Goal: Task Accomplishment & Management: Use online tool/utility

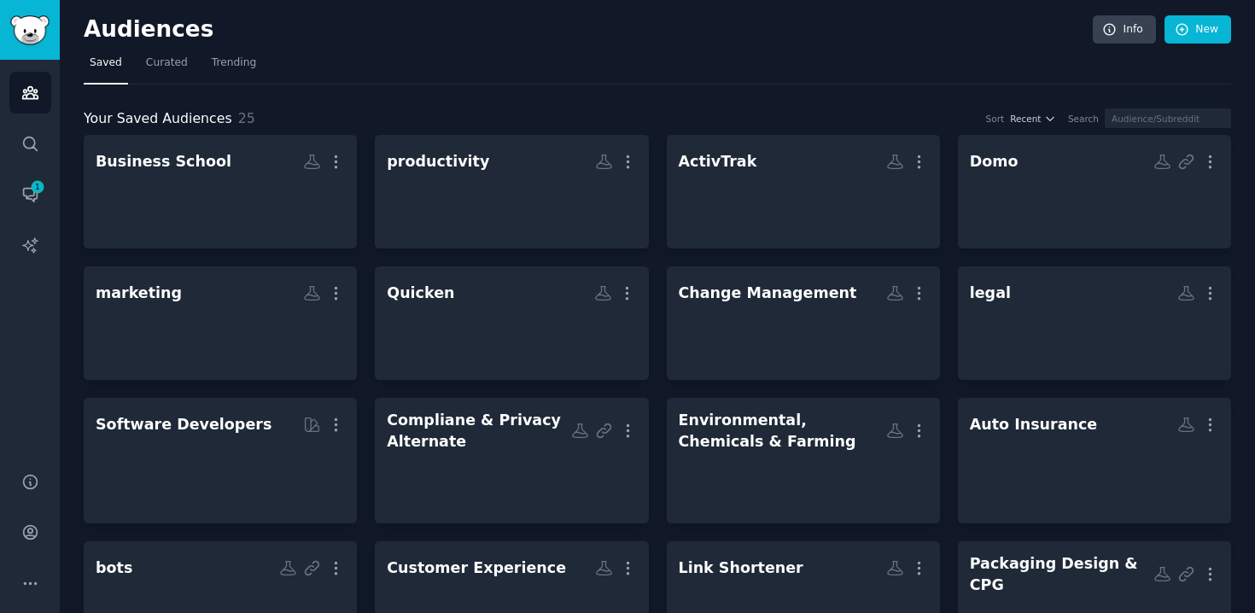
click at [379, 129] on div "Your Saved Audiences 25 Sort Recent Search Business School More productivity Mo…" at bounding box center [657, 601] width 1147 height 986
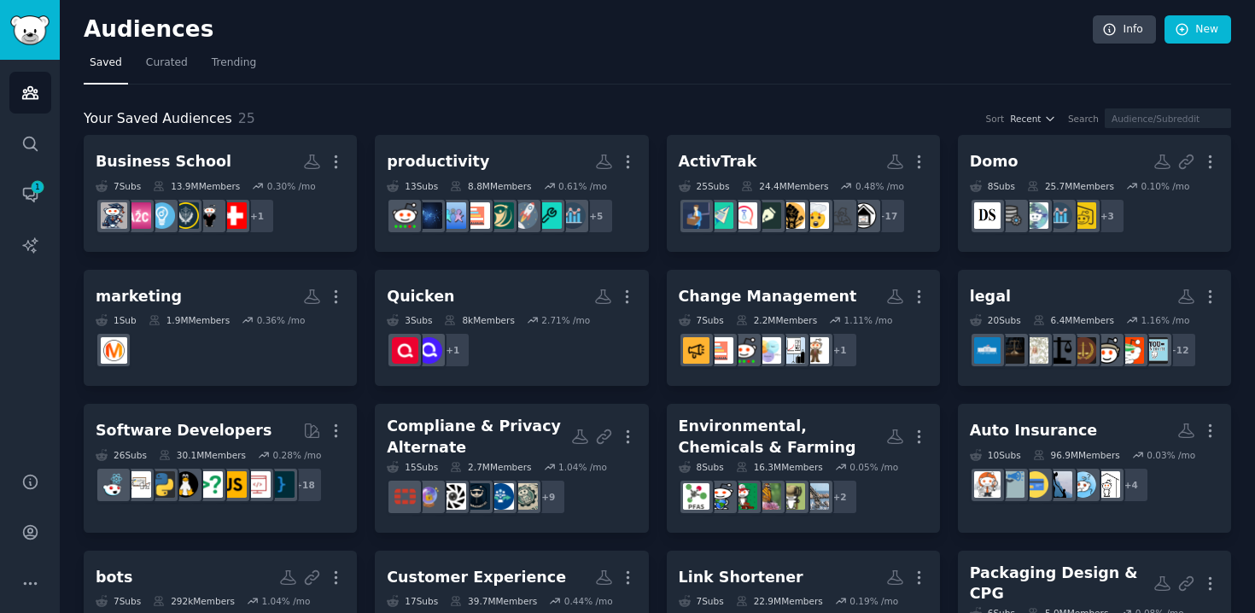
click at [379, 129] on div "Your Saved Audiences 25 Sort Recent Search Business School More 7 Sub s 13.9M M…" at bounding box center [657, 611] width 1147 height 1007
click at [1197, 35] on link "New" at bounding box center [1197, 29] width 67 height 29
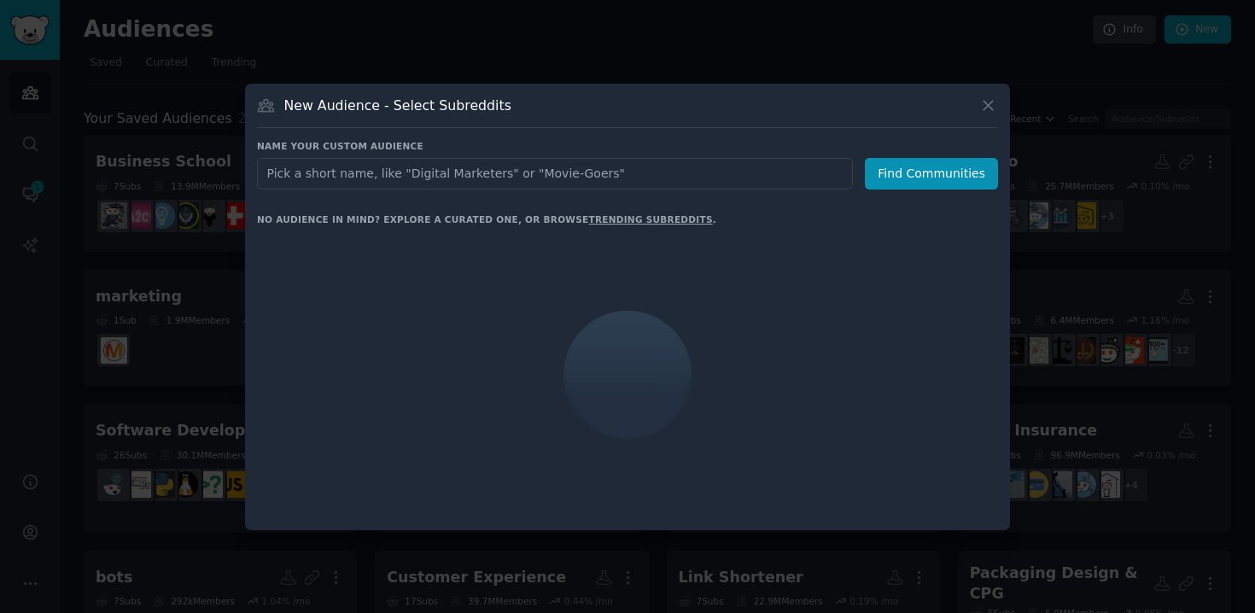
click at [450, 170] on input "text" at bounding box center [555, 174] width 596 height 32
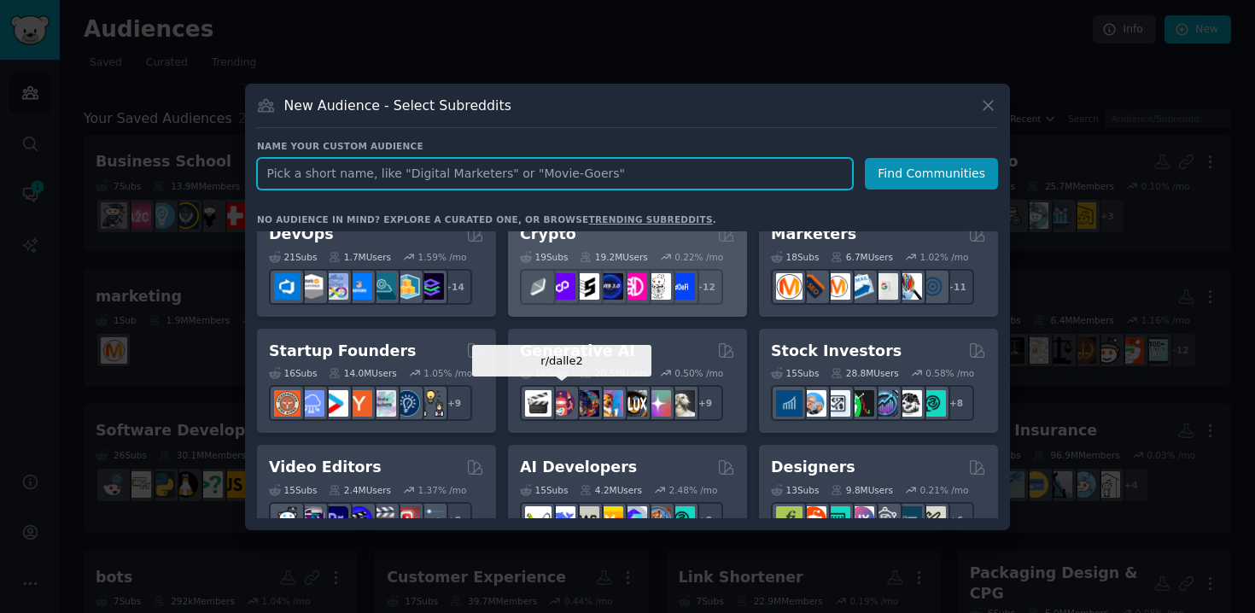
scroll to position [138, 0]
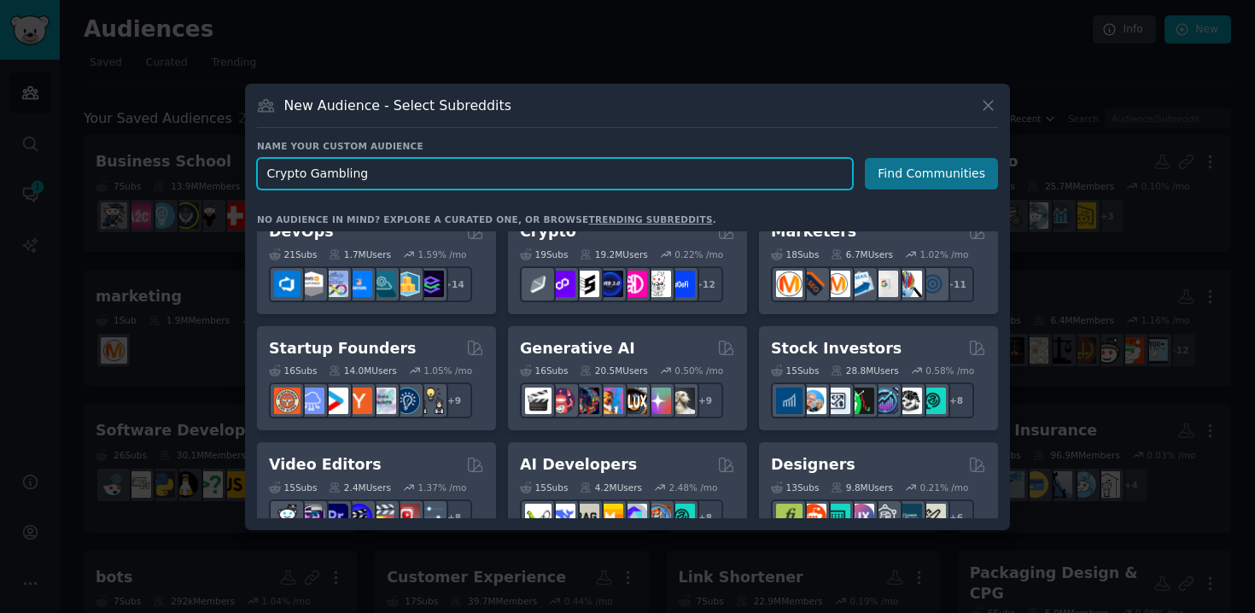
type input "Crypto Gambling"
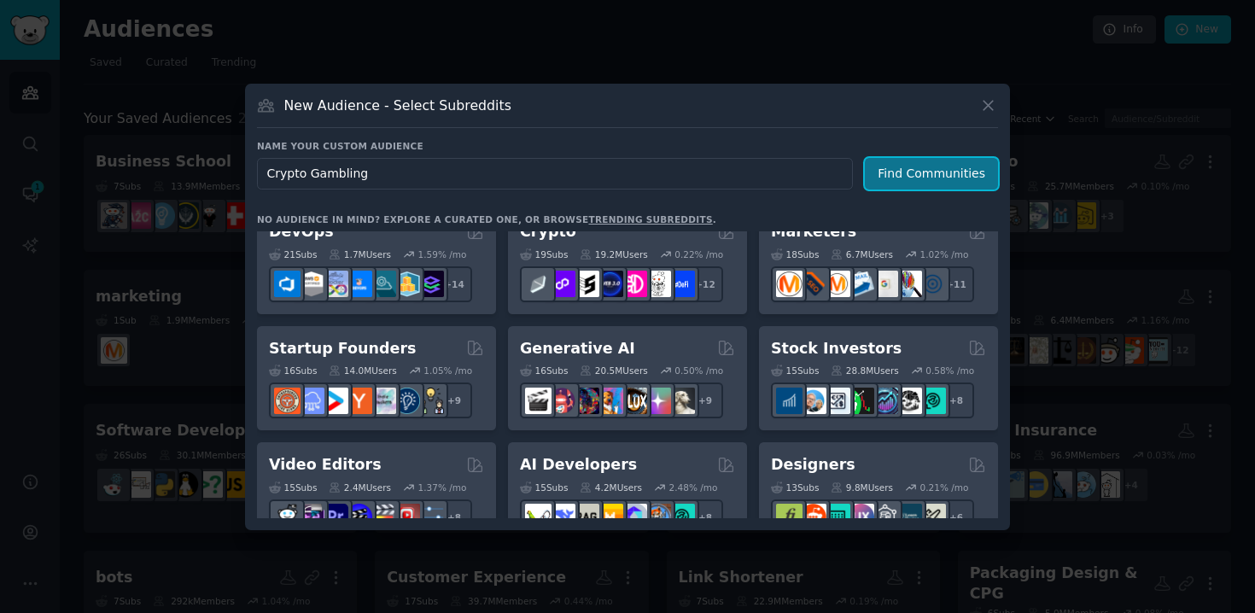
click at [940, 176] on button "Find Communities" at bounding box center [931, 174] width 133 height 32
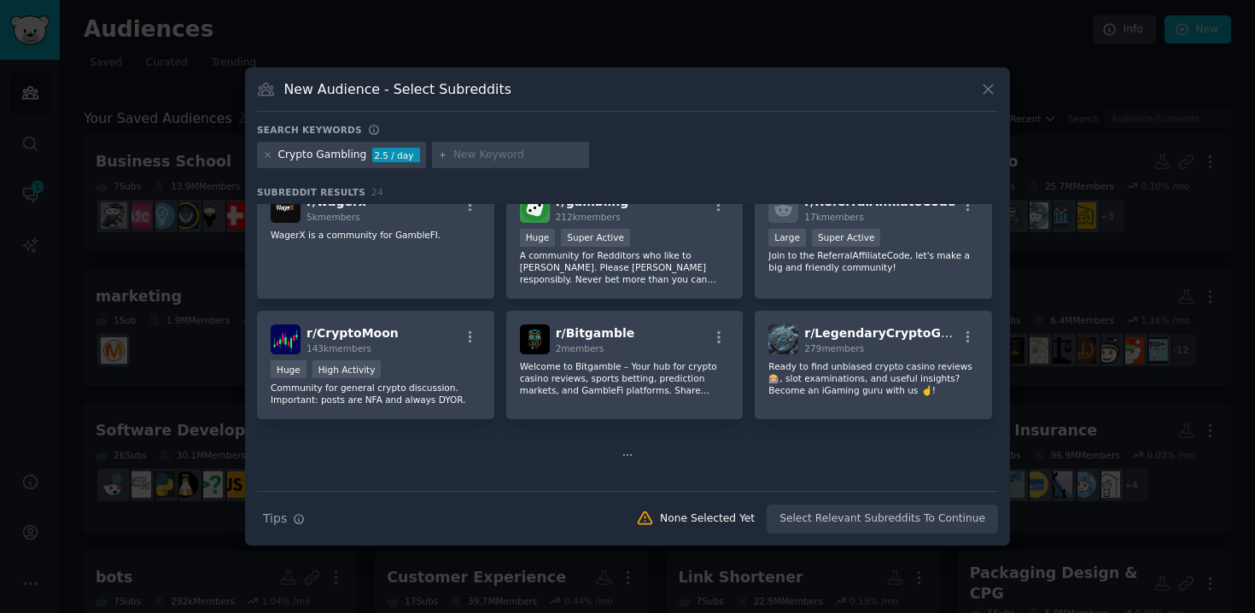
scroll to position [703, 0]
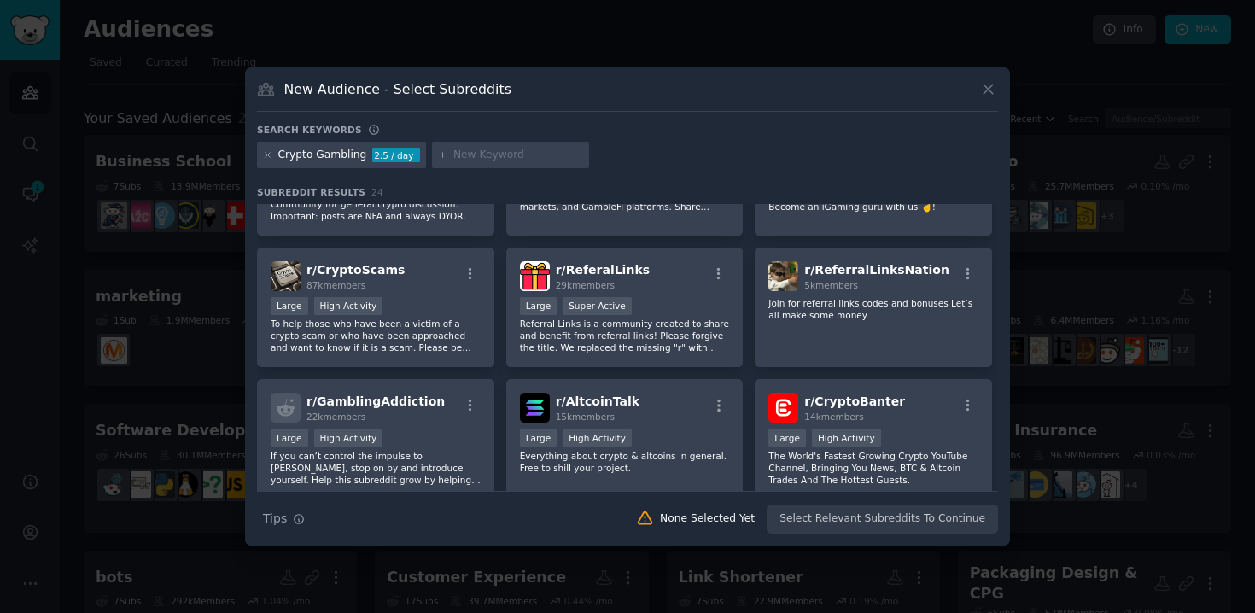
click at [515, 150] on input "text" at bounding box center [518, 155] width 130 height 15
click at [476, 155] on input "sportsbetting" at bounding box center [518, 155] width 130 height 15
type input "sports betting"
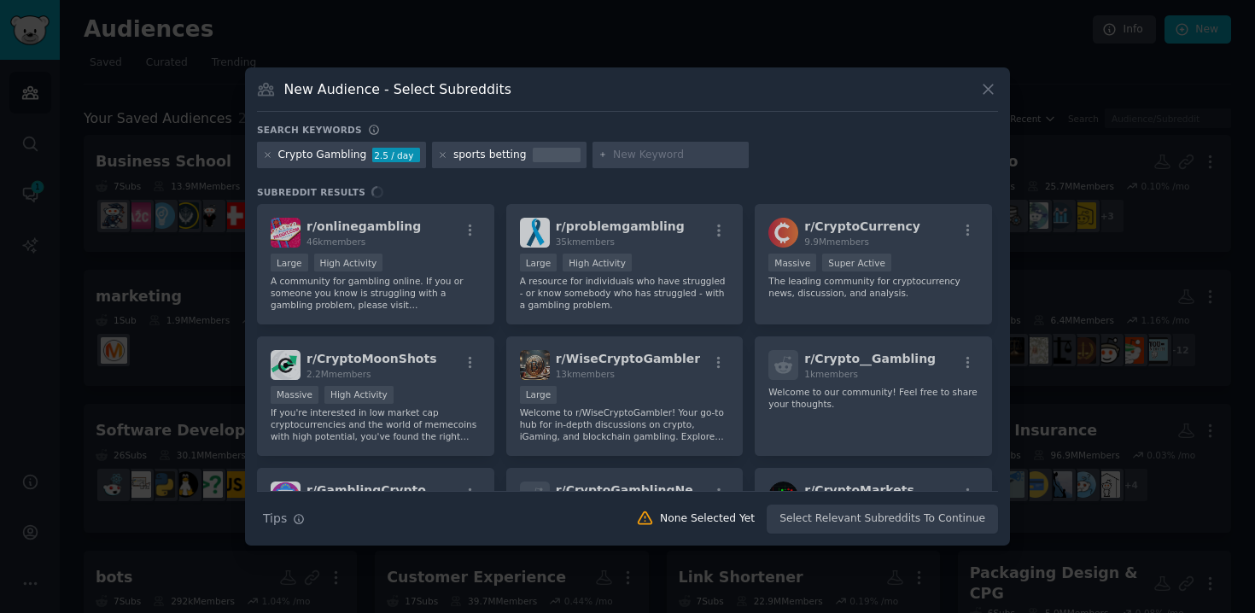
click at [325, 294] on div "r/ onlinegambling 46k members Large High Activity A community for gambling onli…" at bounding box center [627, 347] width 741 height 287
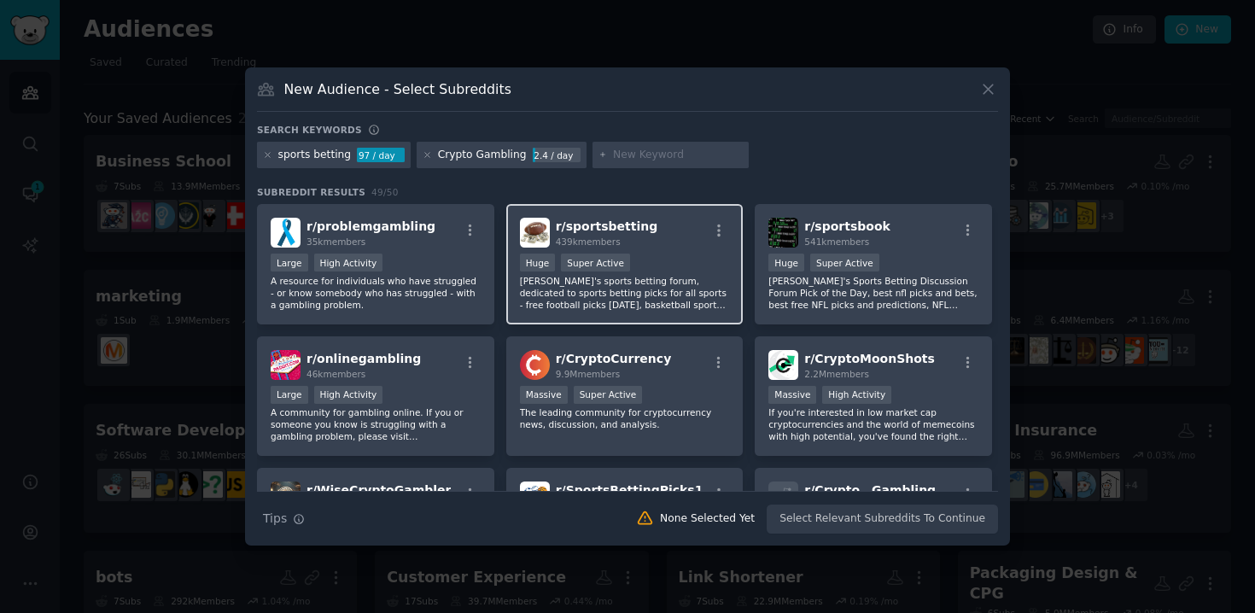
click at [509, 306] on div "r/ sportsbetting 439k members Huge Super Active Reddit's sports betting forum, …" at bounding box center [624, 264] width 237 height 120
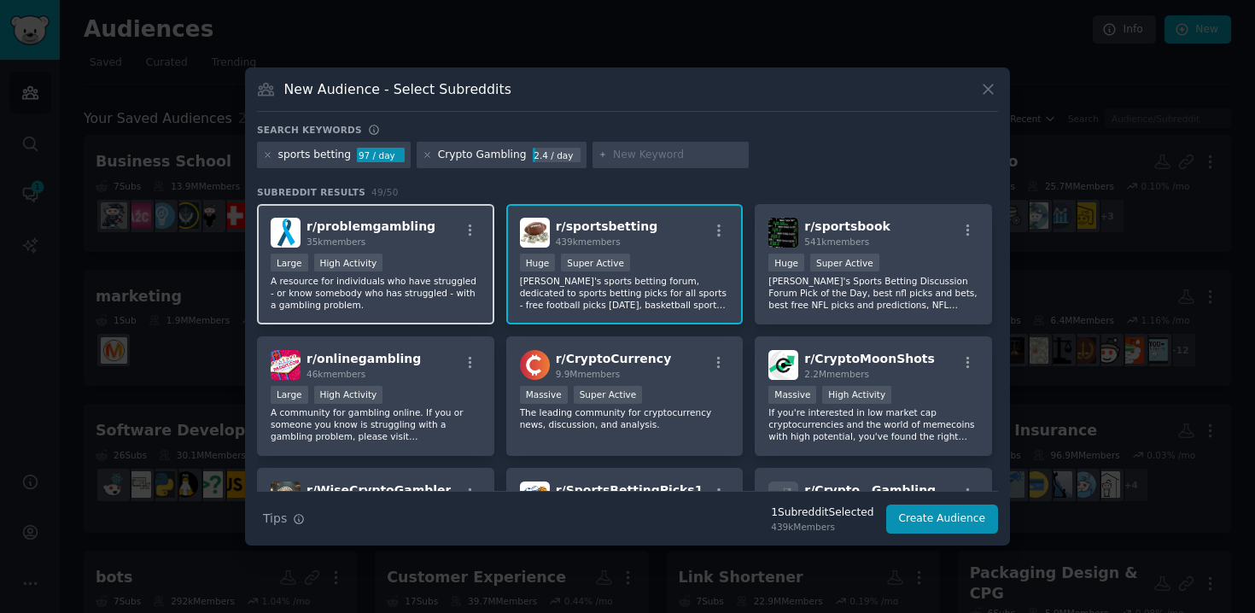
click at [432, 295] on p "A resource for individuals who have struggled - or know somebody who has strugg…" at bounding box center [376, 293] width 210 height 36
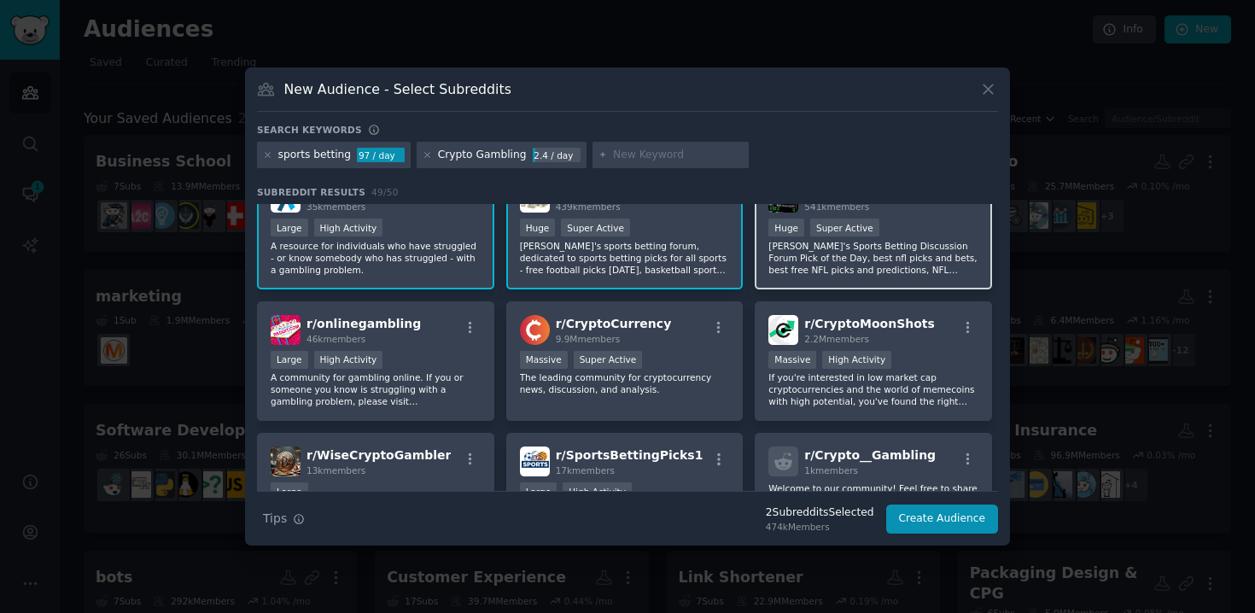
scroll to position [31, 0]
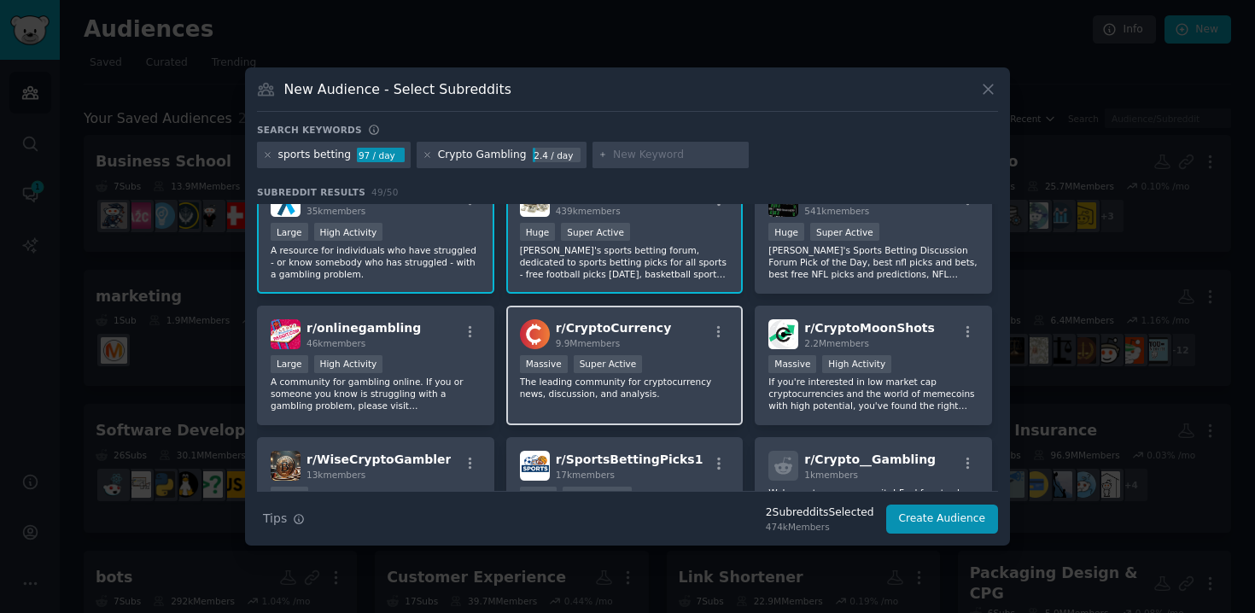
click at [648, 411] on div "r/ CryptoCurrency 9.9M members Massive Super Active The leading community for c…" at bounding box center [624, 366] width 237 height 120
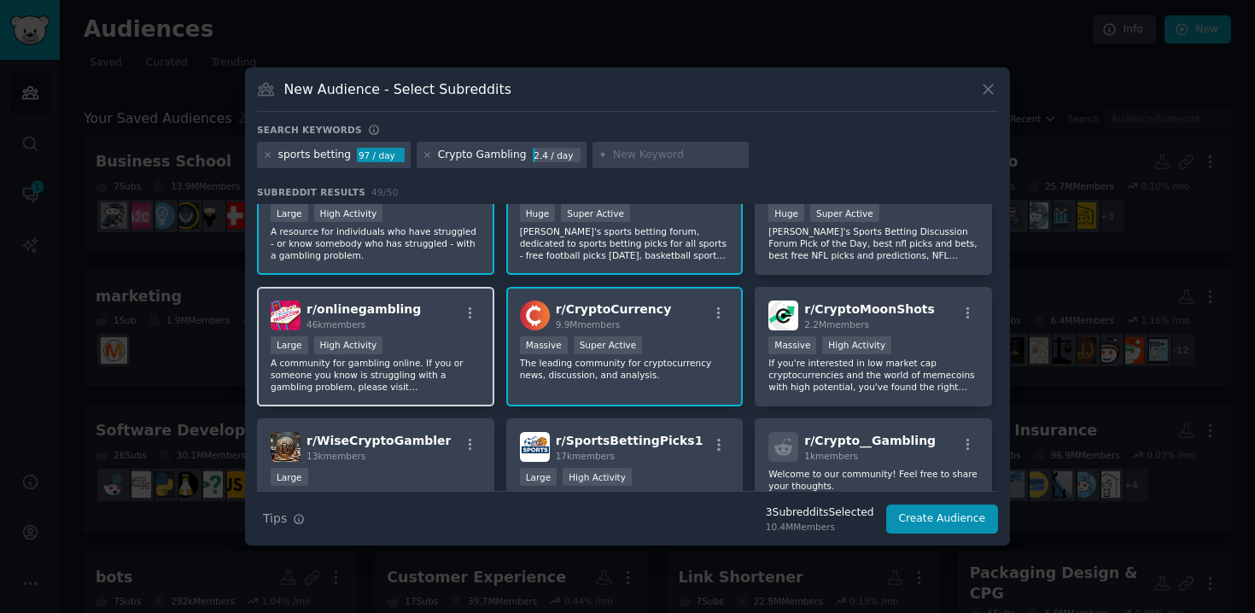
click at [387, 380] on p "A community for gambling online. If you or someone you know is struggling with …" at bounding box center [376, 375] width 210 height 36
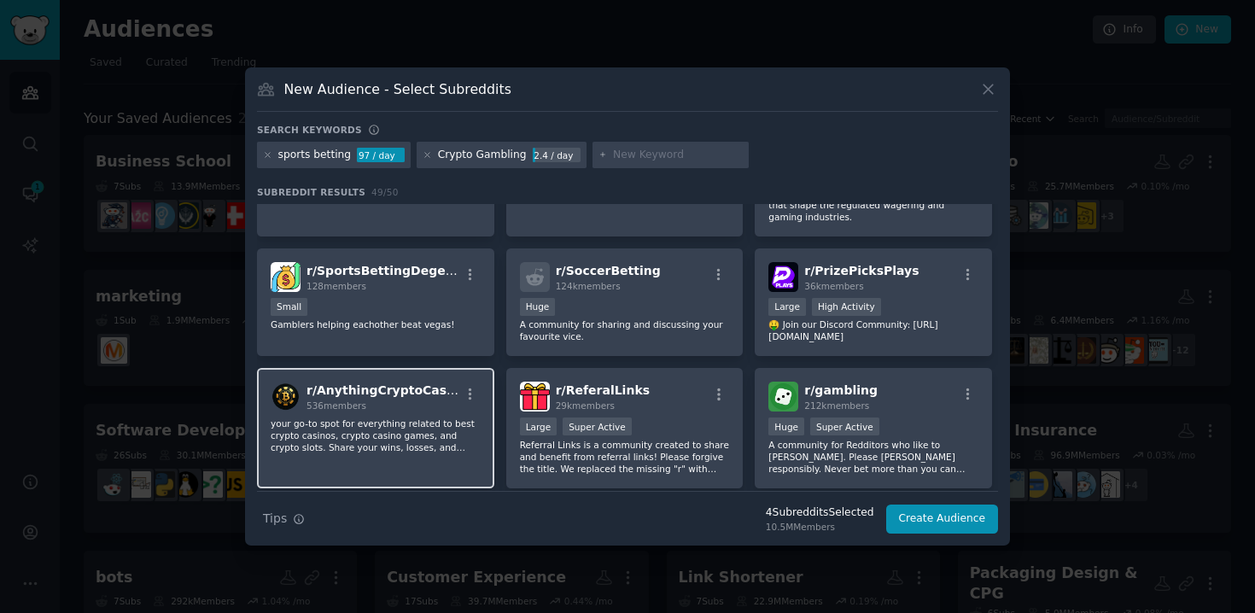
scroll to position [689, 0]
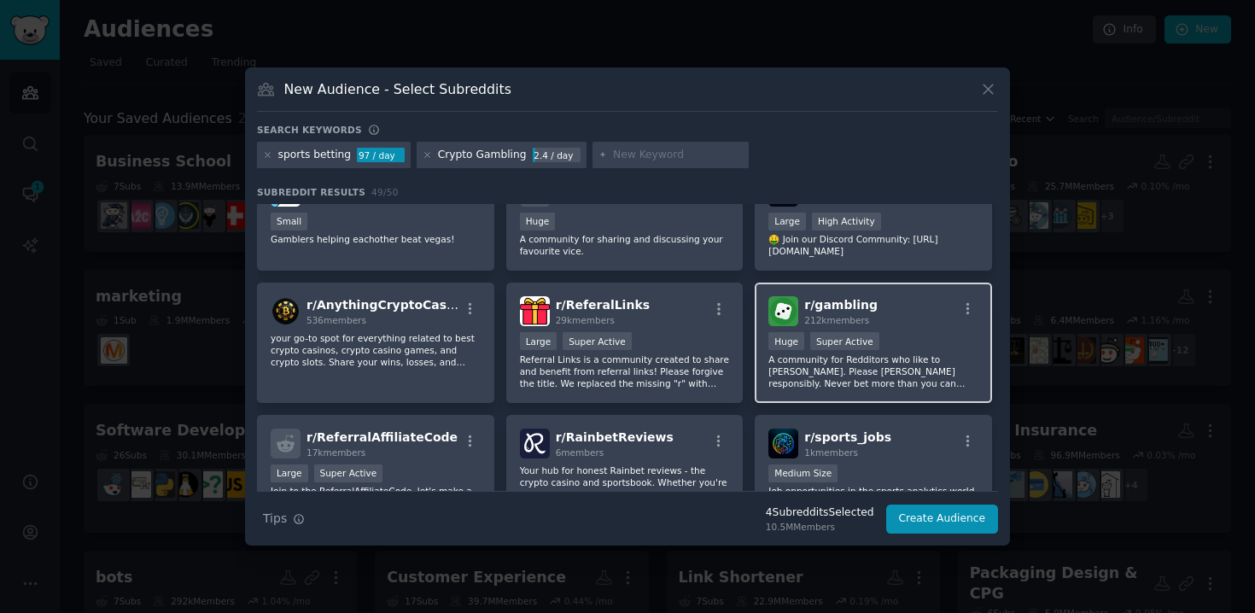
click at [924, 384] on p "A community for Redditors who like to [PERSON_NAME]. Please [PERSON_NAME] respo…" at bounding box center [873, 371] width 210 height 36
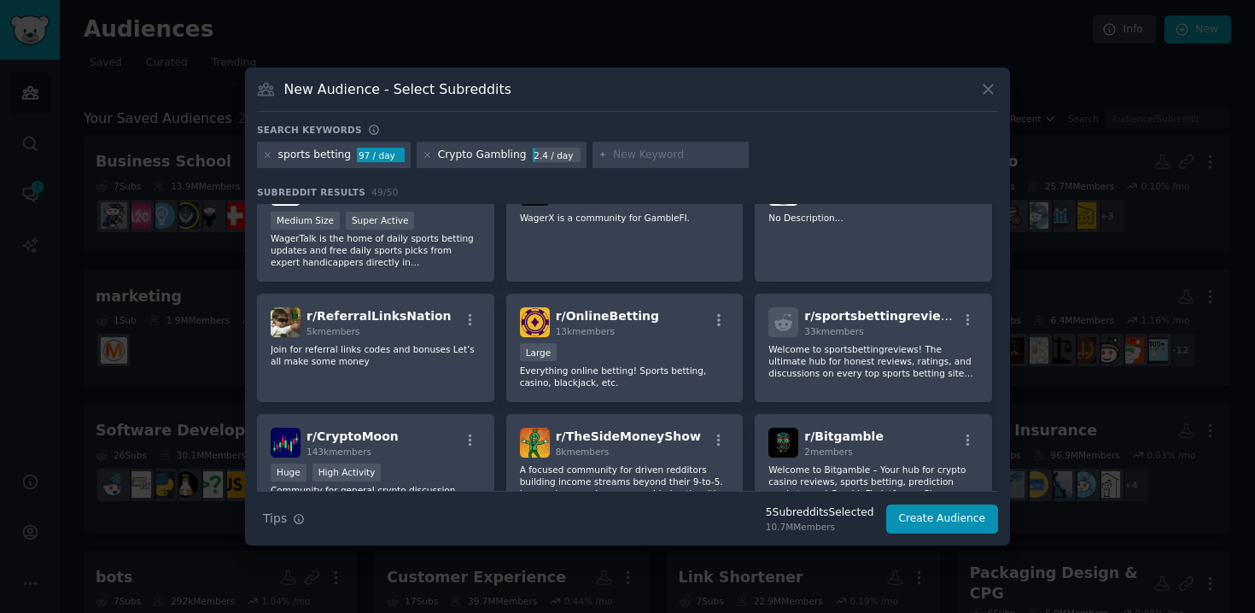
scroll to position [1207, 0]
click at [664, 387] on div "r/ OnlineBetting 13k members Large Everything online betting! Sports betting, c…" at bounding box center [624, 346] width 237 height 108
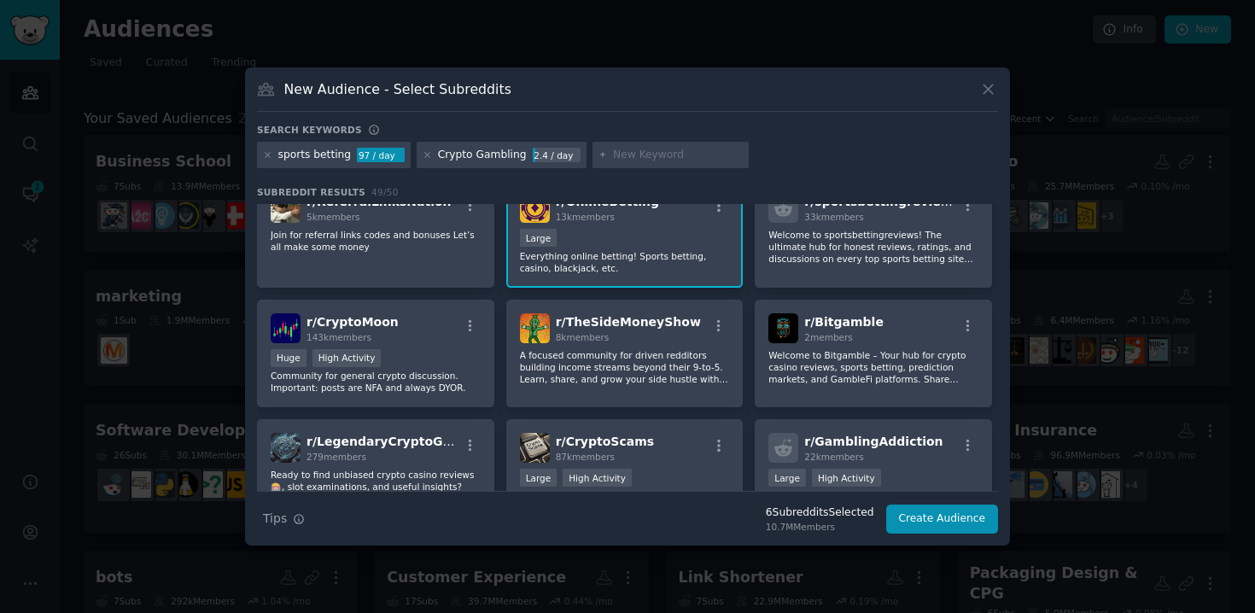
scroll to position [1319, 0]
click at [412, 360] on div "Huge High Activity" at bounding box center [376, 360] width 210 height 21
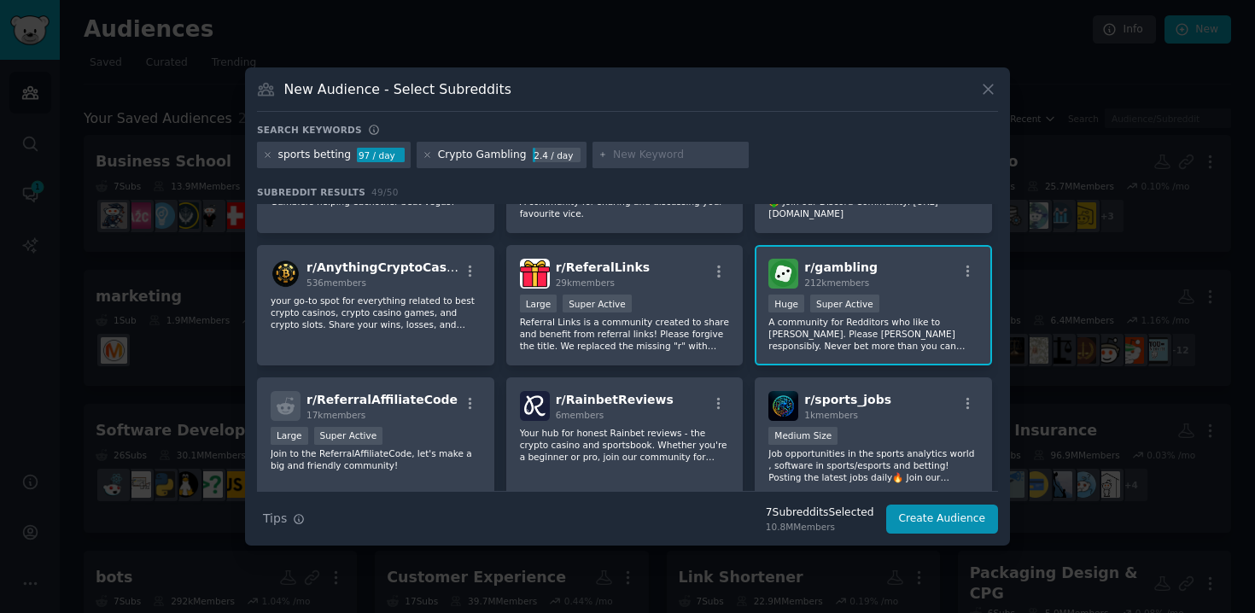
scroll to position [0, 0]
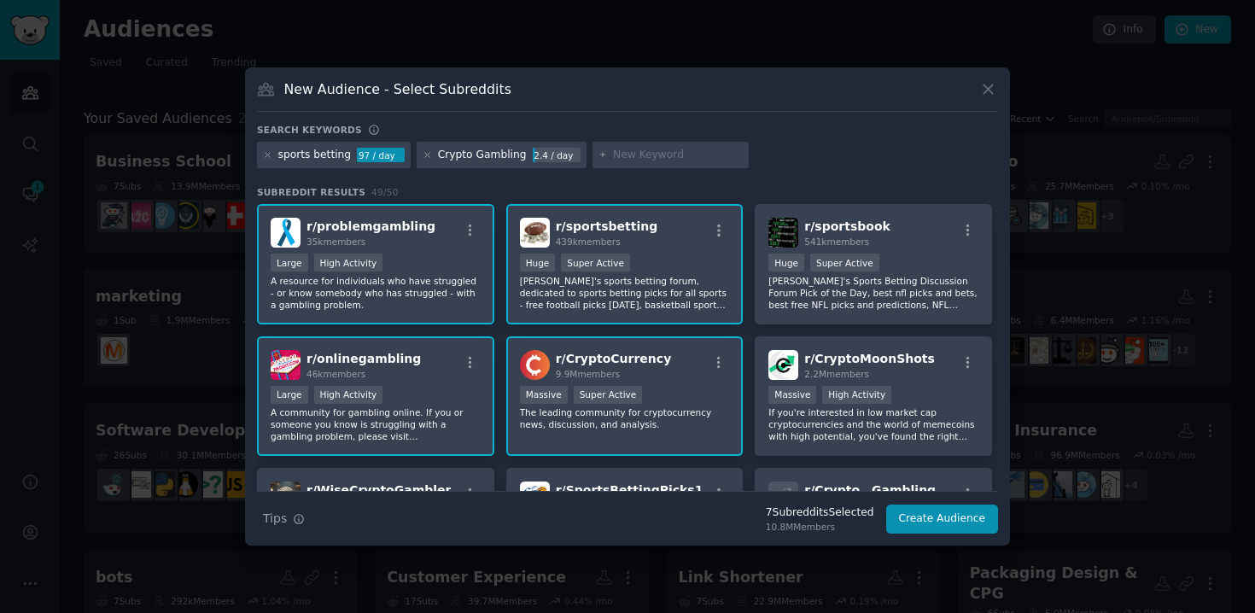
click at [419, 246] on div "r/ problemgambling 35k members" at bounding box center [376, 233] width 210 height 30
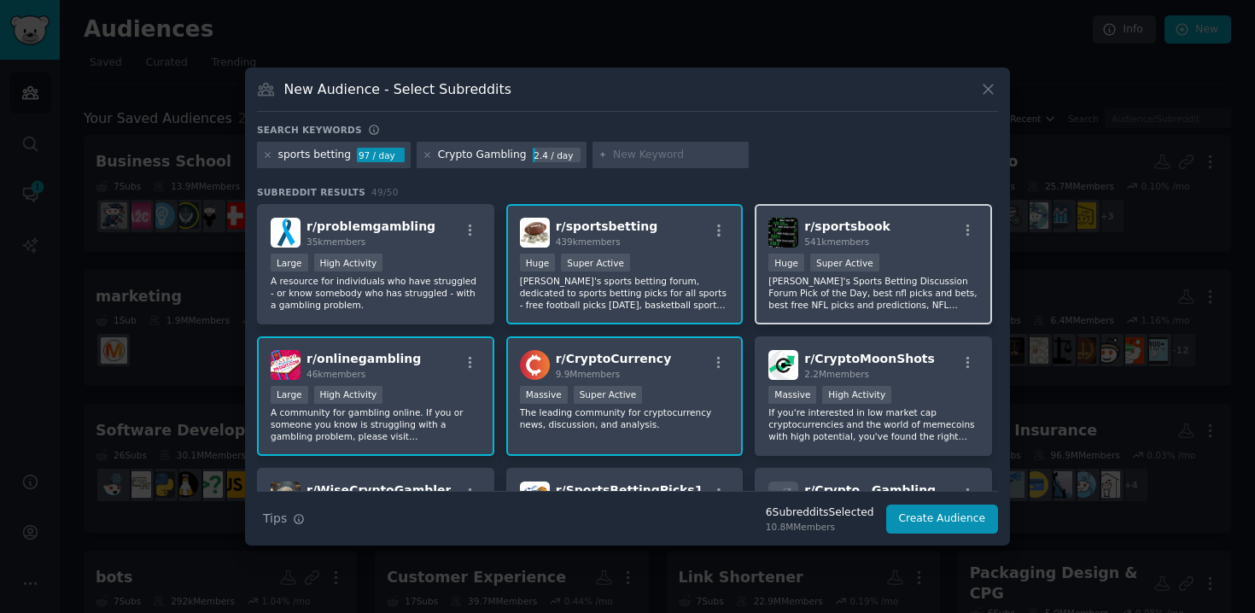
click at [832, 286] on p "[PERSON_NAME]'s Sports Betting Discussion Forum Pick of the Day, best nfl picks…" at bounding box center [873, 293] width 210 height 36
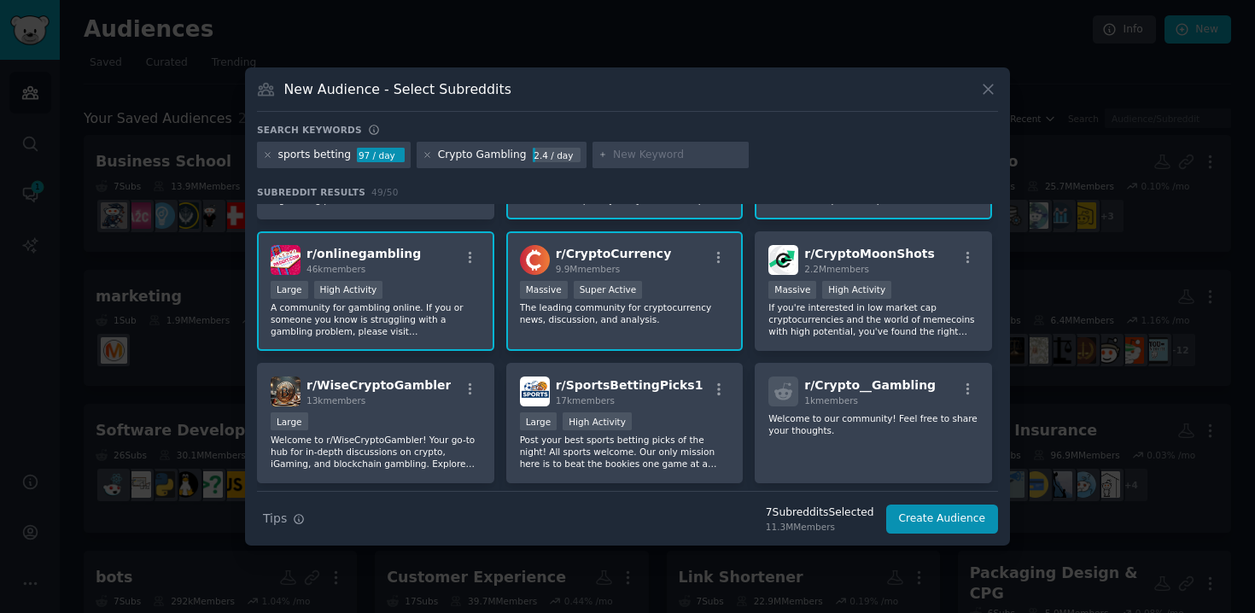
scroll to position [108, 0]
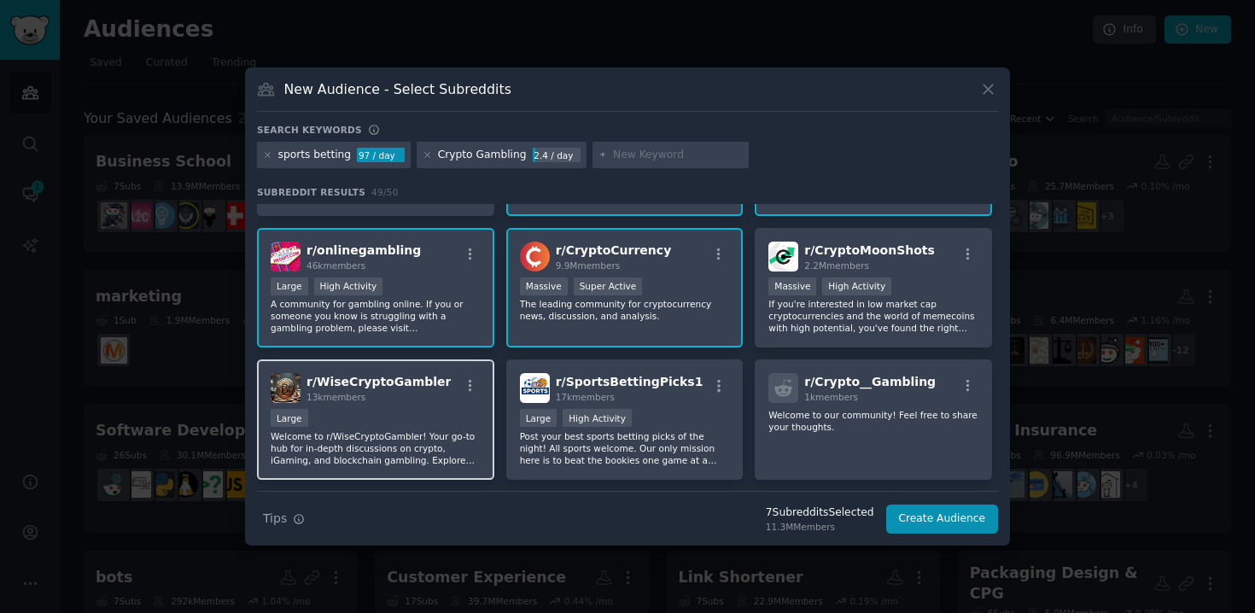
click at [453, 417] on div "Large" at bounding box center [376, 419] width 210 height 21
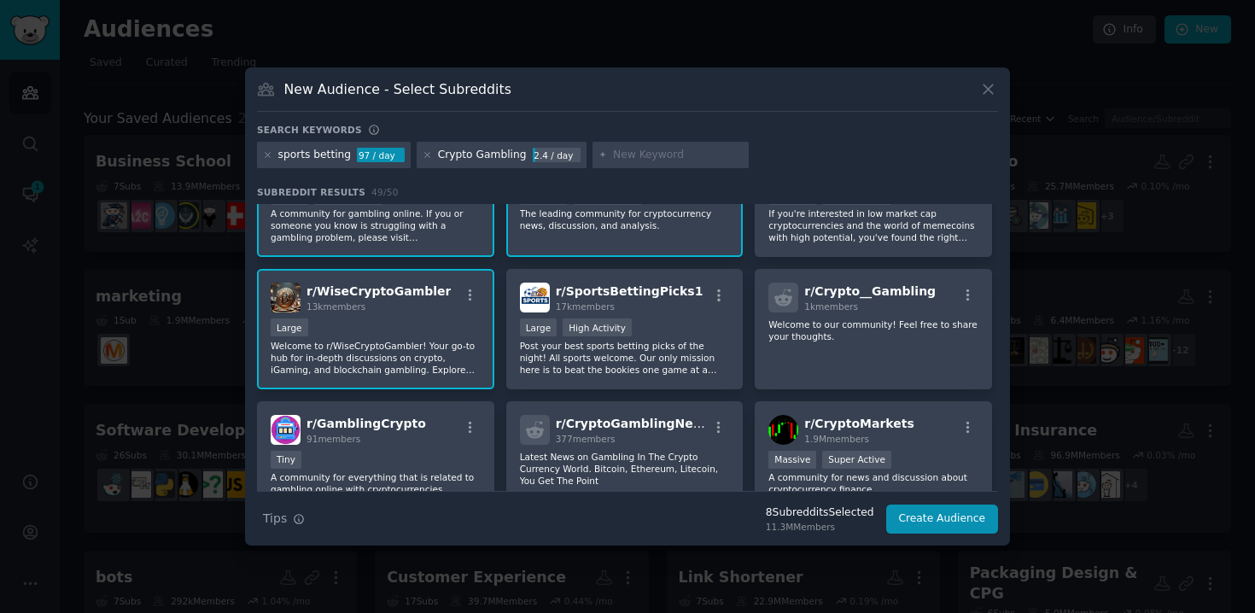
scroll to position [200, 0]
click at [566, 371] on p "Post your best sports betting picks of the night! All sports welcome. Our only …" at bounding box center [625, 357] width 210 height 36
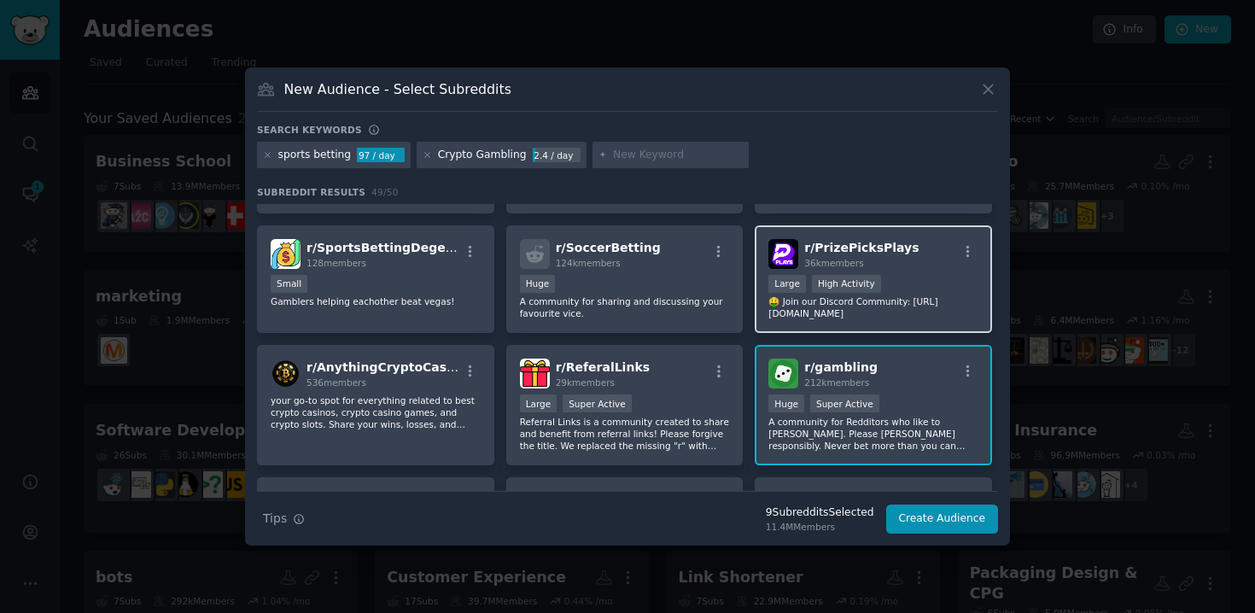
scroll to position [632, 0]
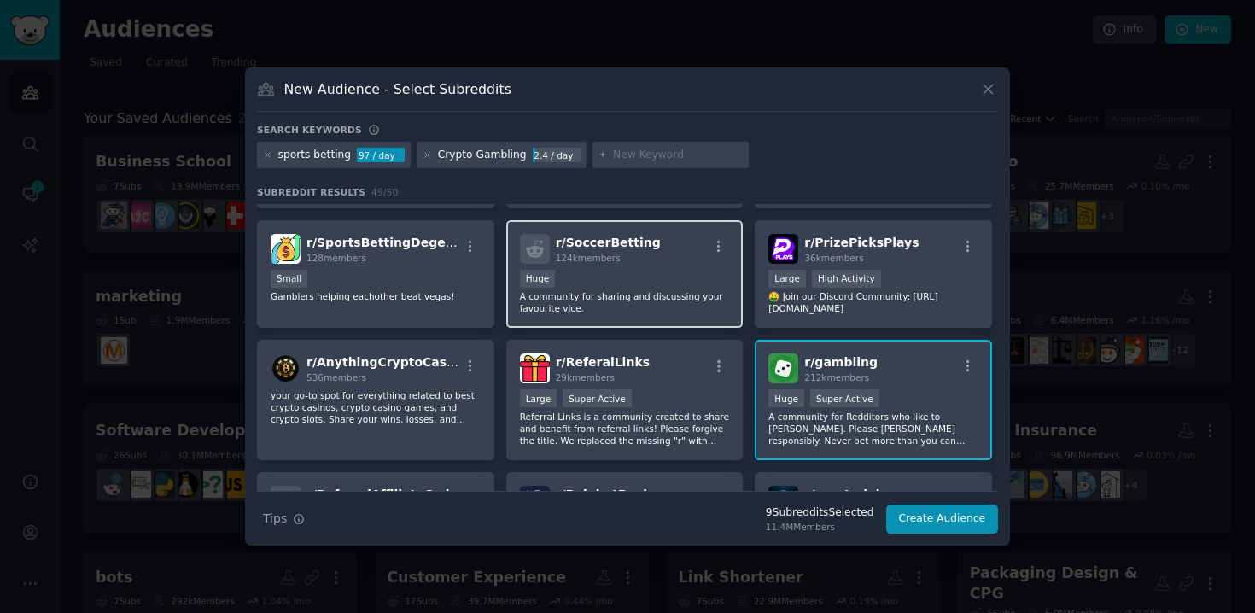
click at [595, 289] on div "100,000 - 1,000,000 members Huge" at bounding box center [625, 280] width 210 height 21
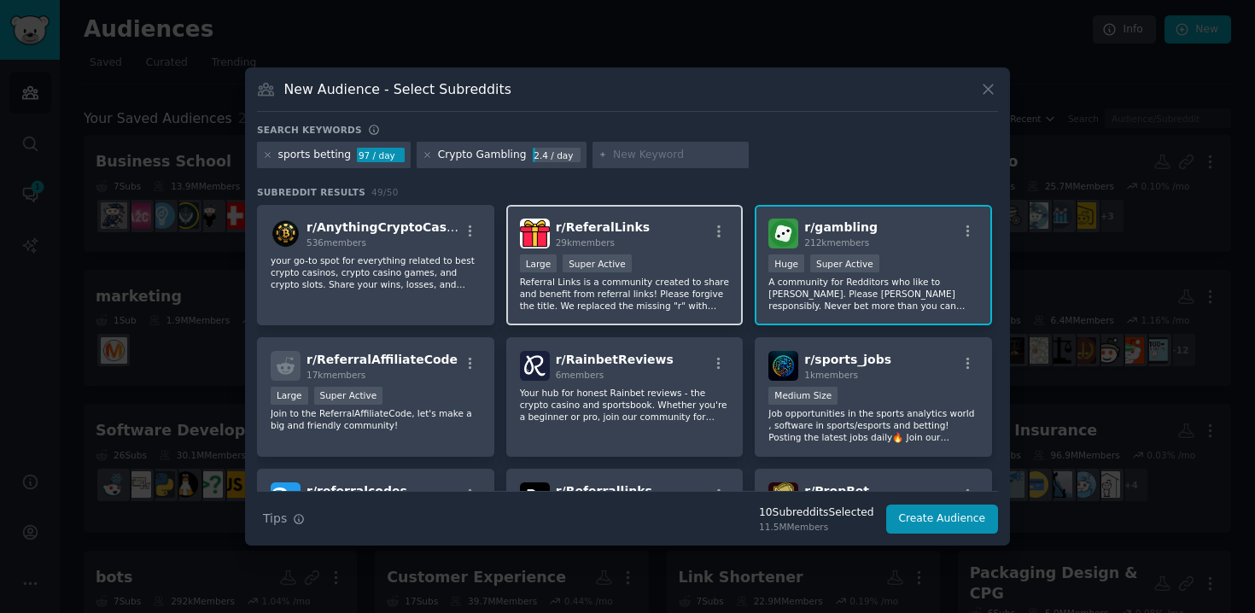
scroll to position [731, 0]
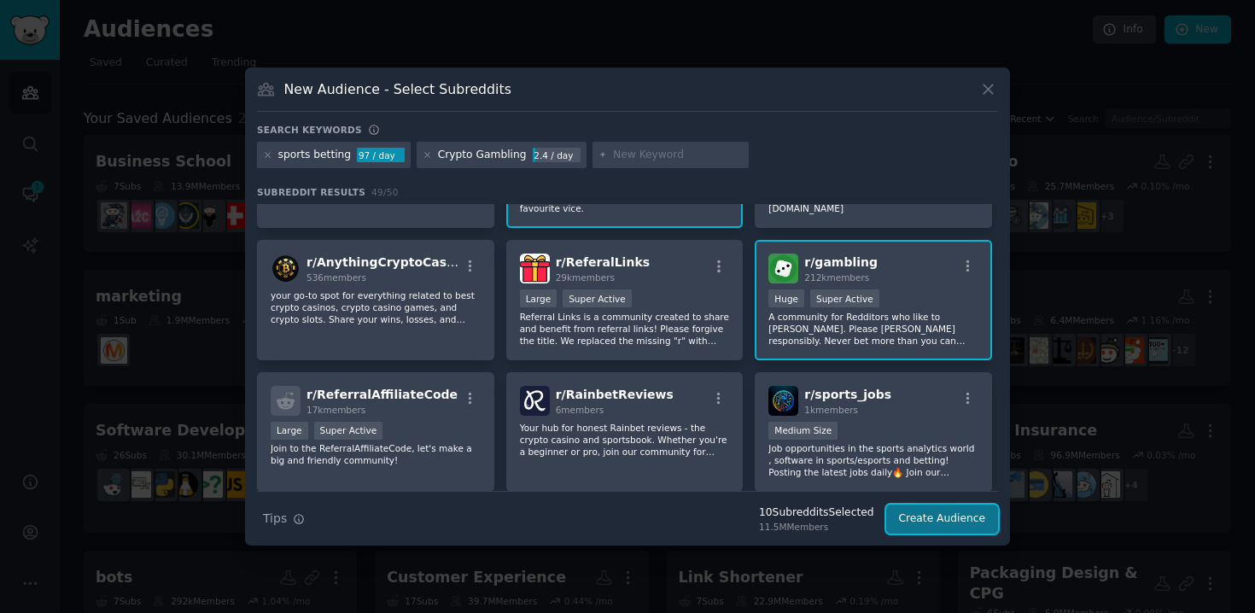
drag, startPoint x: 928, startPoint y: 514, endPoint x: 917, endPoint y: 519, distance: 11.5
click at [917, 519] on button "Create Audience" at bounding box center [942, 518] width 113 height 29
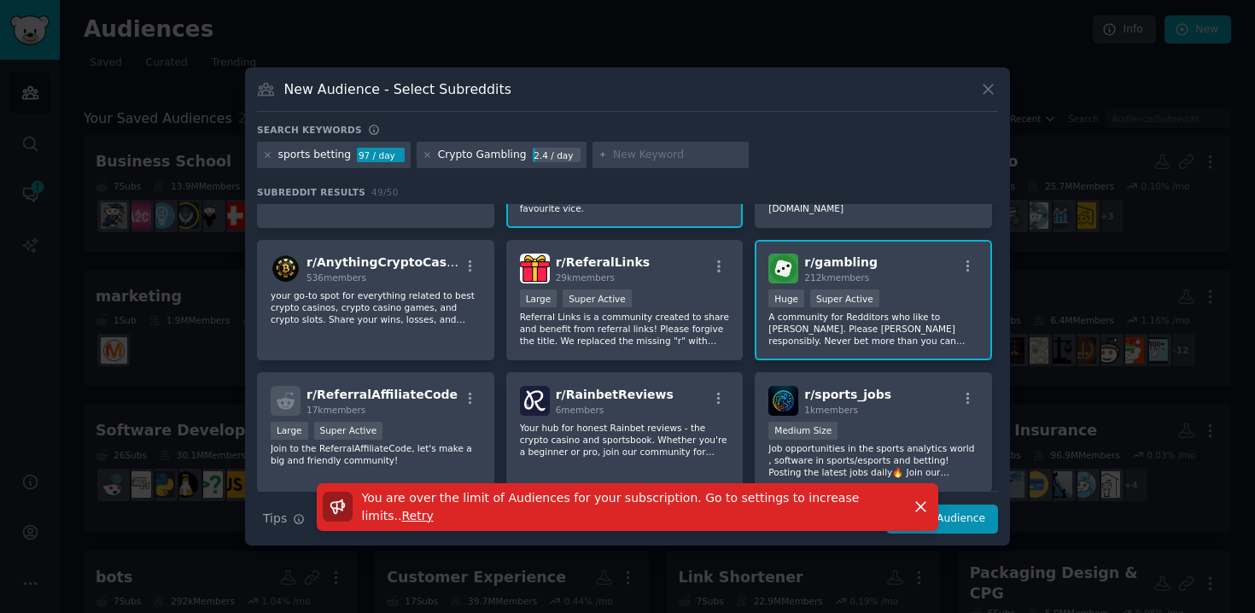
click at [402, 515] on span "Retry" at bounding box center [418, 516] width 32 height 14
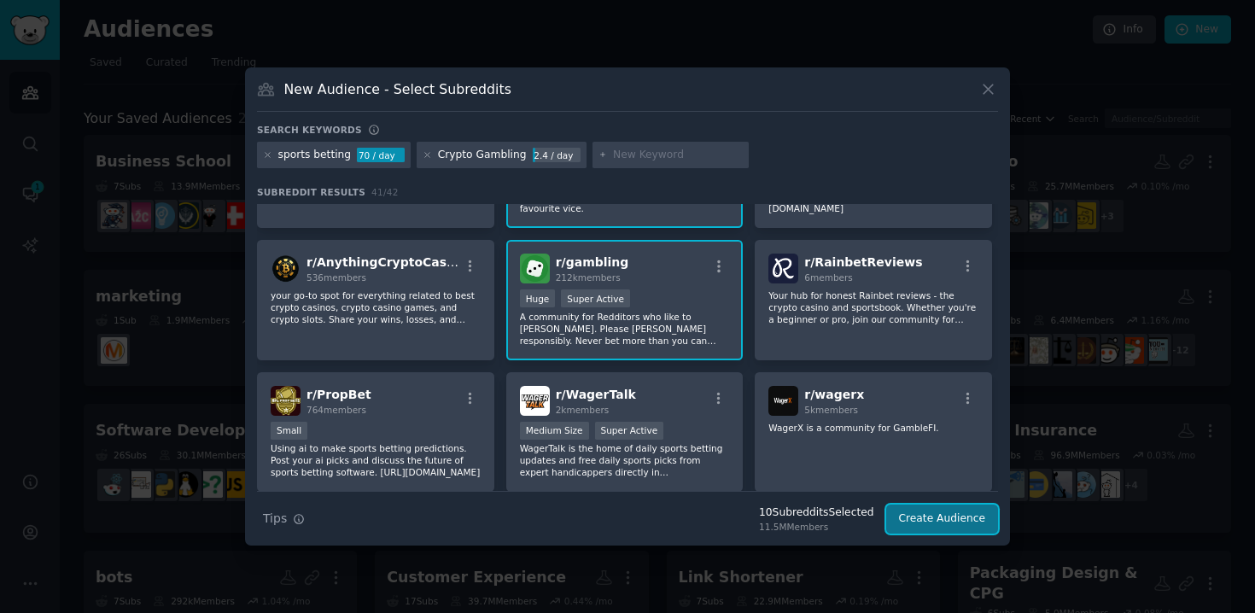
click at [952, 525] on button "Create Audience" at bounding box center [942, 518] width 113 height 29
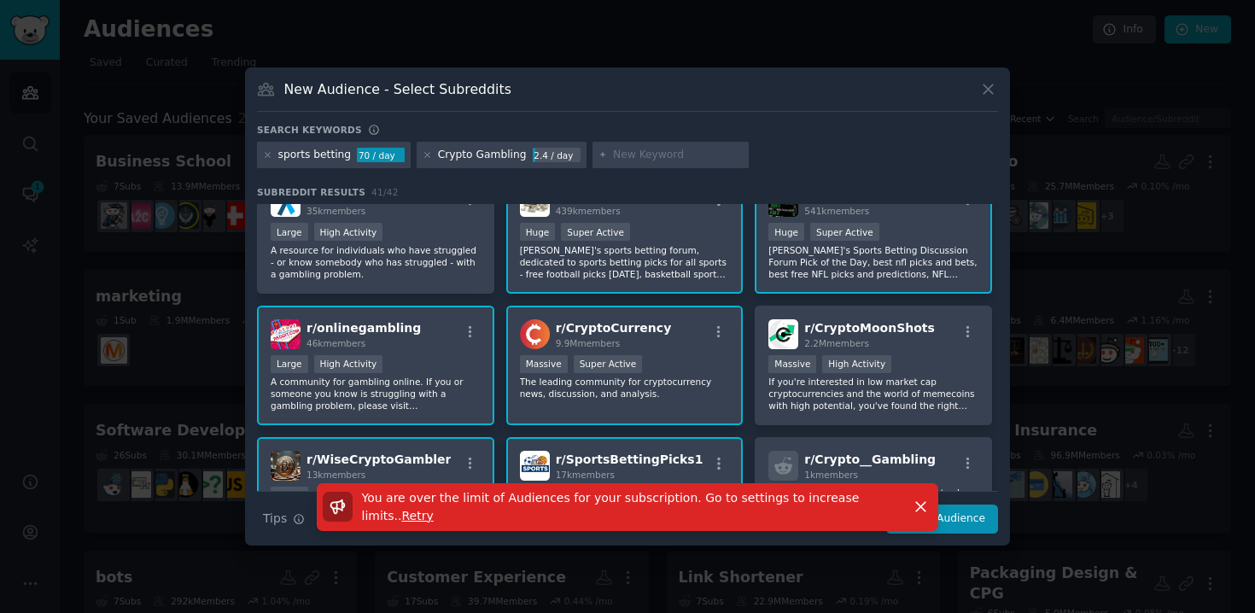
scroll to position [33, 0]
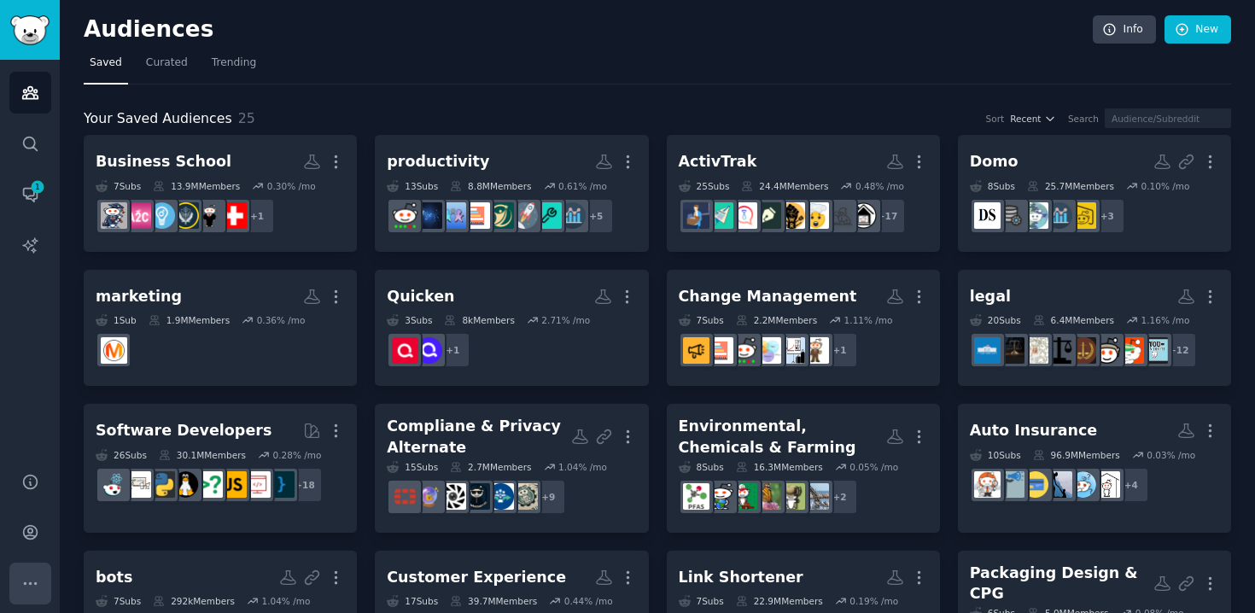
click at [16, 591] on button "More" at bounding box center [30, 583] width 42 height 42
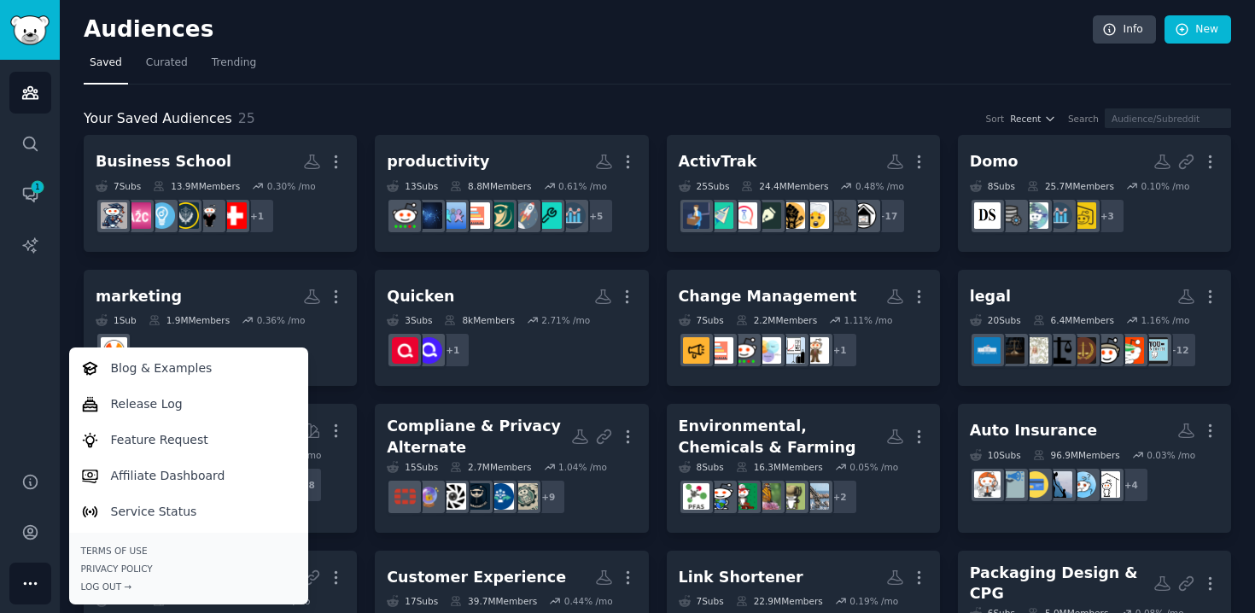
click at [64, 302] on div "Audiences Info New Saved Curated Trending Your Saved Audiences 25 Sort Recent S…" at bounding box center [657, 569] width 1195 height 1139
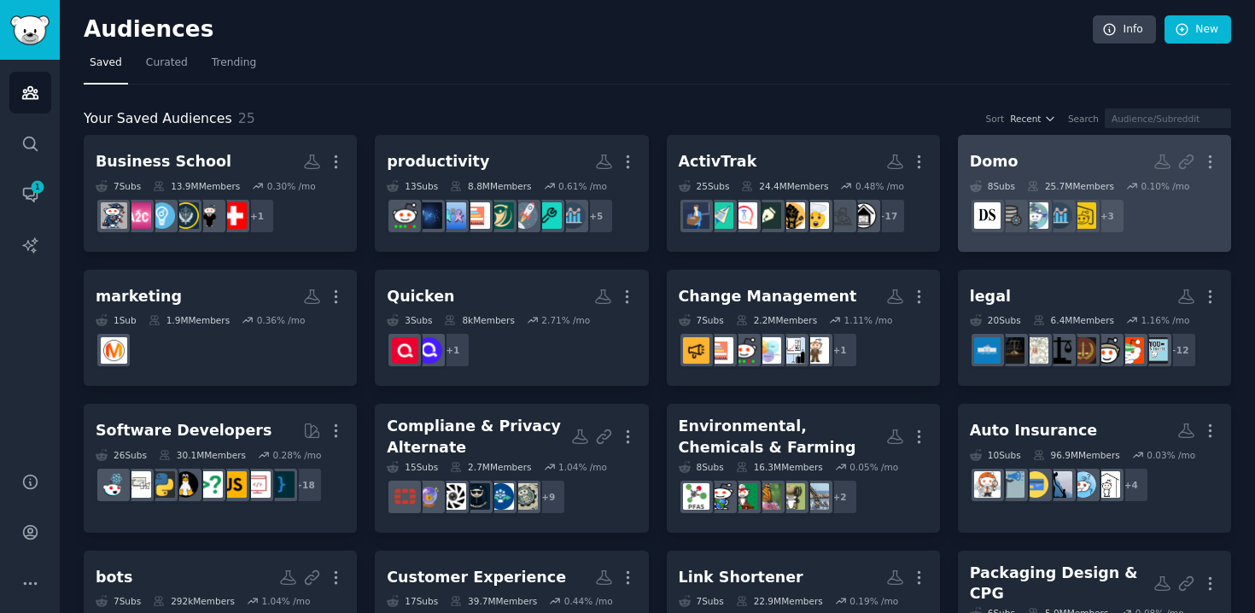
click at [1215, 160] on link "Domo Custom Audience More 8 Sub s 25.7M Members 0.10 % /mo + 3" at bounding box center [1094, 193] width 273 height 117
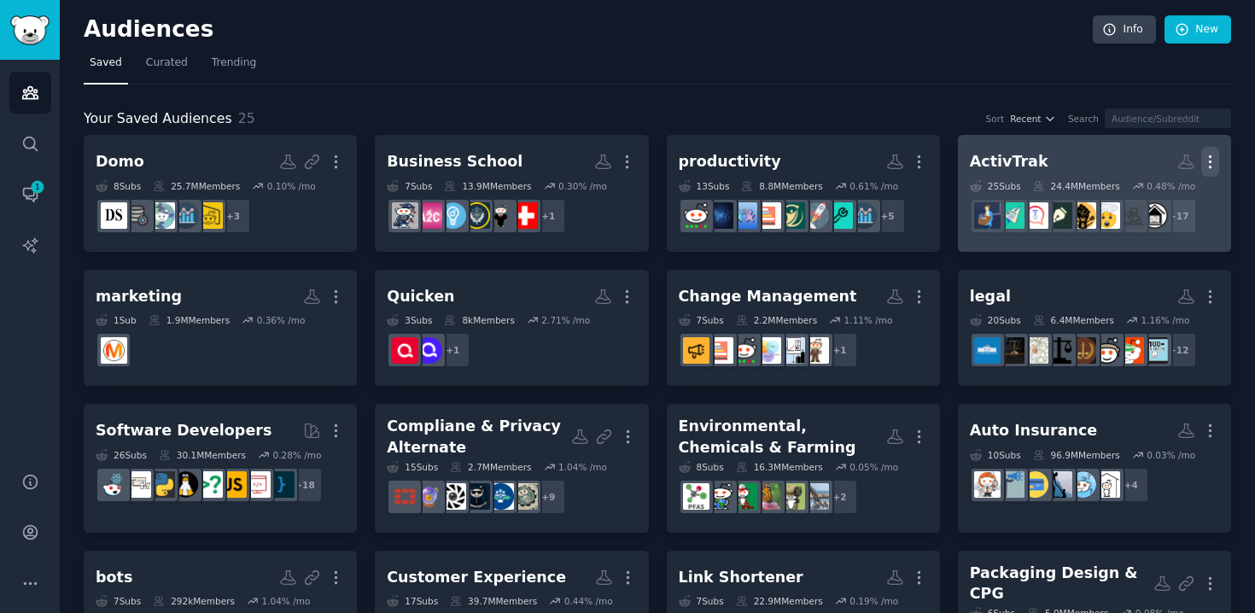
click at [1207, 160] on icon "button" at bounding box center [1210, 162] width 18 height 18
click at [1135, 200] on icon at bounding box center [1129, 198] width 18 height 18
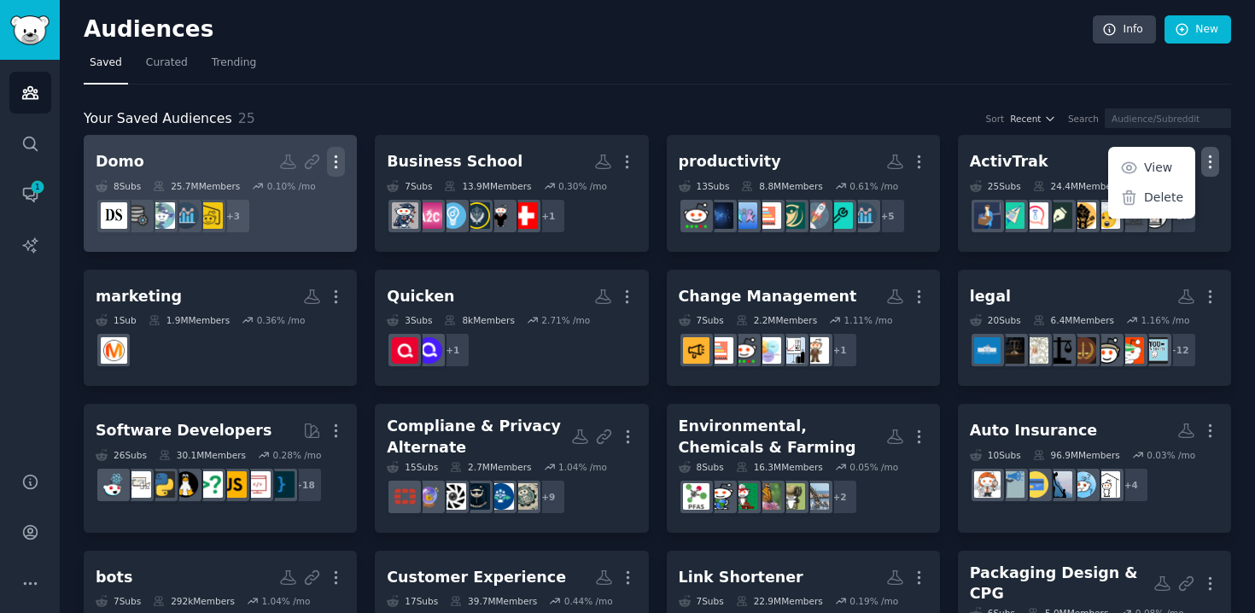
click at [333, 160] on icon "button" at bounding box center [336, 162] width 18 height 18
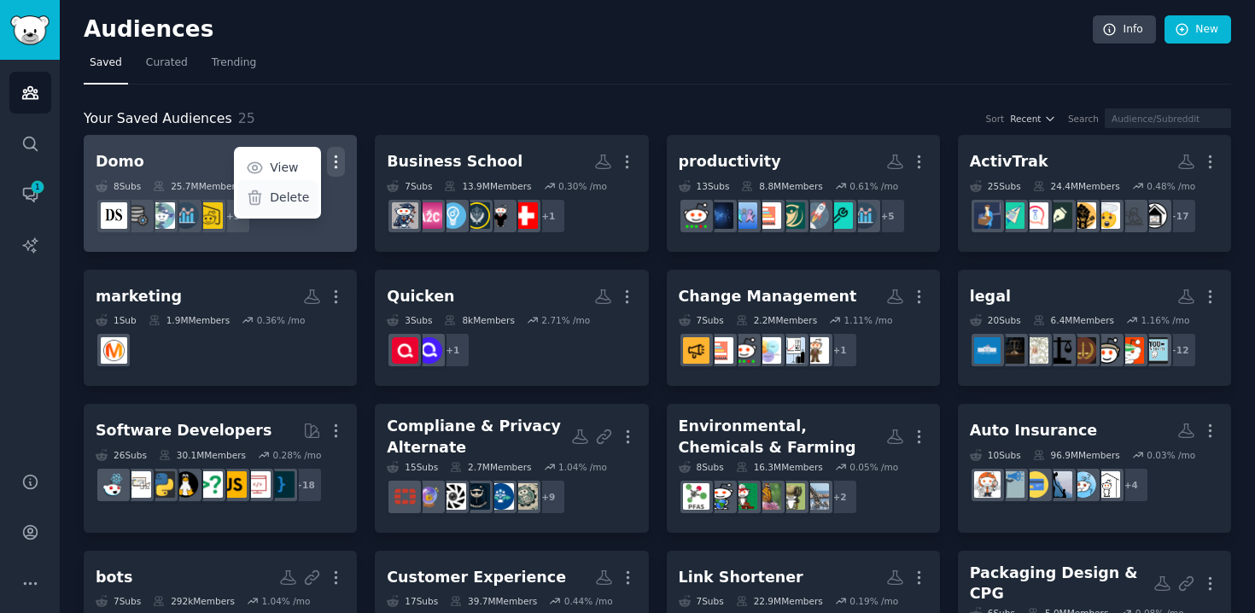
click at [274, 202] on p "Delete" at bounding box center [289, 198] width 39 height 18
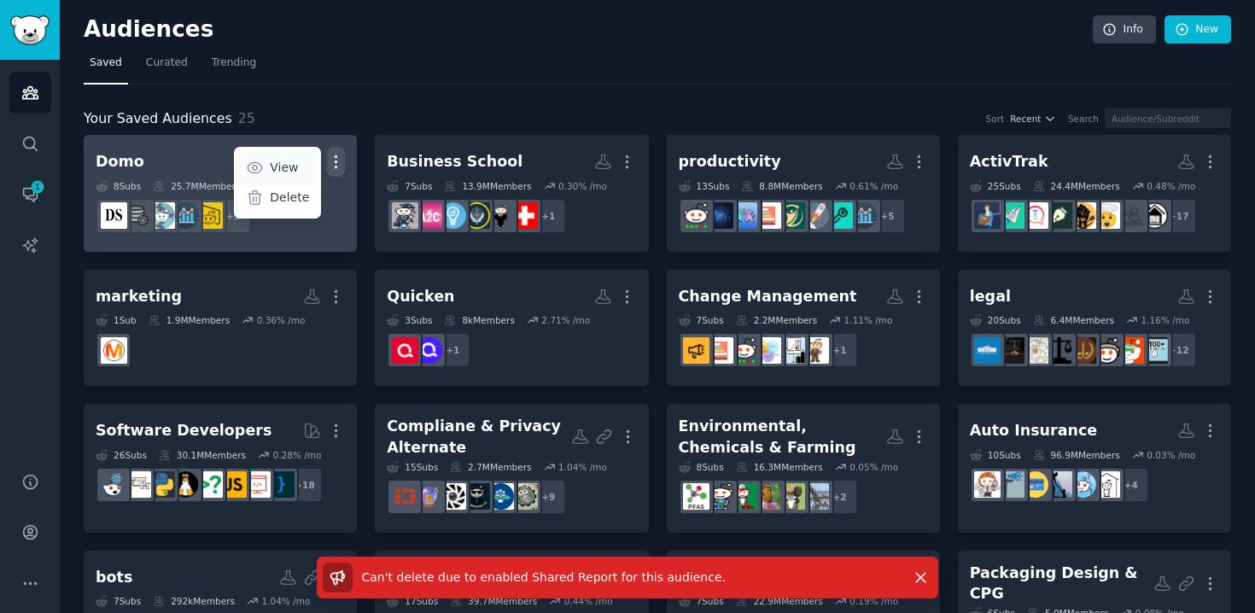
click at [274, 166] on p "View" at bounding box center [284, 168] width 28 height 18
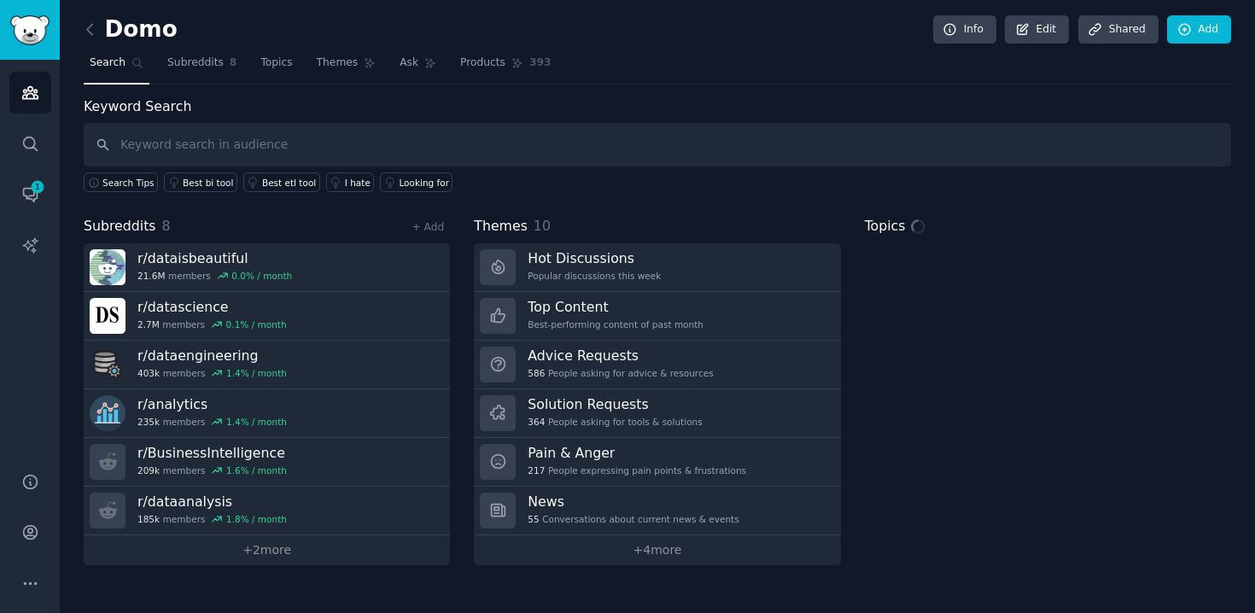
click at [1111, 45] on div "Domo Info Edit Share d Add" at bounding box center [657, 32] width 1147 height 35
click at [1111, 36] on link "Share d" at bounding box center [1118, 29] width 80 height 29
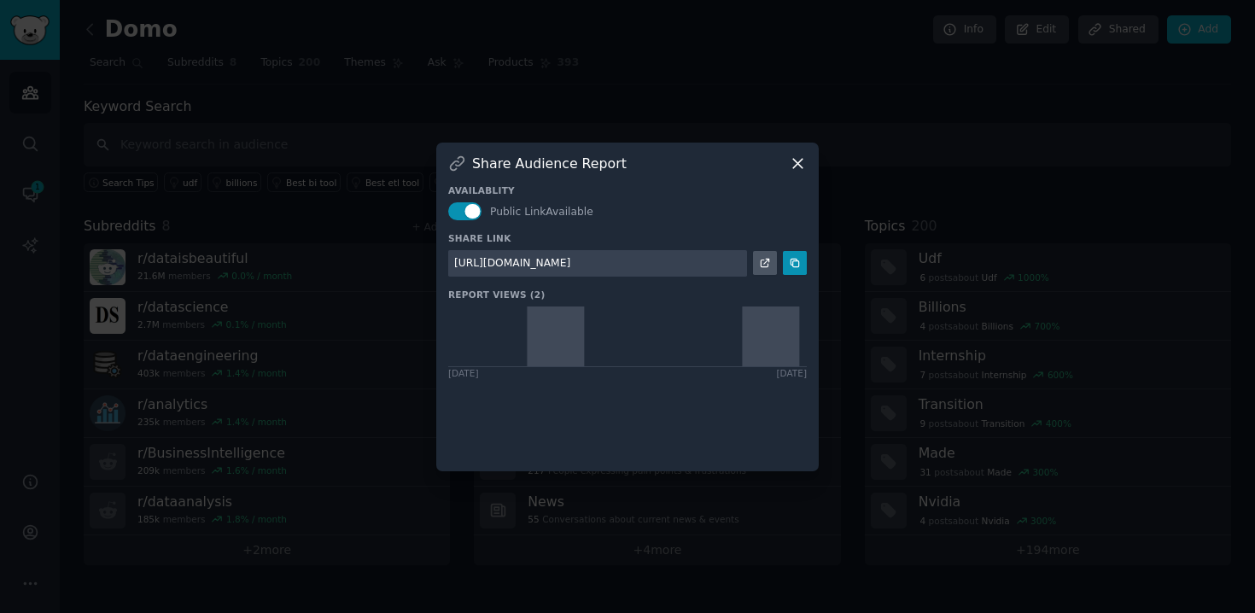
click at [477, 219] on div "Availablity Public Link Available Share Link [URL][DOMAIN_NAME] Report Views [P…" at bounding box center [627, 315] width 358 height 287
click at [472, 215] on button "button" at bounding box center [464, 211] width 33 height 18
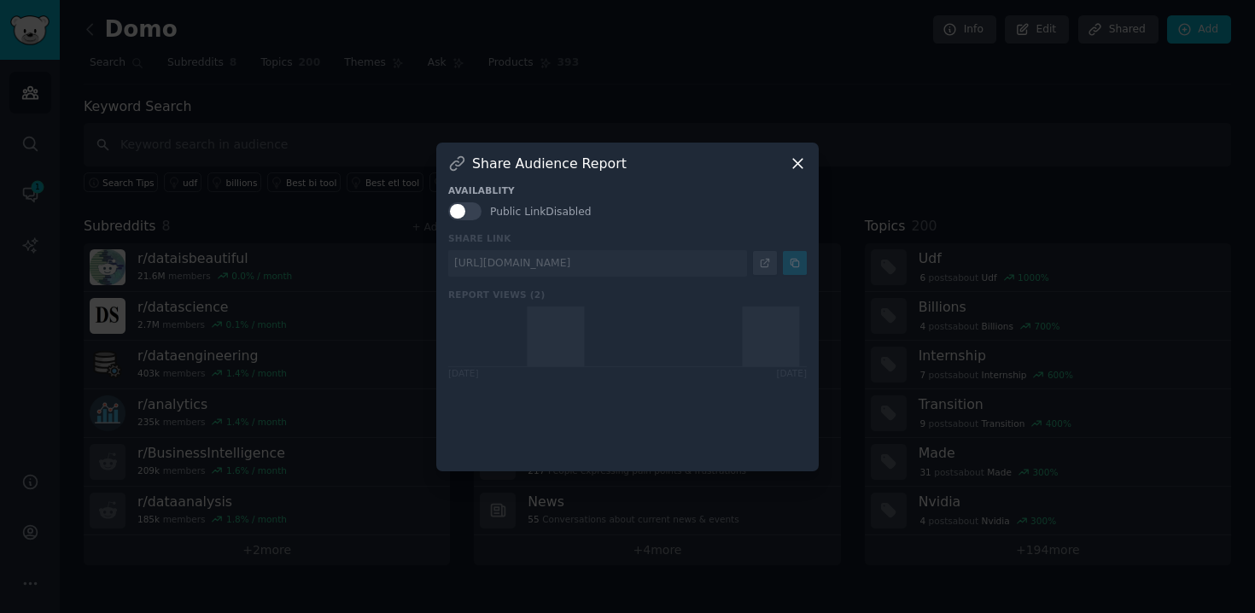
click at [806, 164] on icon at bounding box center [798, 163] width 18 height 18
click at [791, 159] on icon at bounding box center [798, 163] width 18 height 18
click at [799, 164] on icon at bounding box center [797, 163] width 9 height 9
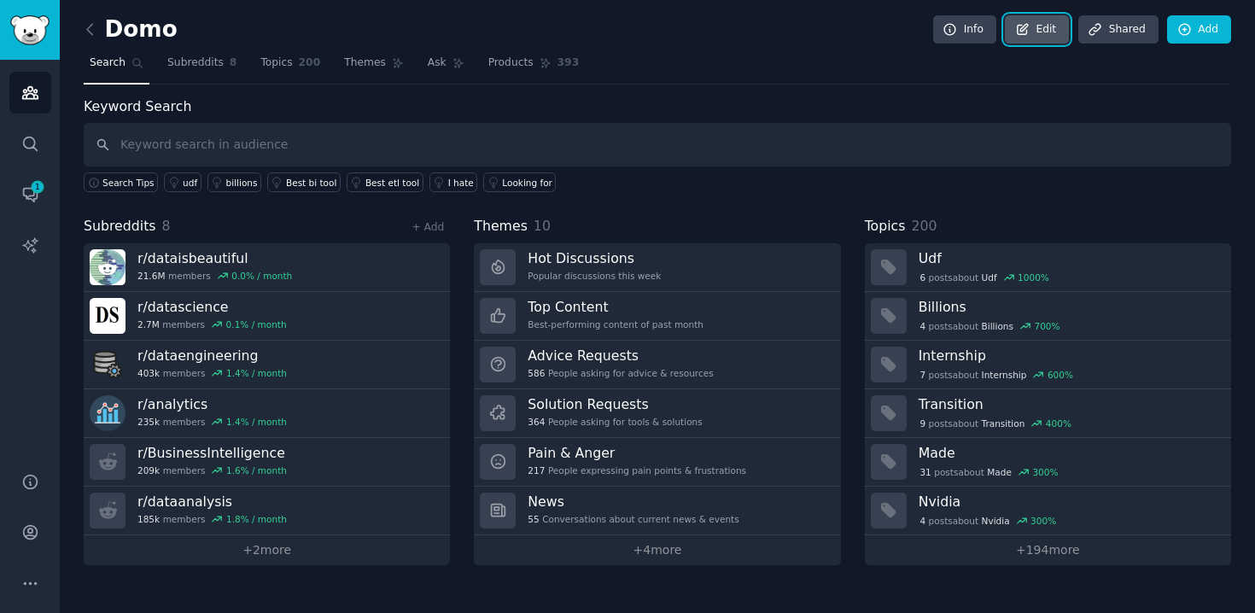
click at [1034, 28] on link "Edit" at bounding box center [1037, 29] width 64 height 29
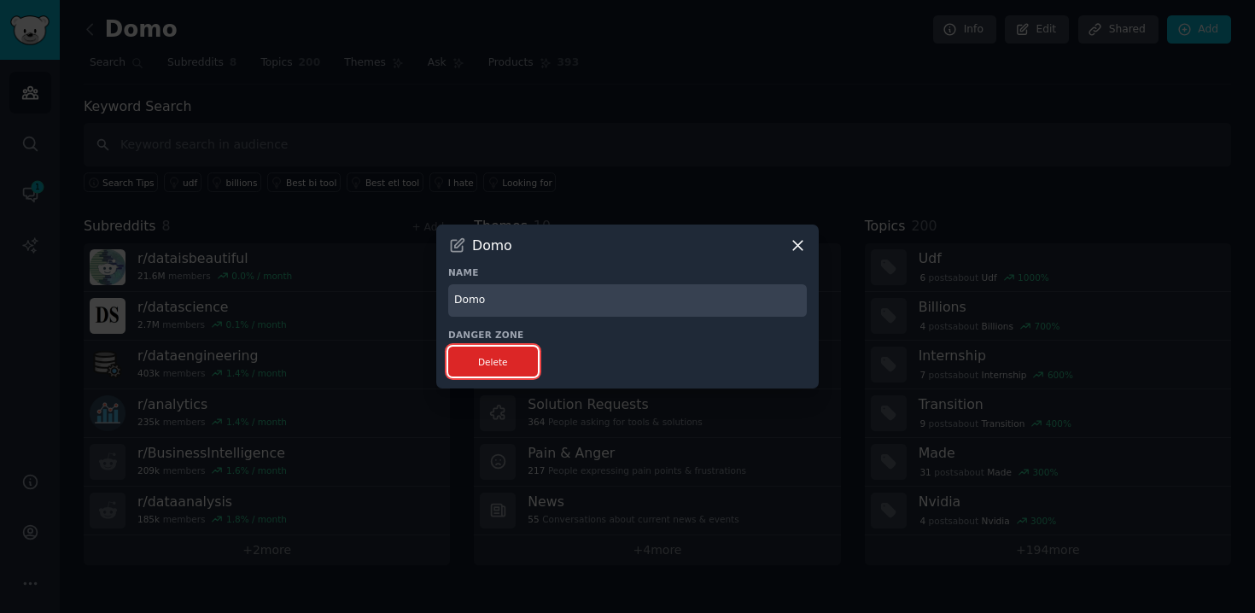
click at [496, 361] on button "Delete" at bounding box center [493, 362] width 90 height 30
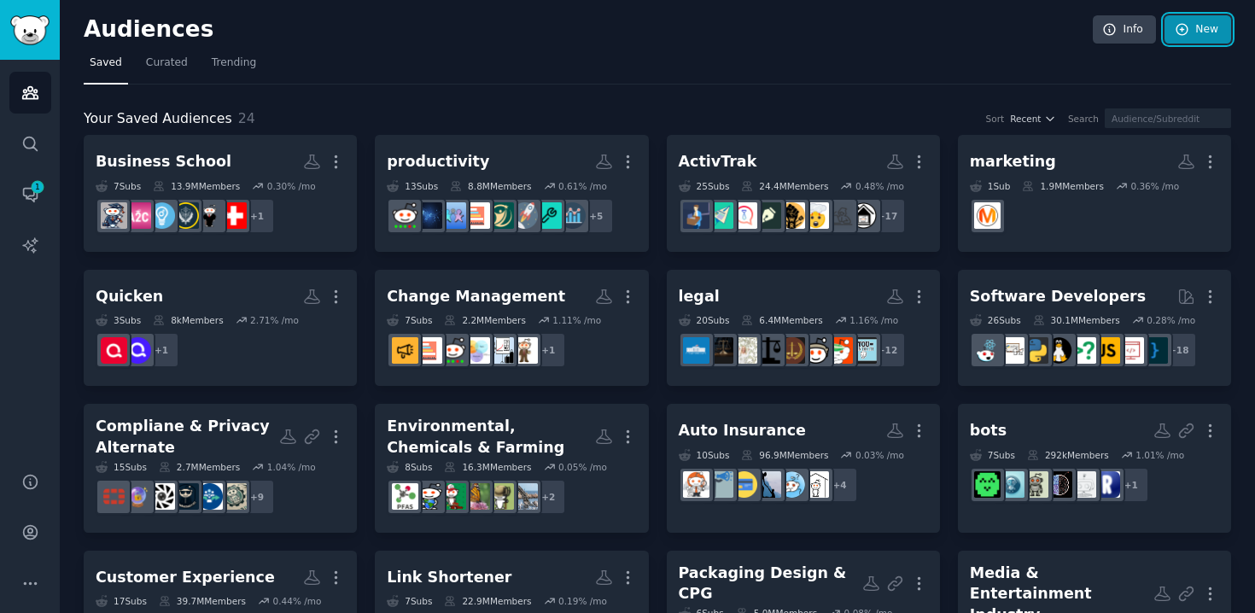
click at [1198, 26] on link "New" at bounding box center [1197, 29] width 67 height 29
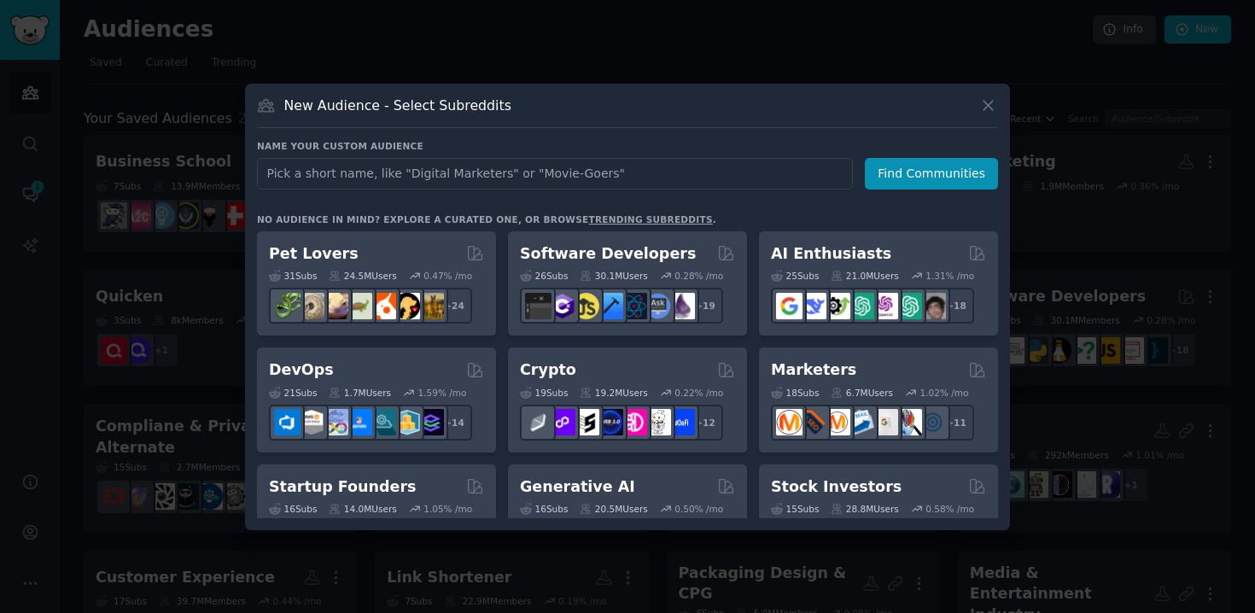
click at [398, 180] on input "text" at bounding box center [555, 174] width 596 height 32
type input "crypto gambling"
click at [941, 180] on button "Find Communities" at bounding box center [931, 174] width 133 height 32
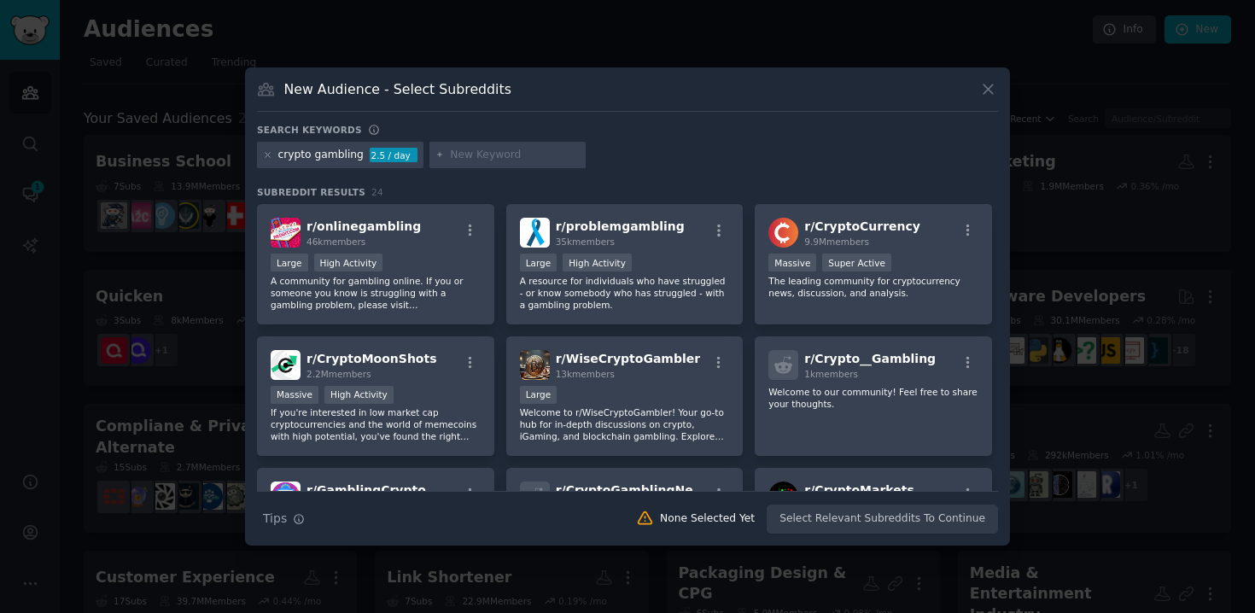
click at [475, 156] on input "text" at bounding box center [515, 155] width 130 height 15
type input "sports betting"
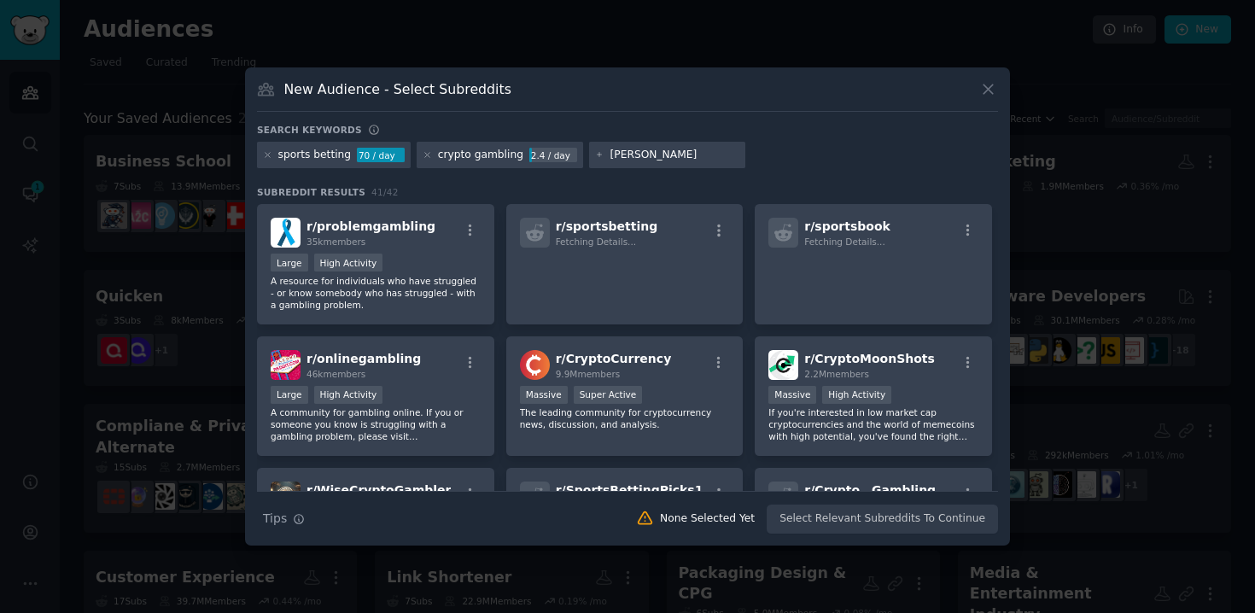
type input "gambling"
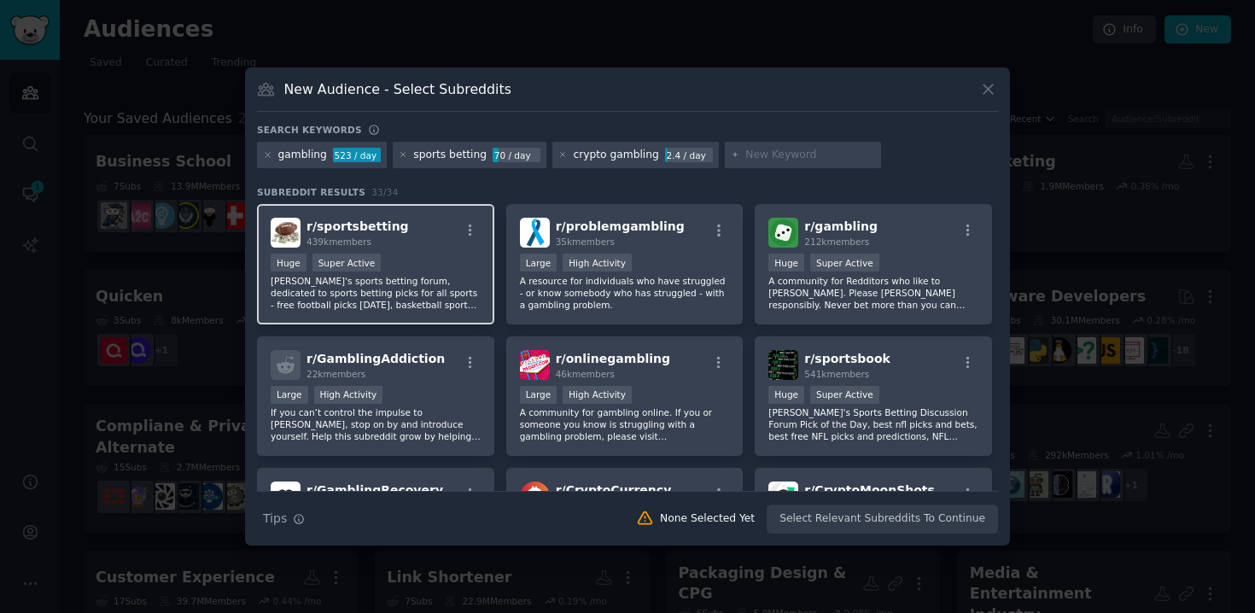
click at [339, 317] on div "r/ sportsbetting 439k members >= 95th percentile for submissions / day Huge Sup…" at bounding box center [375, 264] width 237 height 120
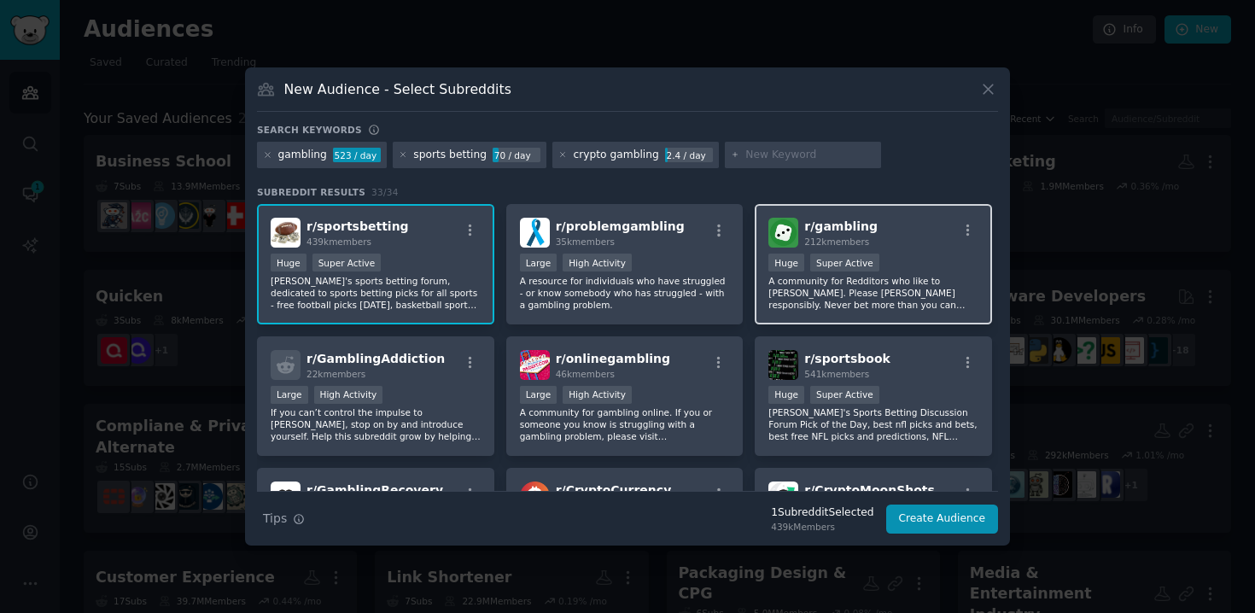
click at [800, 285] on p "A community for Redditors who like to [PERSON_NAME]. Please [PERSON_NAME] respo…" at bounding box center [873, 293] width 210 height 36
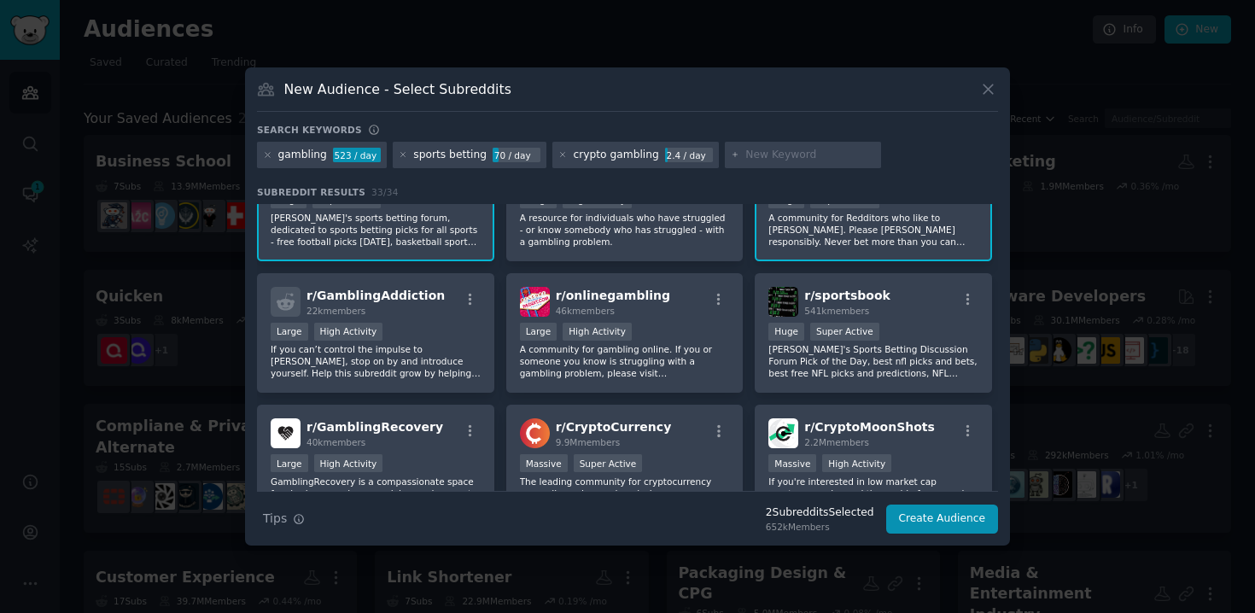
scroll to position [90, 0]
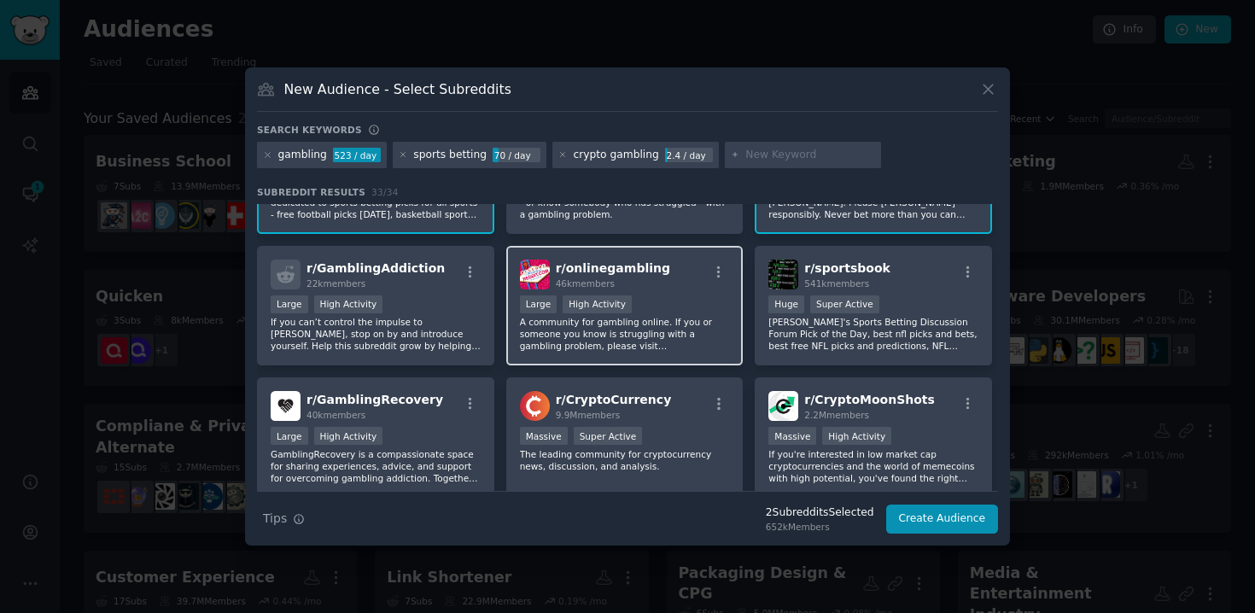
click at [660, 344] on p "A community for gambling online. If you or someone you know is struggling with …" at bounding box center [625, 334] width 210 height 36
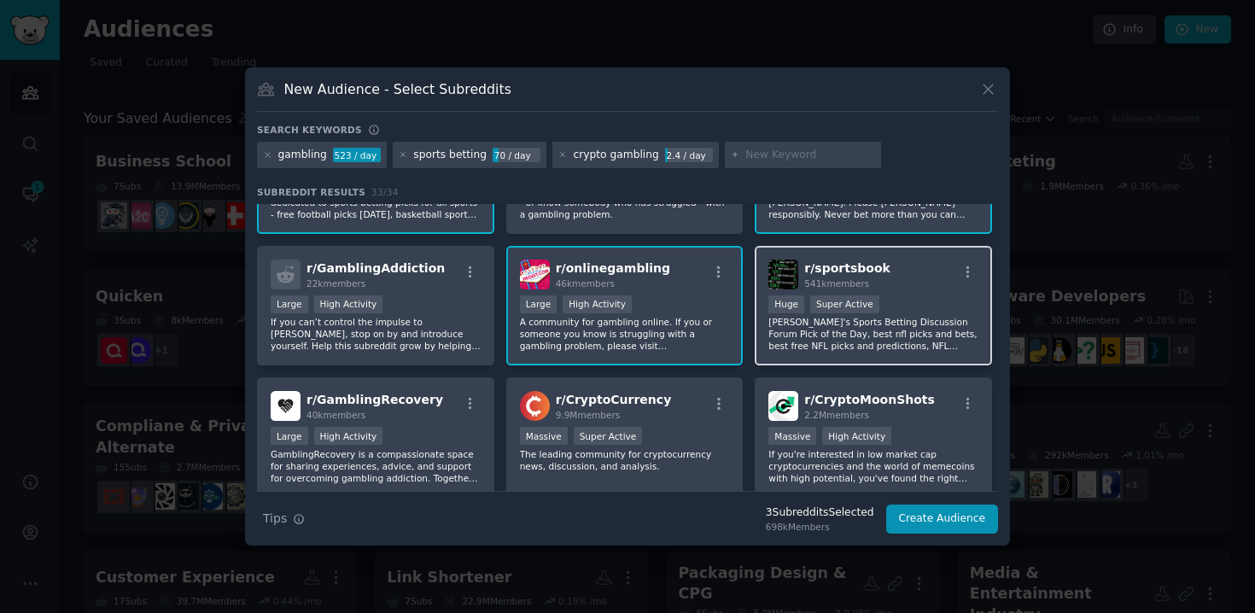
click at [882, 352] on p "[PERSON_NAME]'s Sports Betting Discussion Forum Pick of the Day, best nfl picks…" at bounding box center [873, 334] width 210 height 36
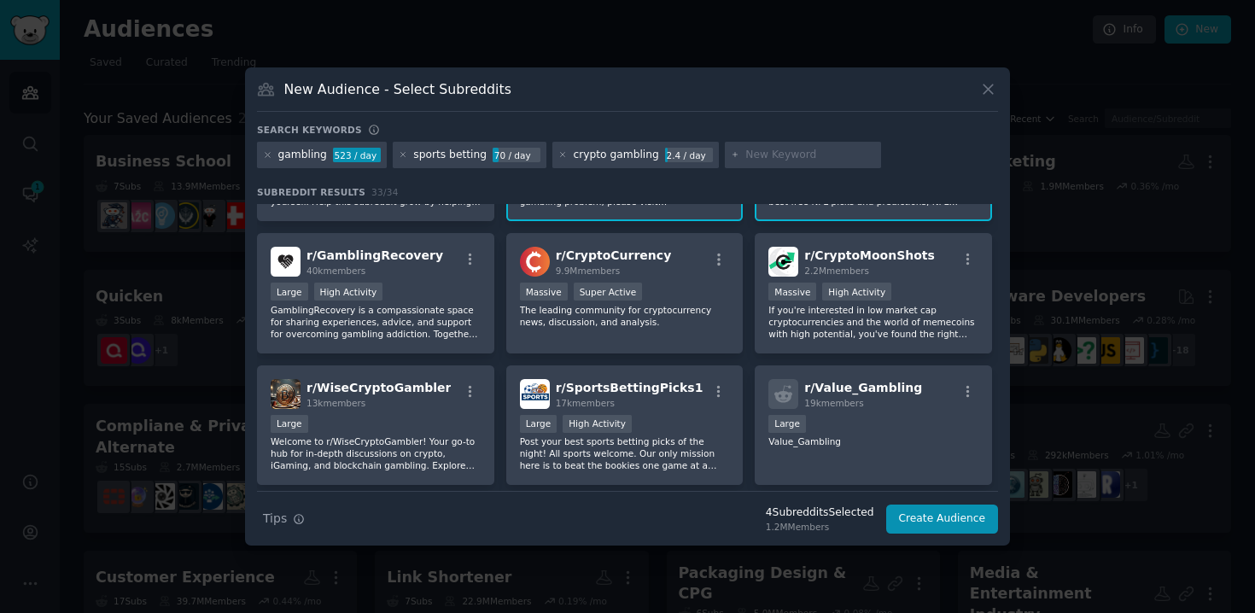
scroll to position [271, 0]
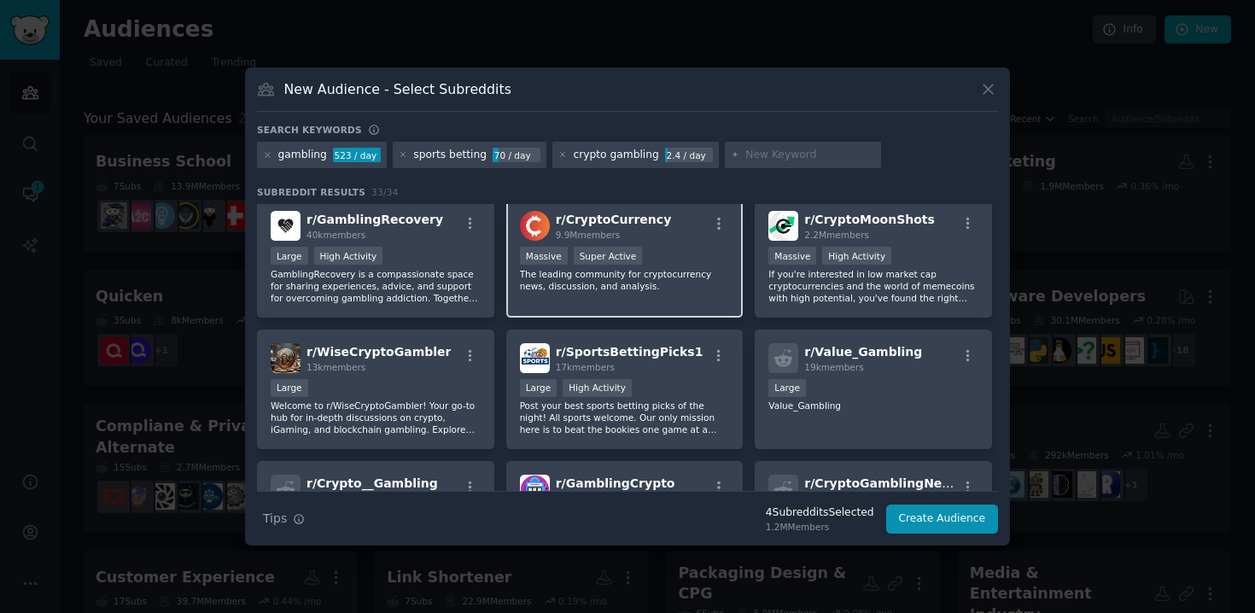
click at [679, 294] on div "r/ CryptoCurrency 9.9M members Massive Super Active The leading community for c…" at bounding box center [624, 257] width 237 height 120
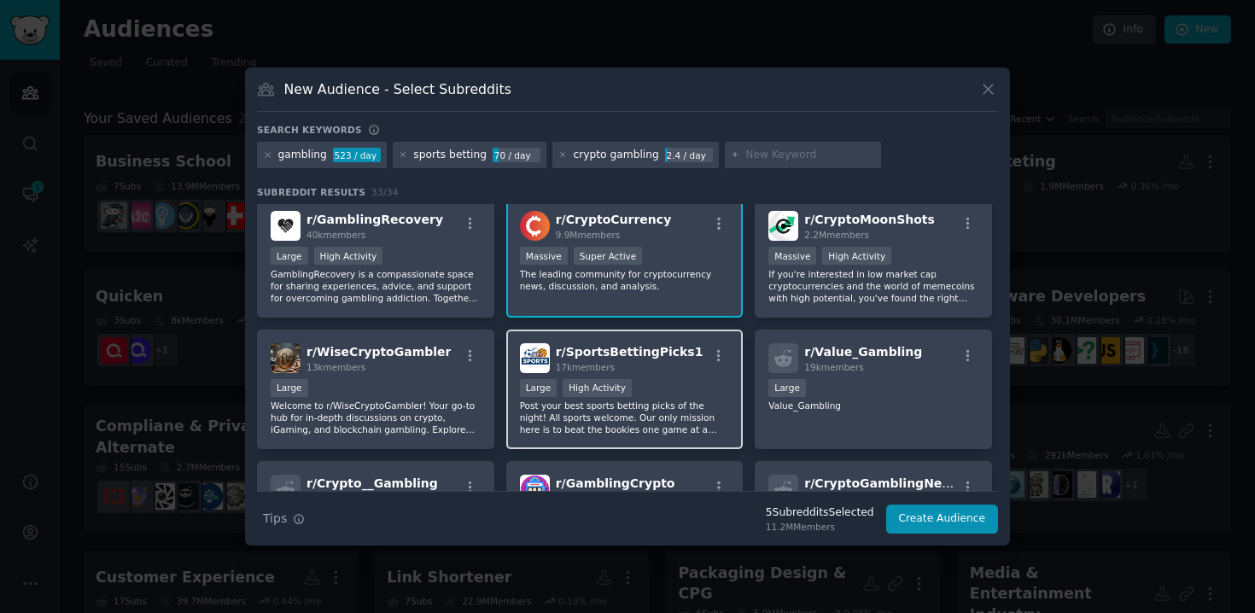
click at [600, 434] on p "Post your best sports betting picks of the night! All sports welcome. Our only …" at bounding box center [625, 417] width 210 height 36
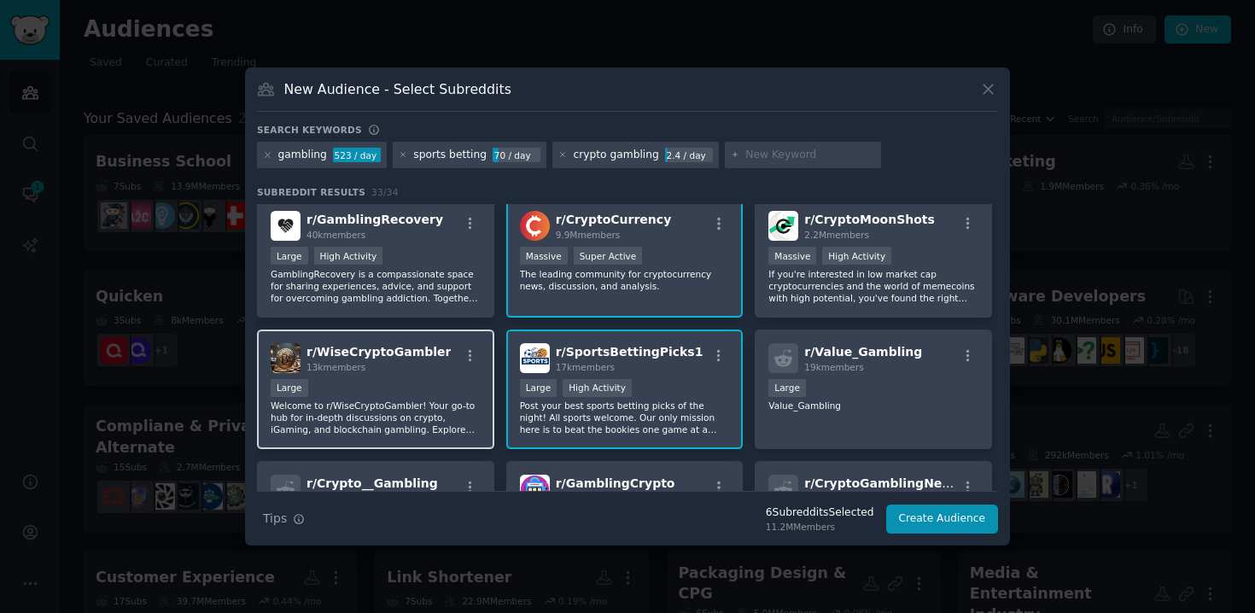
click at [363, 434] on p "Welcome to r/WiseCryptoGambler! Your go-to hub for in-depth discussions on cryp…" at bounding box center [376, 417] width 210 height 36
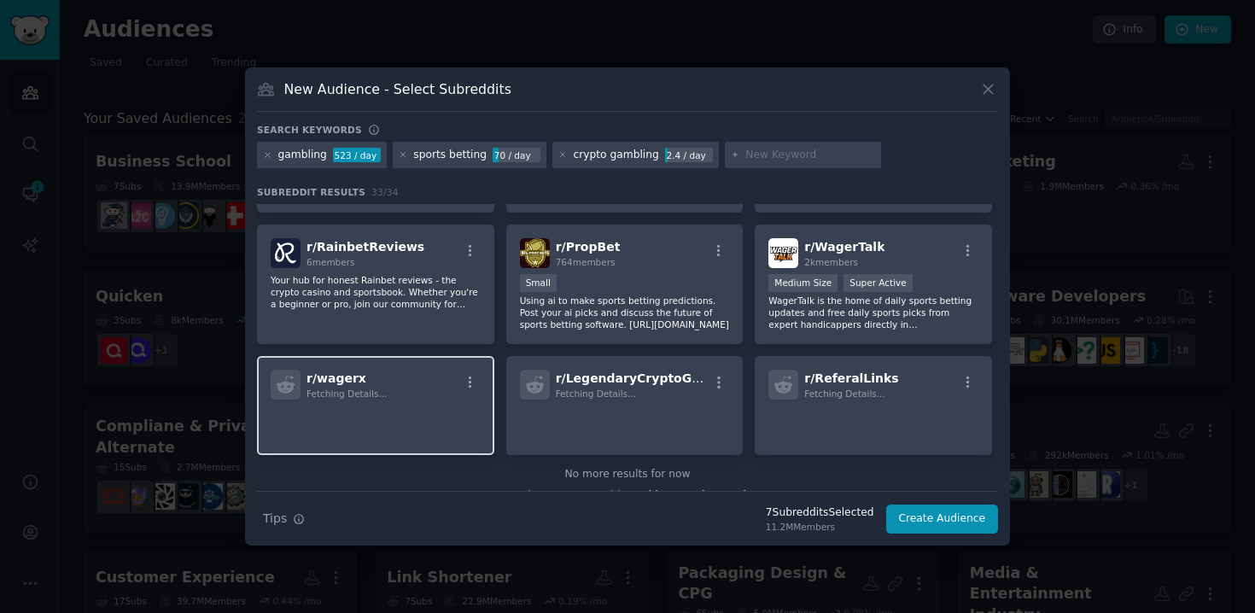
scroll to position [1155, 0]
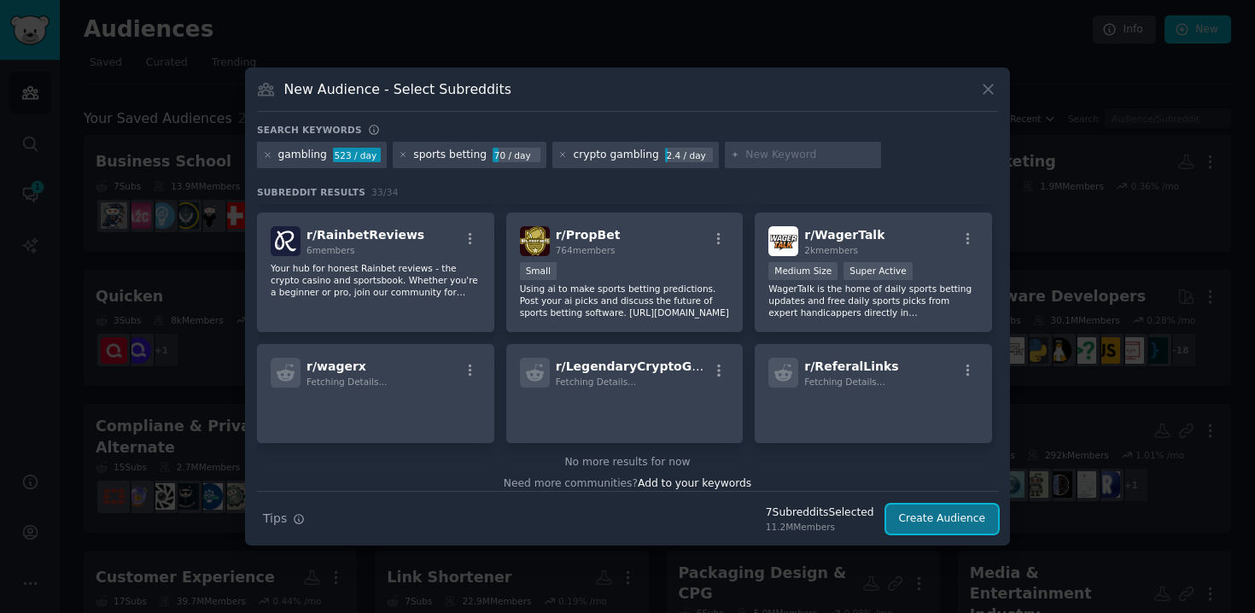
click at [936, 511] on button "Create Audience" at bounding box center [942, 518] width 113 height 29
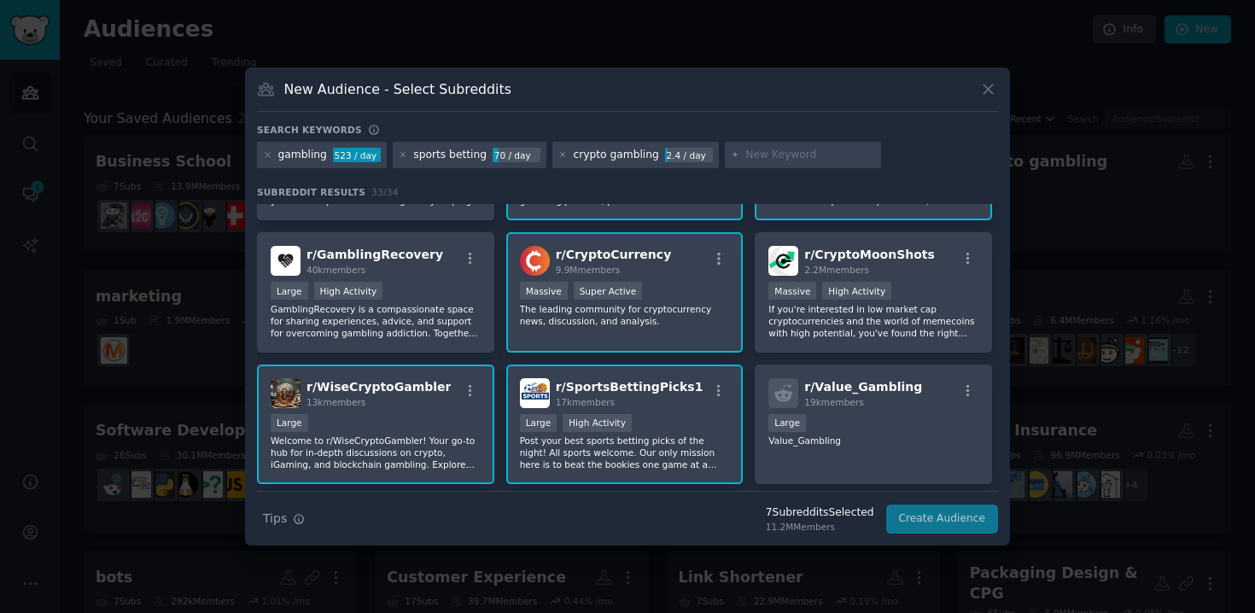
scroll to position [0, 0]
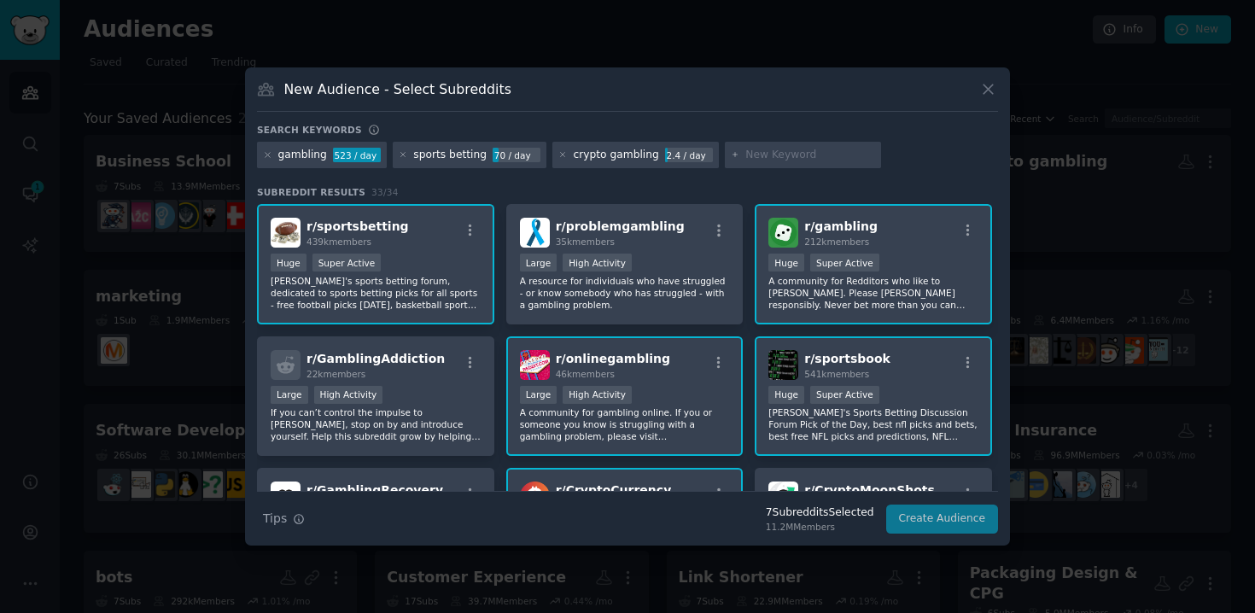
click at [927, 174] on div "gambling 523 / day sports betting 70 / day crypto gambling 2.4 / day" at bounding box center [627, 158] width 741 height 33
click at [928, 154] on div "gambling 523 / day sports betting 70 / day crypto gambling 2.4 / day" at bounding box center [627, 158] width 741 height 33
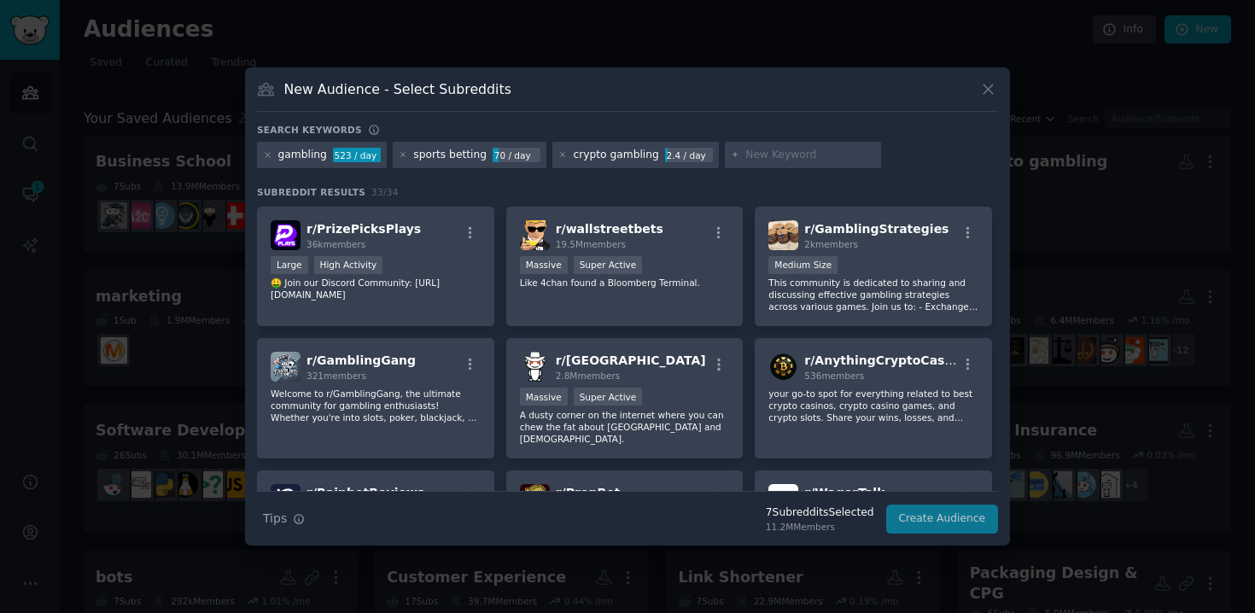
scroll to position [1175, 0]
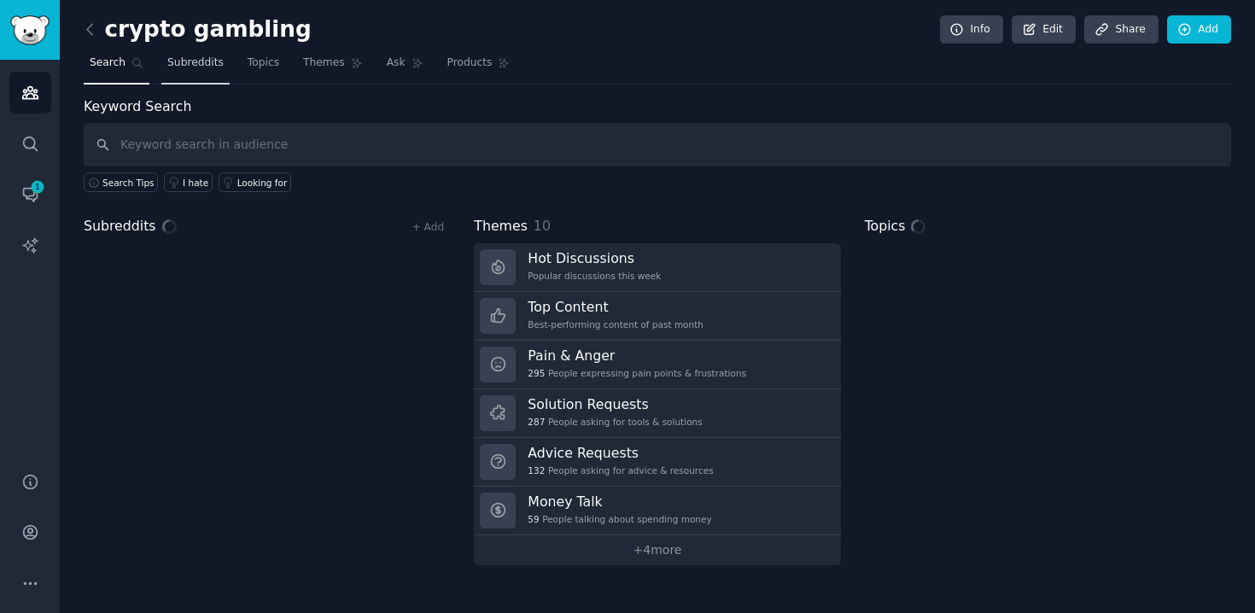
click at [204, 65] on span "Subreddits" at bounding box center [195, 62] width 56 height 15
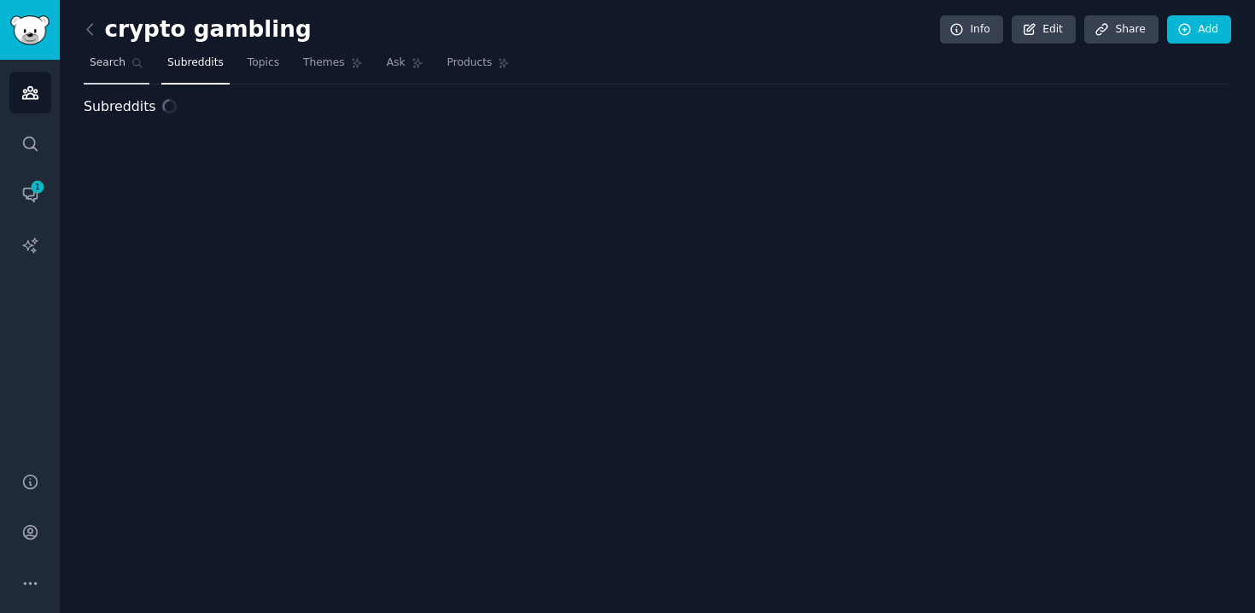
click at [110, 66] on span "Search" at bounding box center [108, 62] width 36 height 15
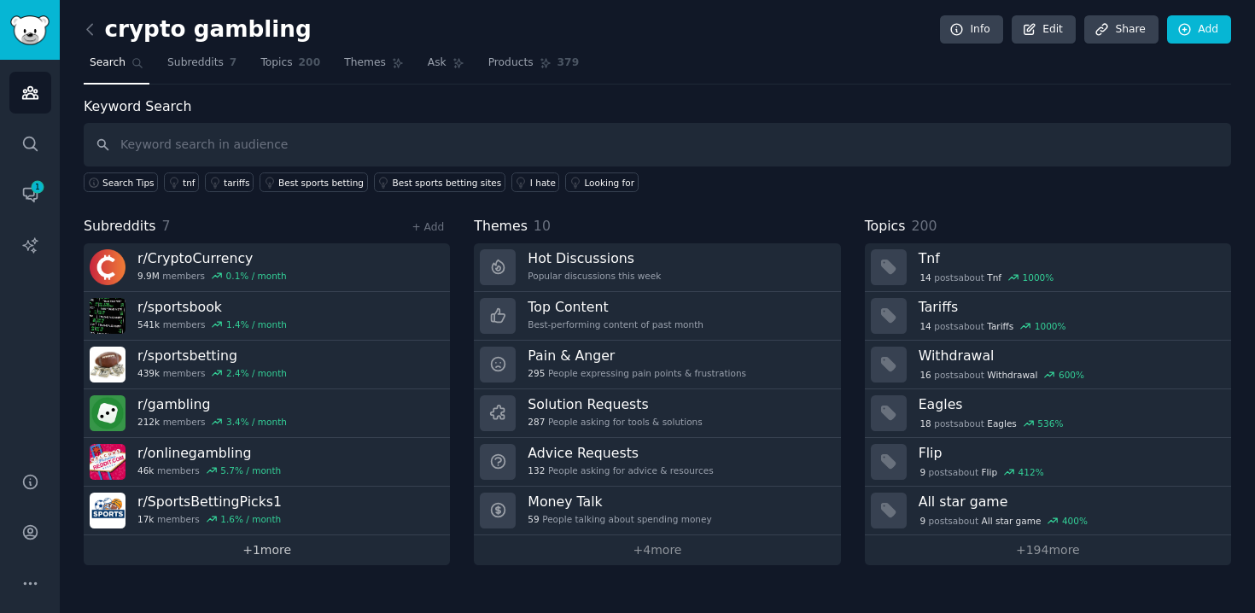
click at [267, 545] on link "+ 1 more" at bounding box center [267, 550] width 366 height 30
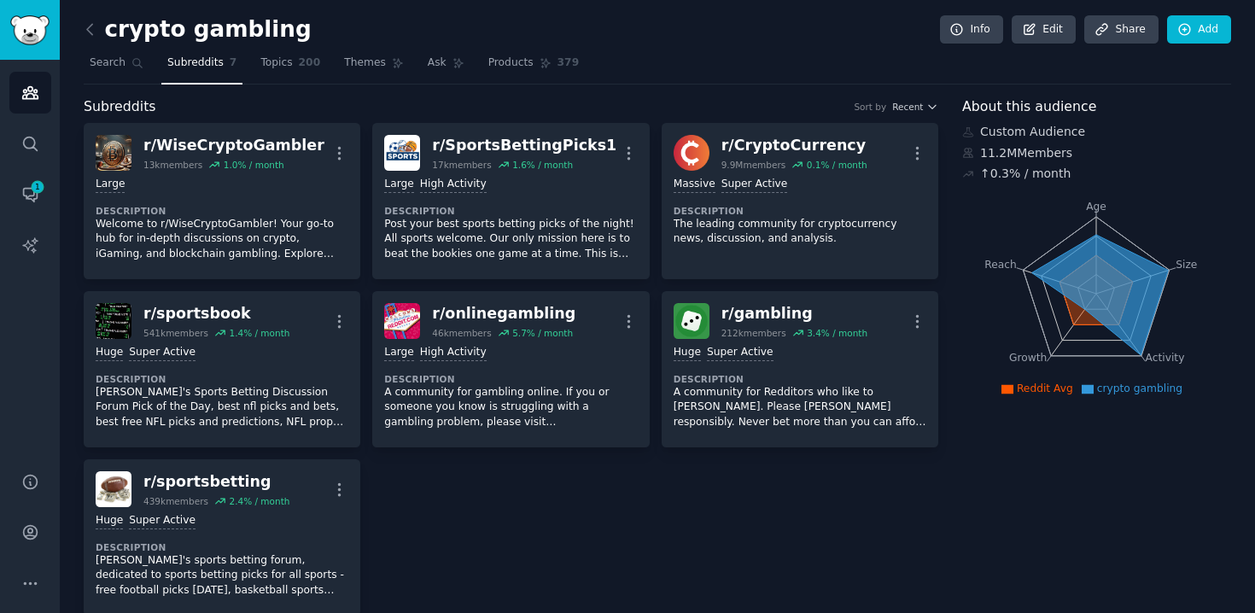
click at [1092, 281] on icon at bounding box center [1100, 294] width 137 height 120
click at [1034, 329] on icon "Age Size Activity Growth Reach" at bounding box center [1096, 293] width 268 height 215
drag, startPoint x: 1007, startPoint y: 262, endPoint x: 1112, endPoint y: 289, distance: 108.5
click at [1112, 289] on icon "Age Size Activity Growth Reach" at bounding box center [1096, 293] width 268 height 215
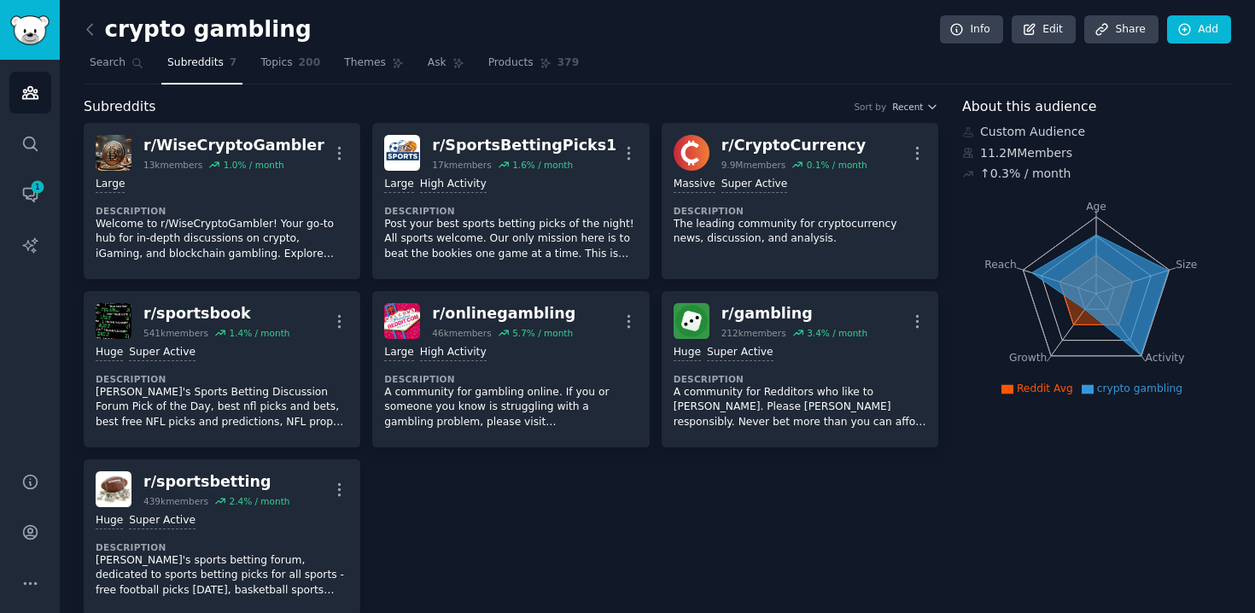
click at [1145, 355] on tspan "Activity" at bounding box center [1164, 358] width 39 height 12
click at [1029, 127] on div "Custom Audience" at bounding box center [1096, 132] width 269 height 18
click at [291, 64] on link "Topics 200" at bounding box center [290, 67] width 72 height 35
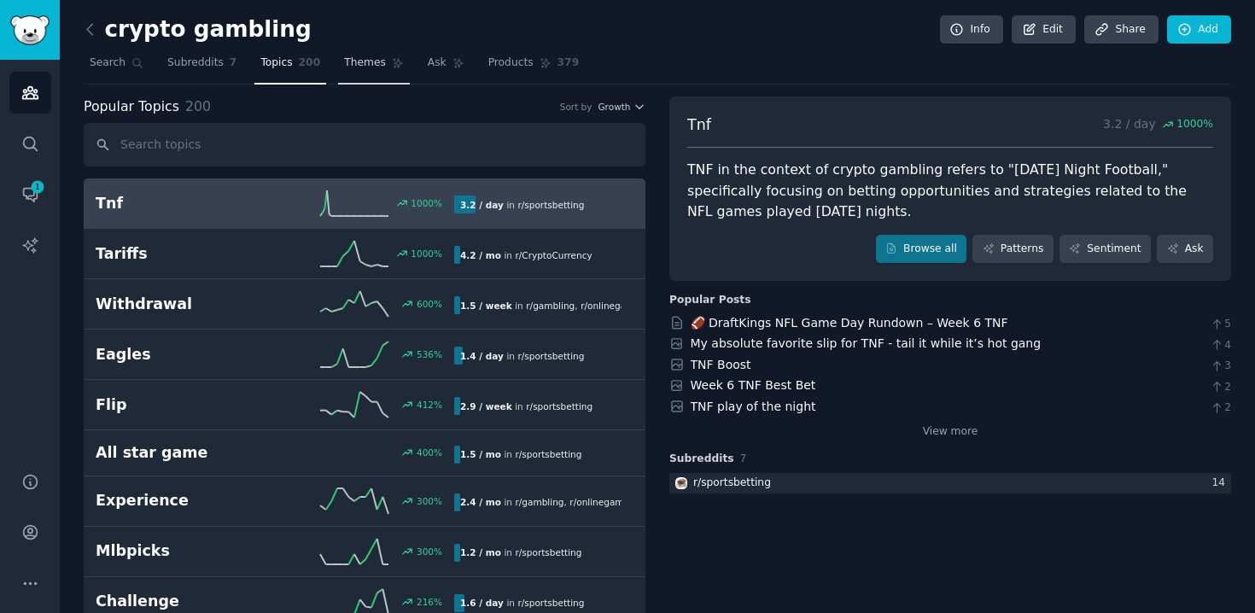
click at [365, 63] on span "Themes" at bounding box center [365, 62] width 42 height 15
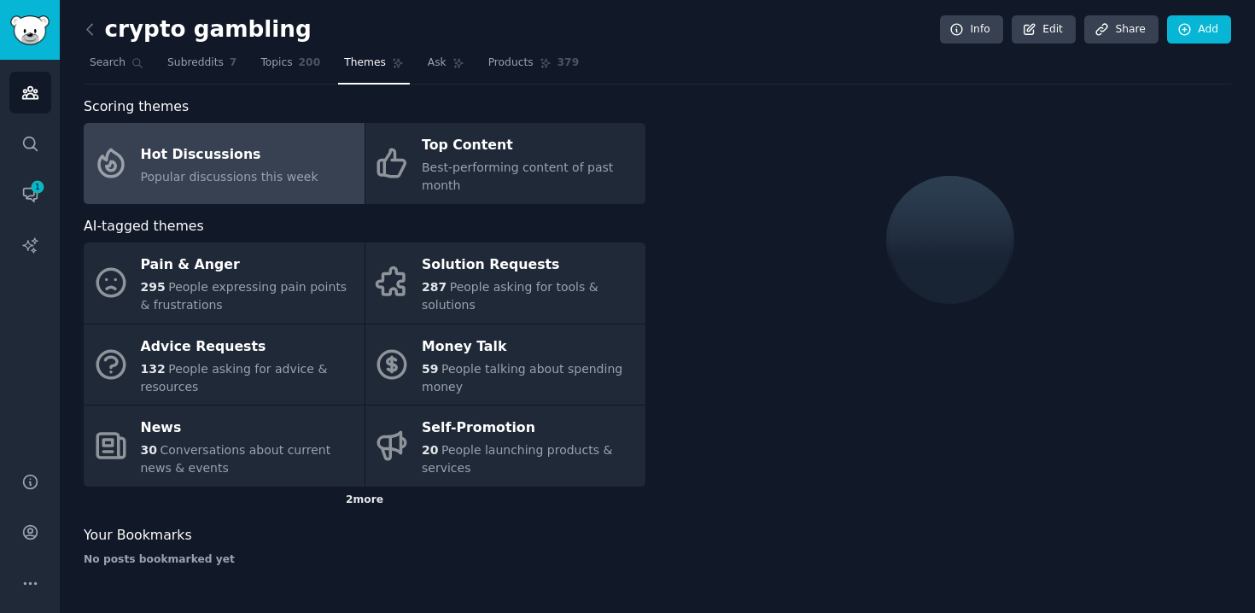
click at [351, 506] on div "2 more" at bounding box center [365, 499] width 562 height 27
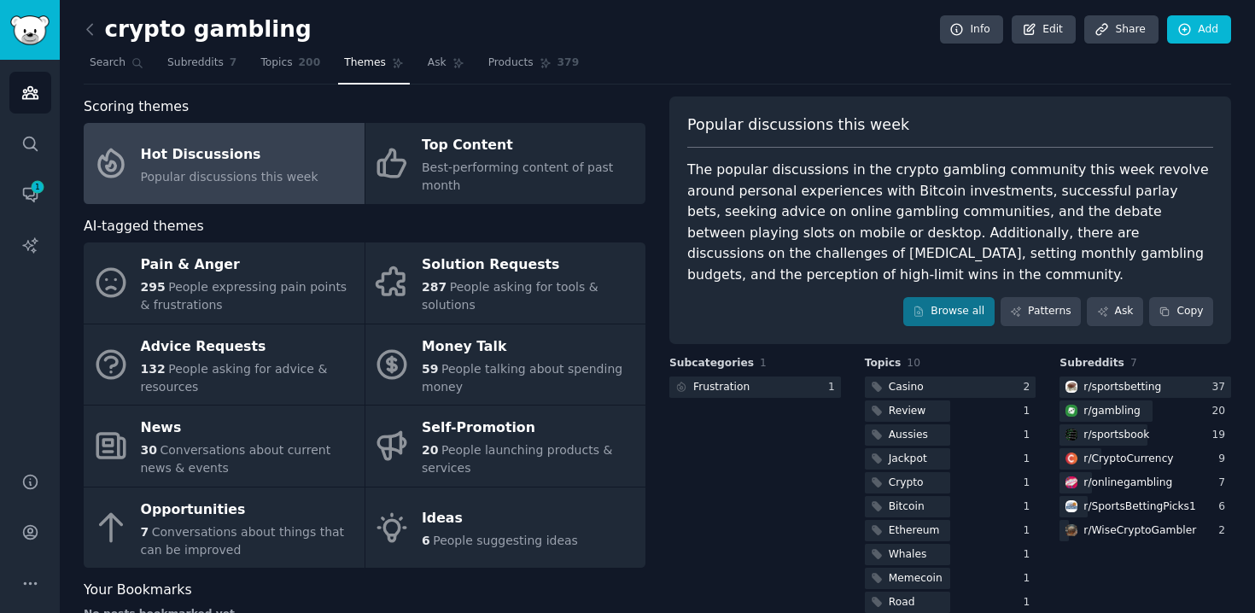
scroll to position [44, 0]
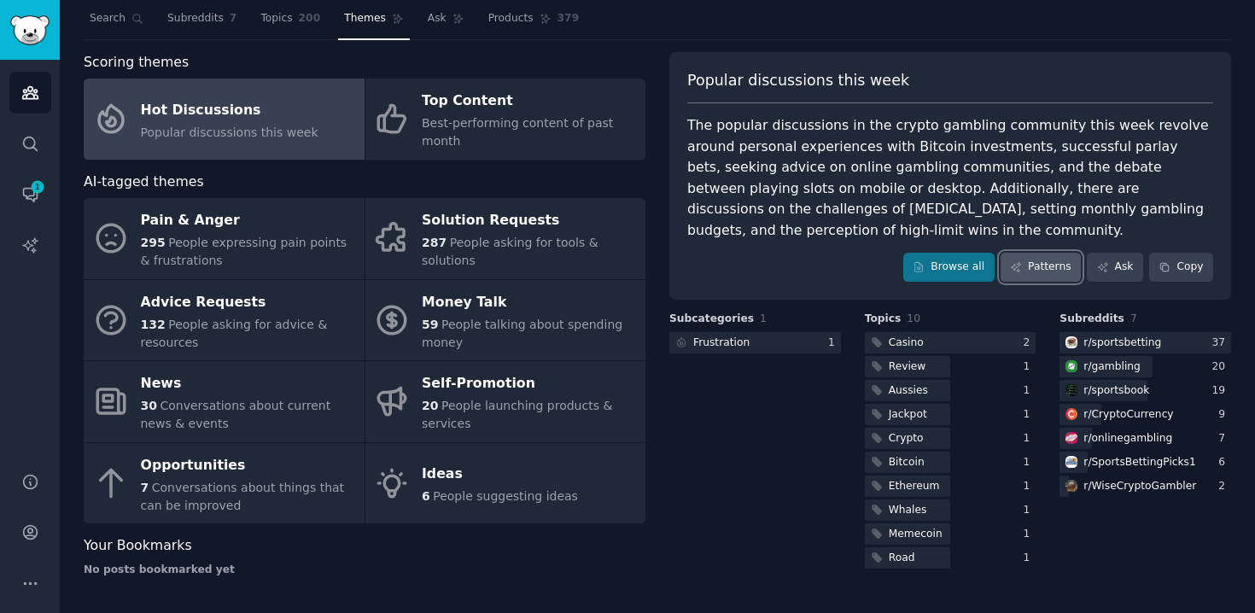
click at [1040, 268] on link "Patterns" at bounding box center [1040, 267] width 80 height 29
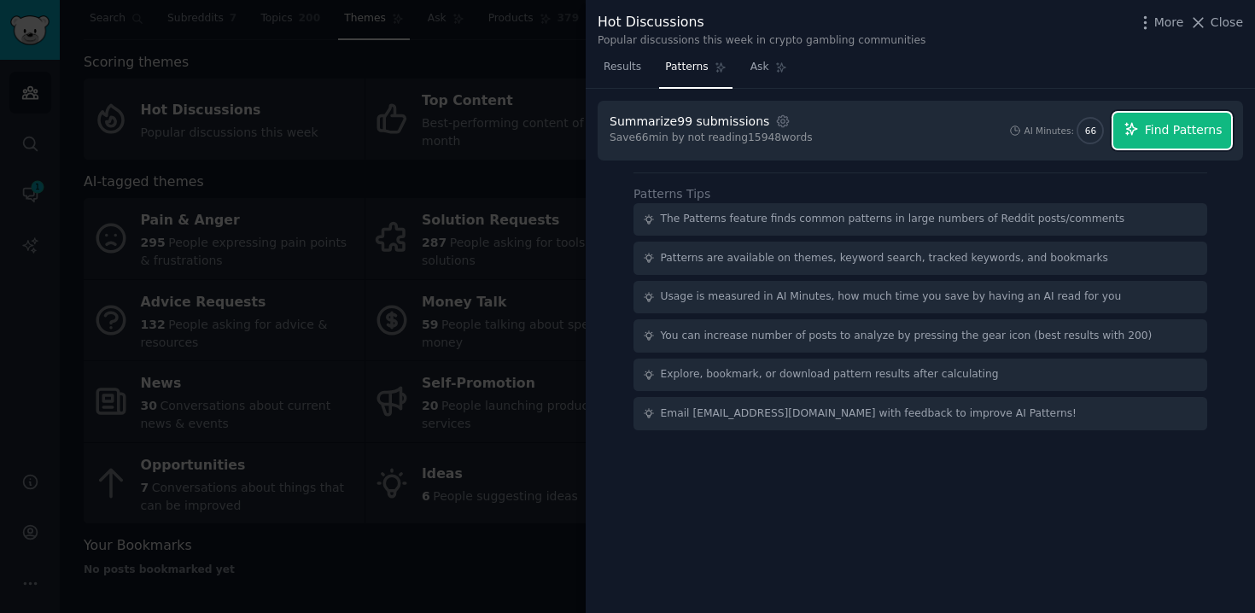
click at [1187, 132] on span "Find Patterns" at bounding box center [1184, 130] width 78 height 18
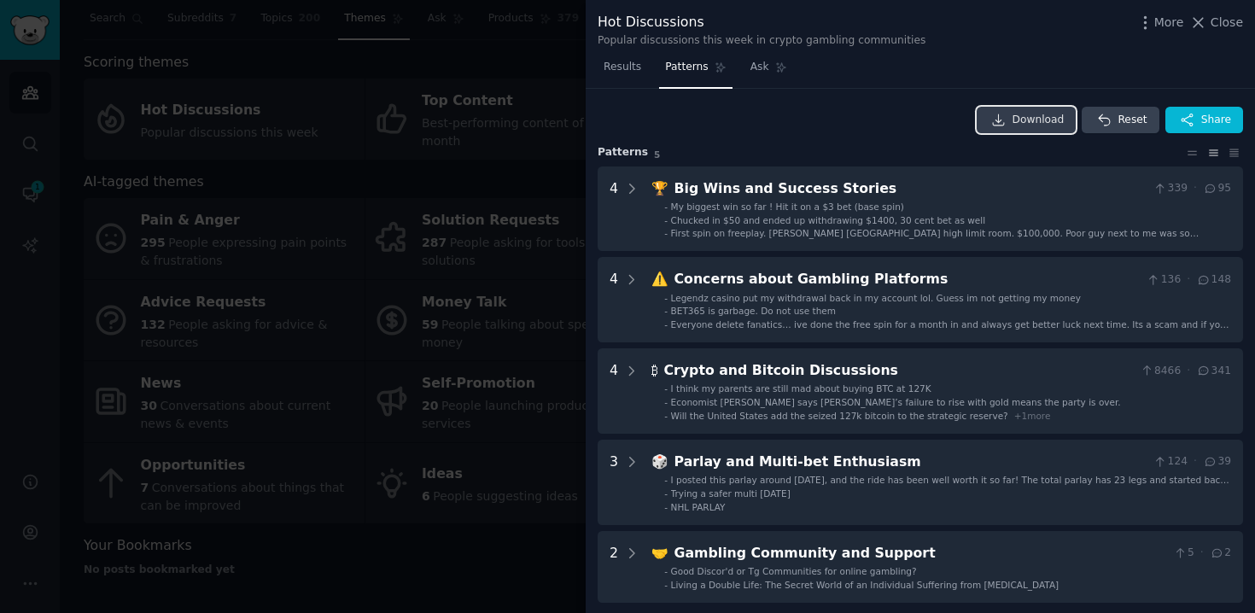
click at [1023, 124] on span "Download" at bounding box center [1038, 120] width 52 height 15
click at [877, 131] on div "Download Reset Share" at bounding box center [919, 120] width 645 height 27
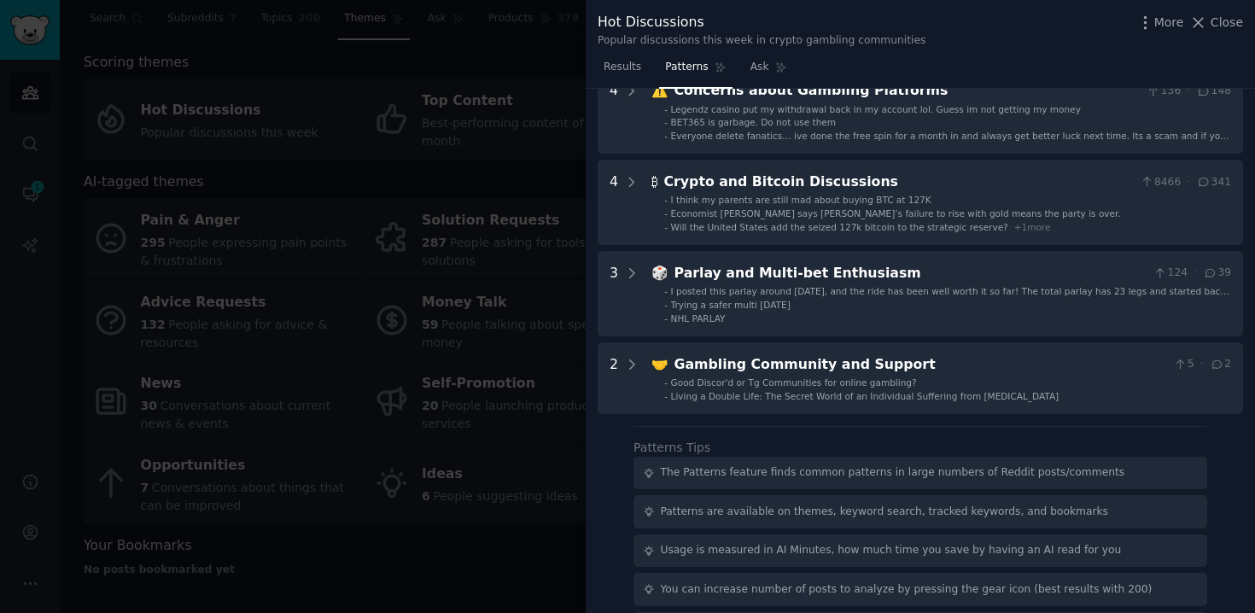
scroll to position [277, 0]
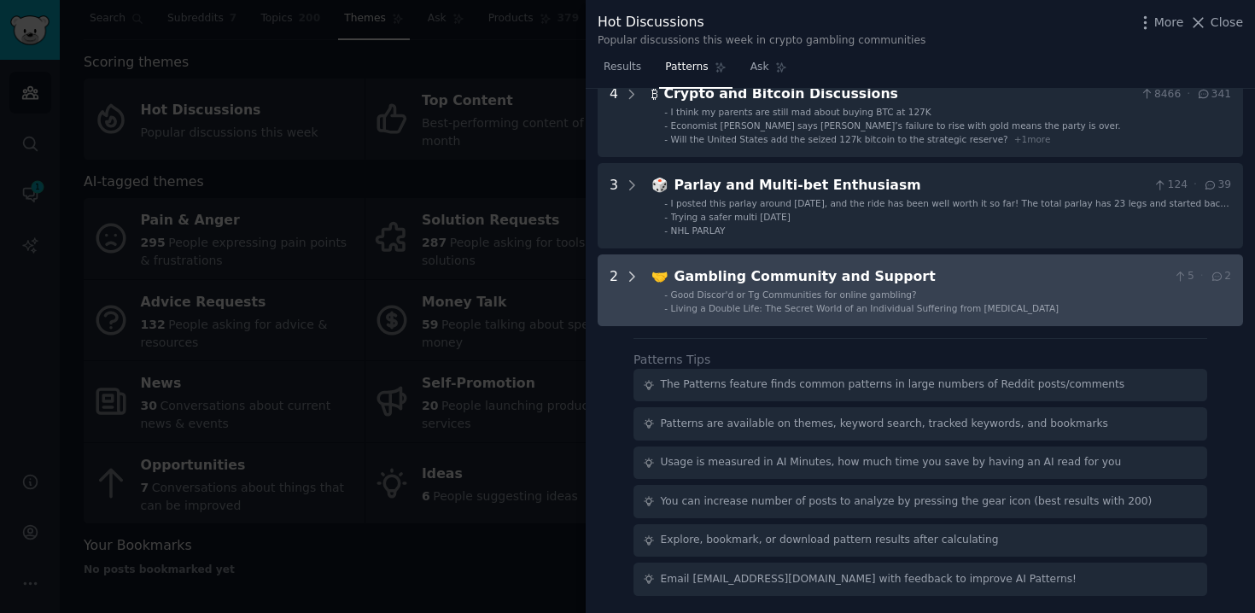
click at [634, 271] on icon at bounding box center [631, 276] width 15 height 15
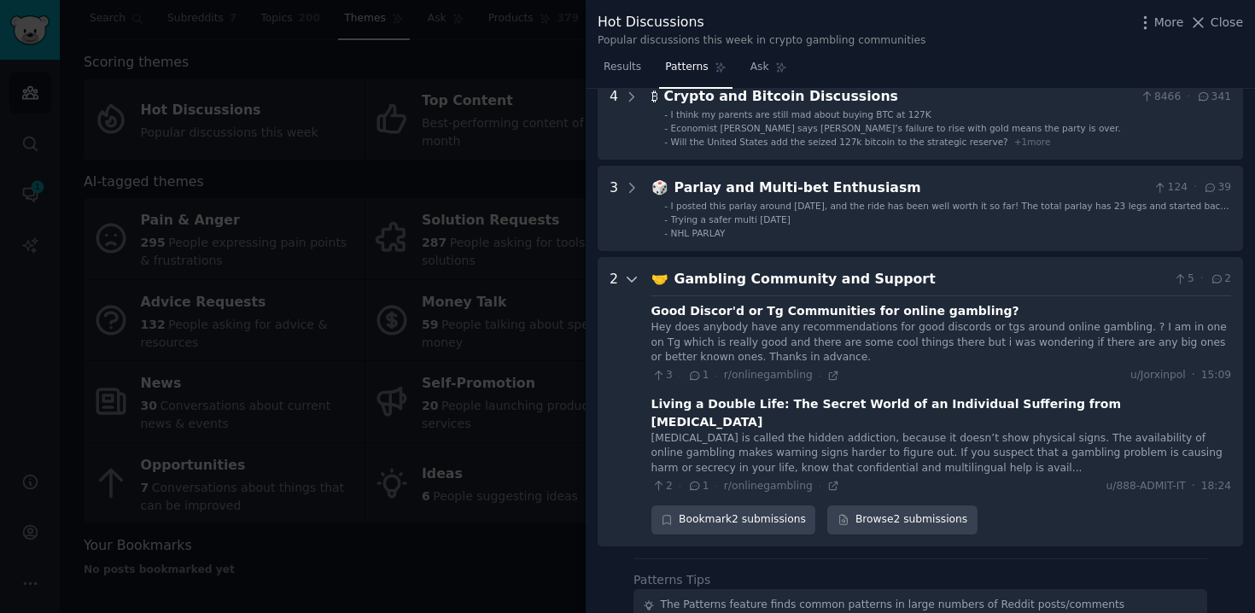
scroll to position [273, 0]
click at [633, 282] on icon at bounding box center [631, 279] width 15 height 15
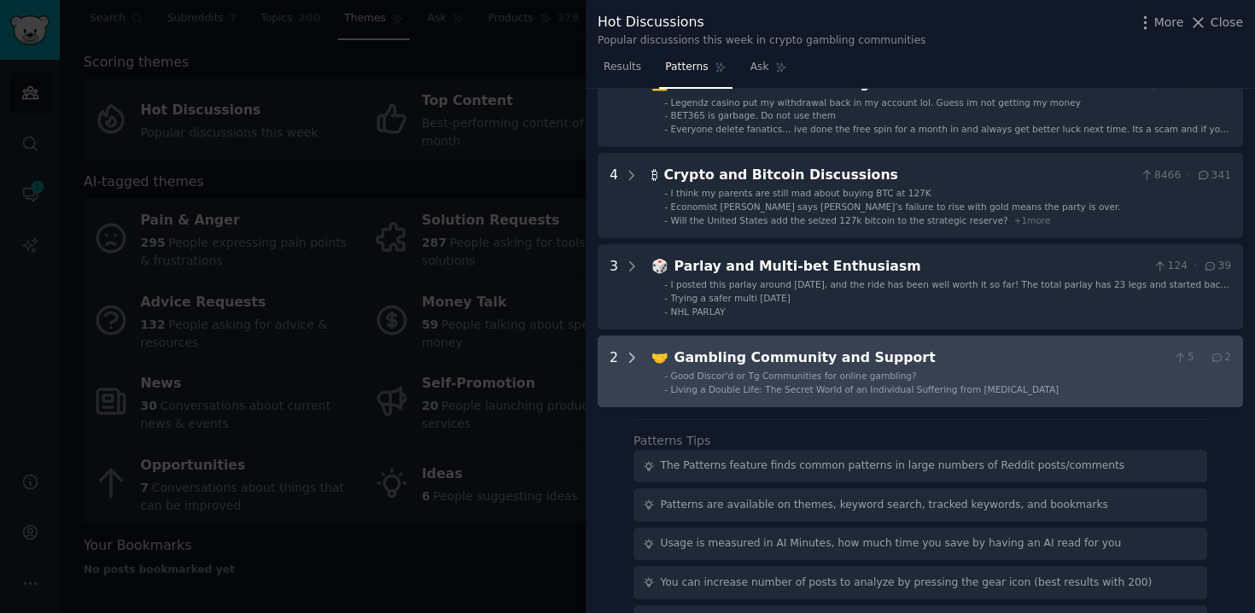
scroll to position [0, 0]
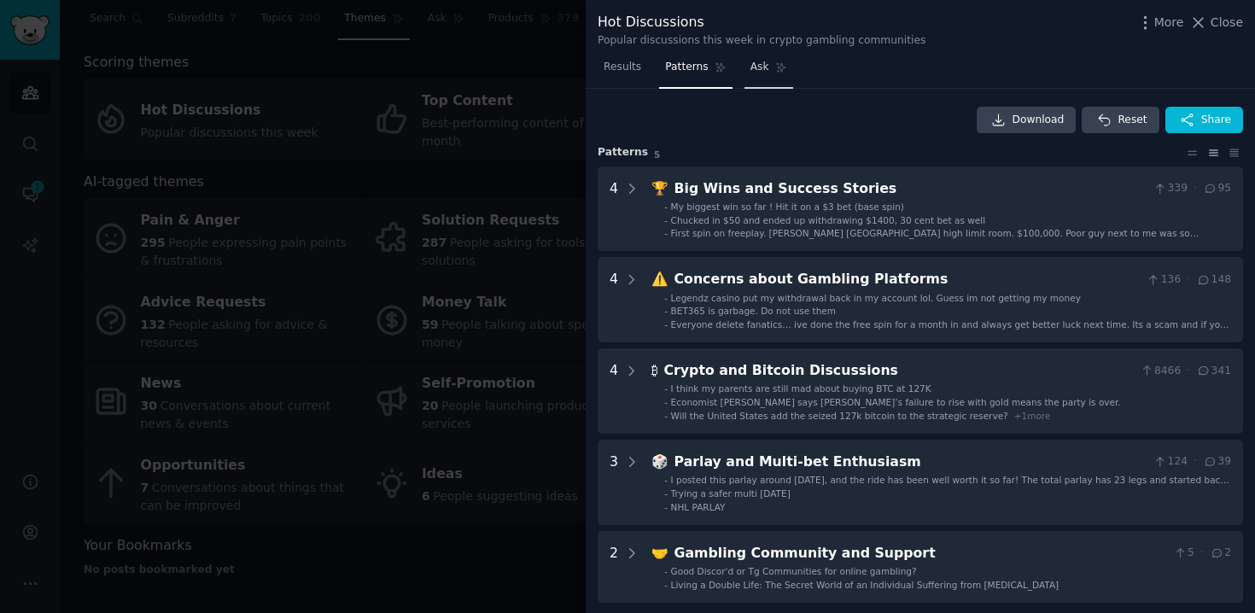
click at [745, 73] on link "Ask" at bounding box center [768, 71] width 49 height 35
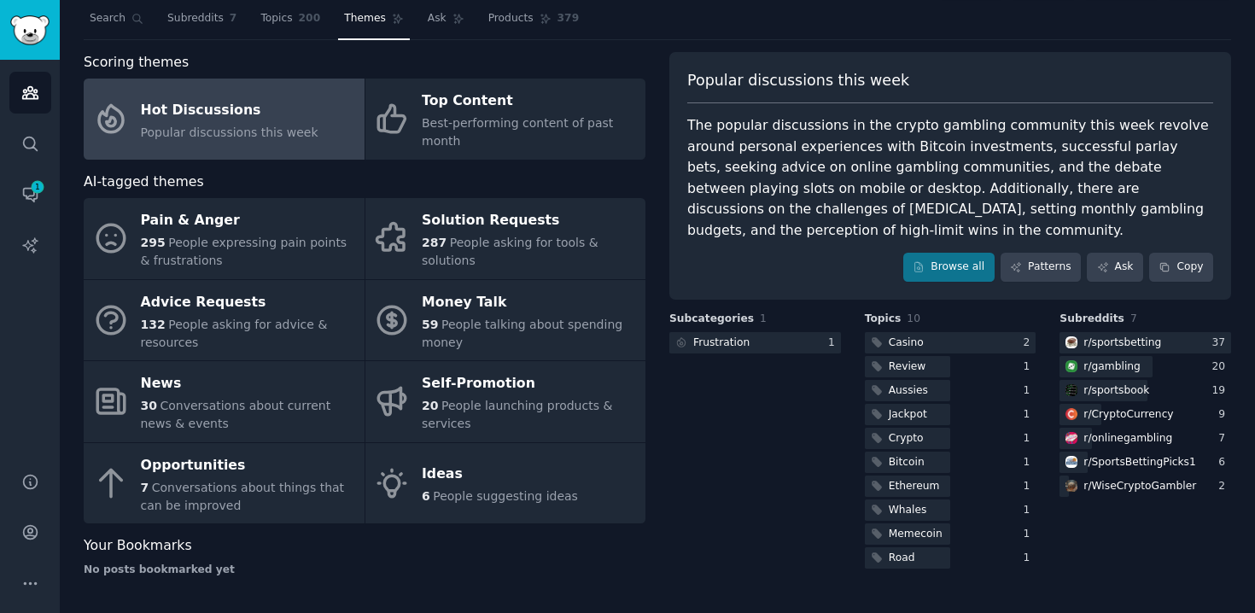
click at [462, 558] on div "Your Bookmarks No posts bookmarked yet" at bounding box center [365, 556] width 562 height 42
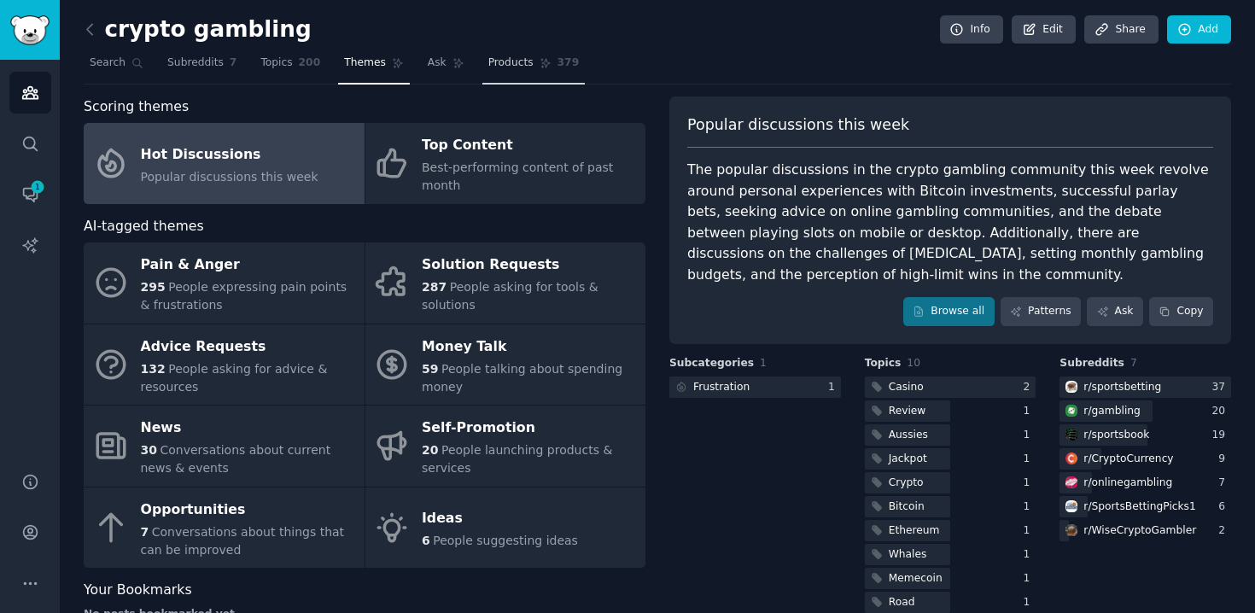
click at [521, 69] on span "Products" at bounding box center [510, 62] width 45 height 15
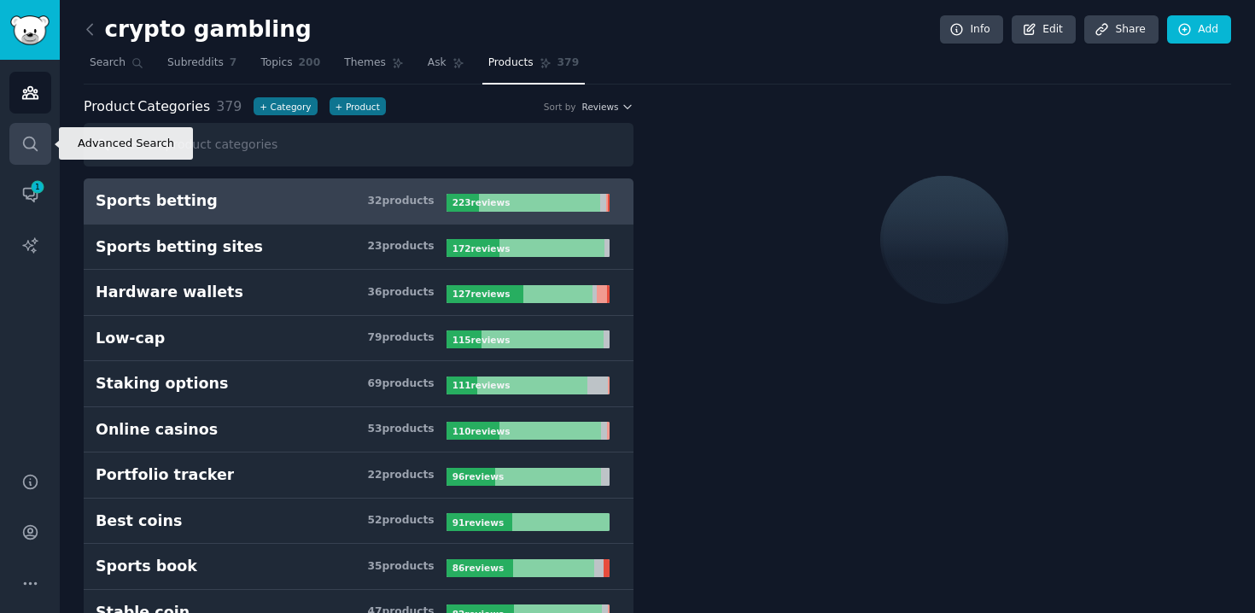
click at [24, 159] on link "Search" at bounding box center [30, 144] width 42 height 42
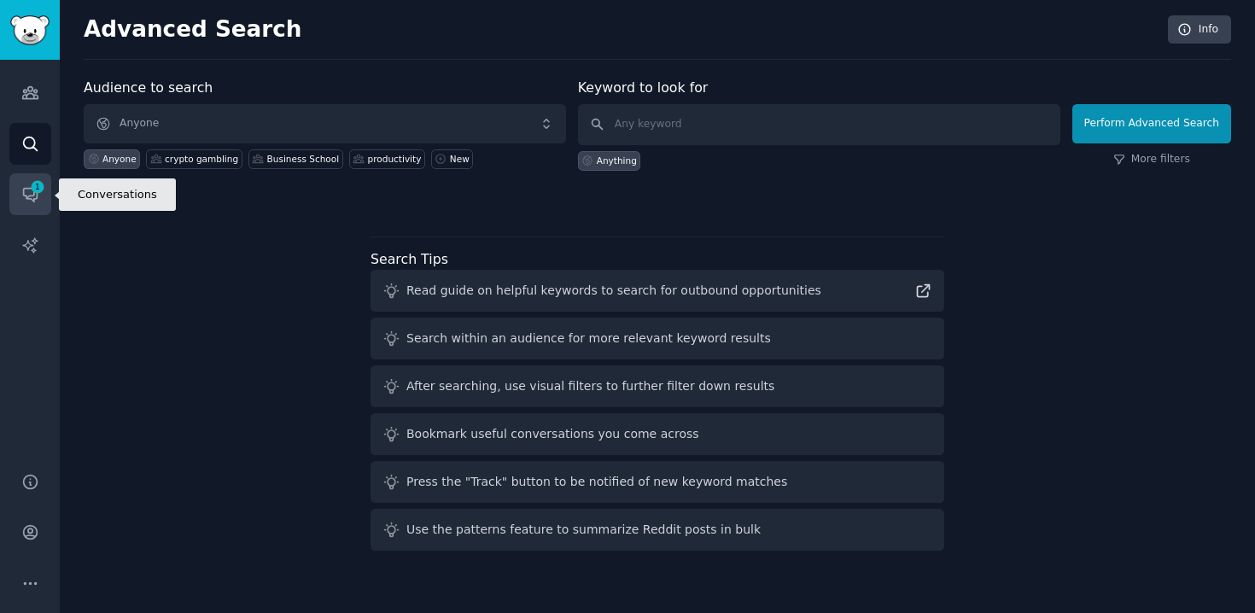
click at [29, 201] on icon "Sidebar" at bounding box center [30, 194] width 18 height 18
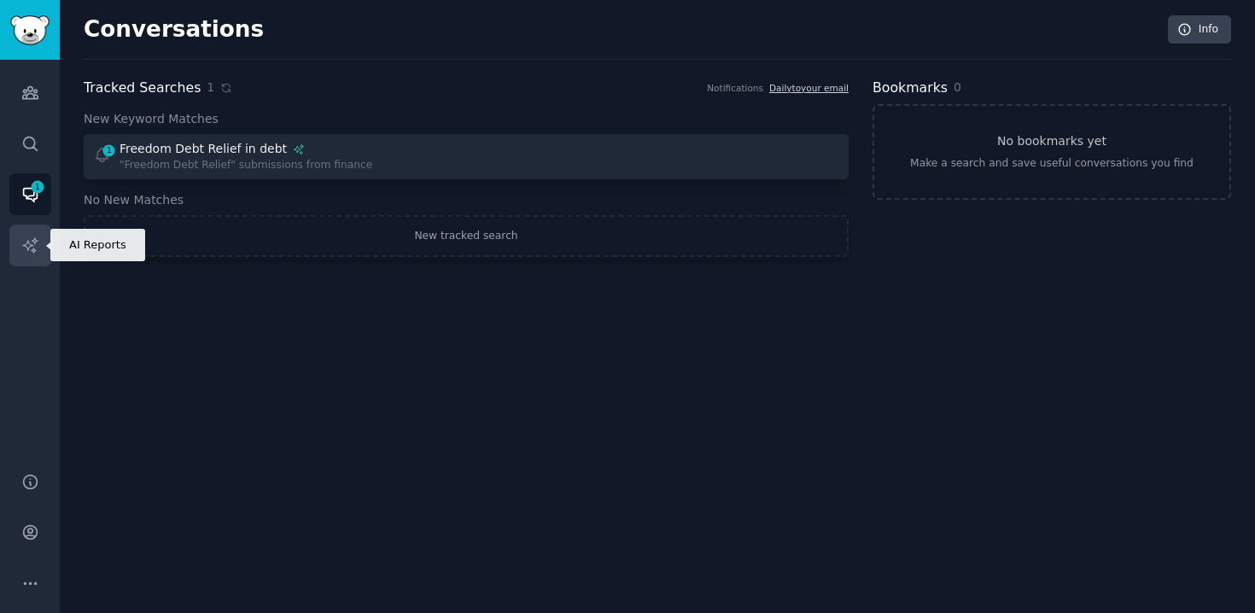
click at [33, 248] on icon "Sidebar" at bounding box center [29, 244] width 15 height 15
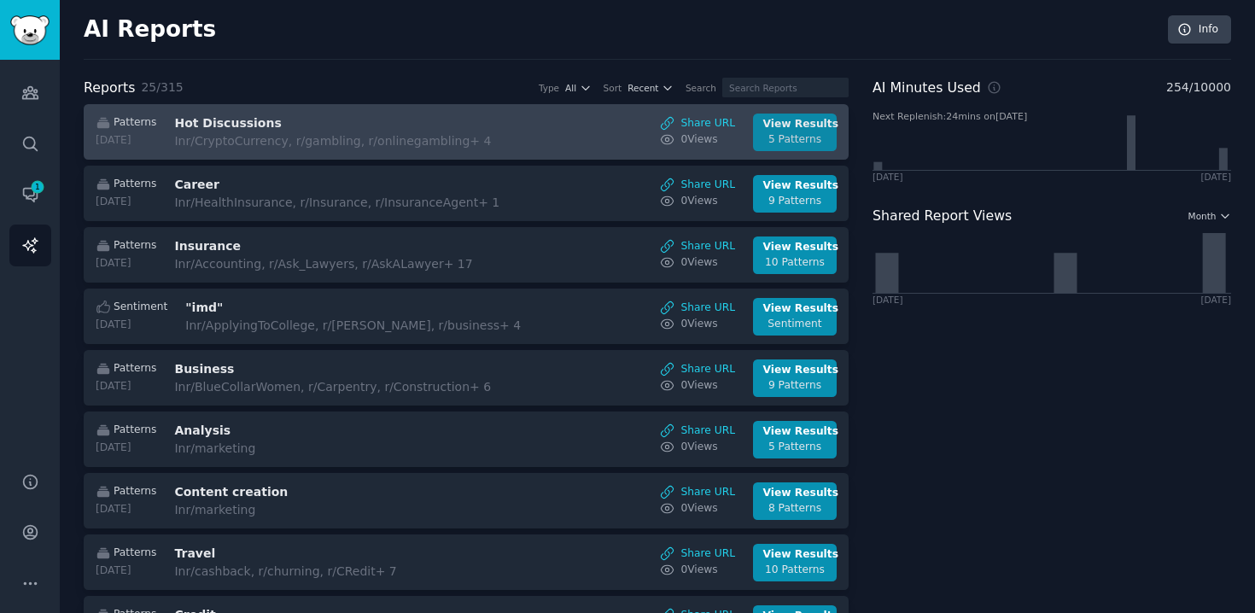
click at [797, 130] on div "View Results" at bounding box center [795, 124] width 64 height 15
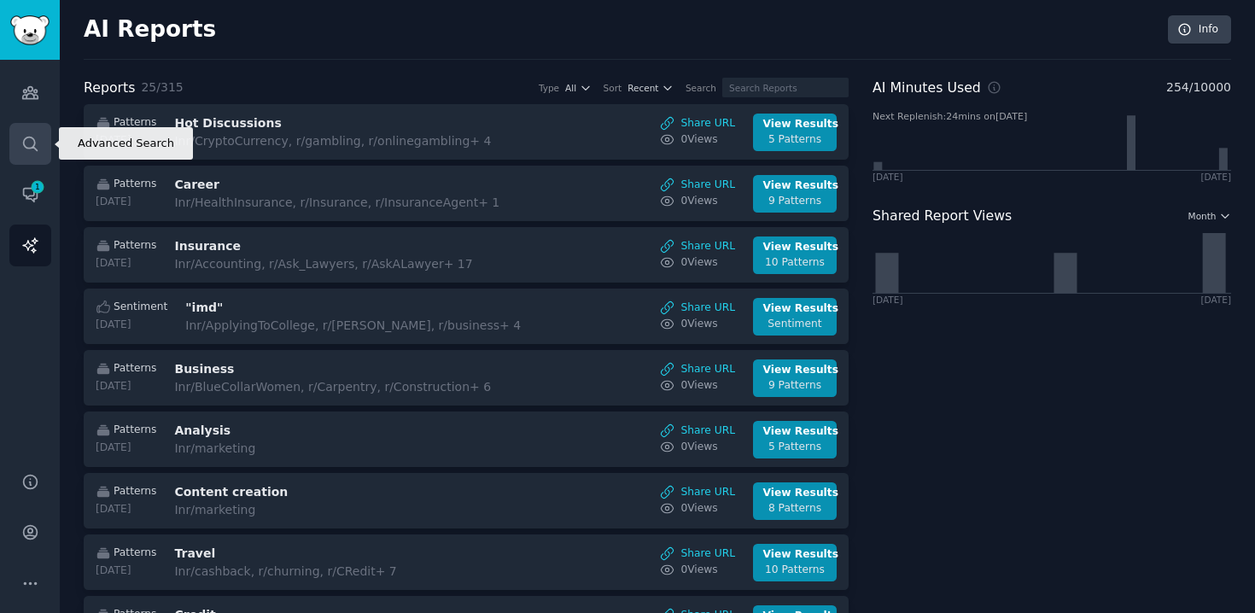
click at [44, 143] on link "Search" at bounding box center [30, 144] width 42 height 42
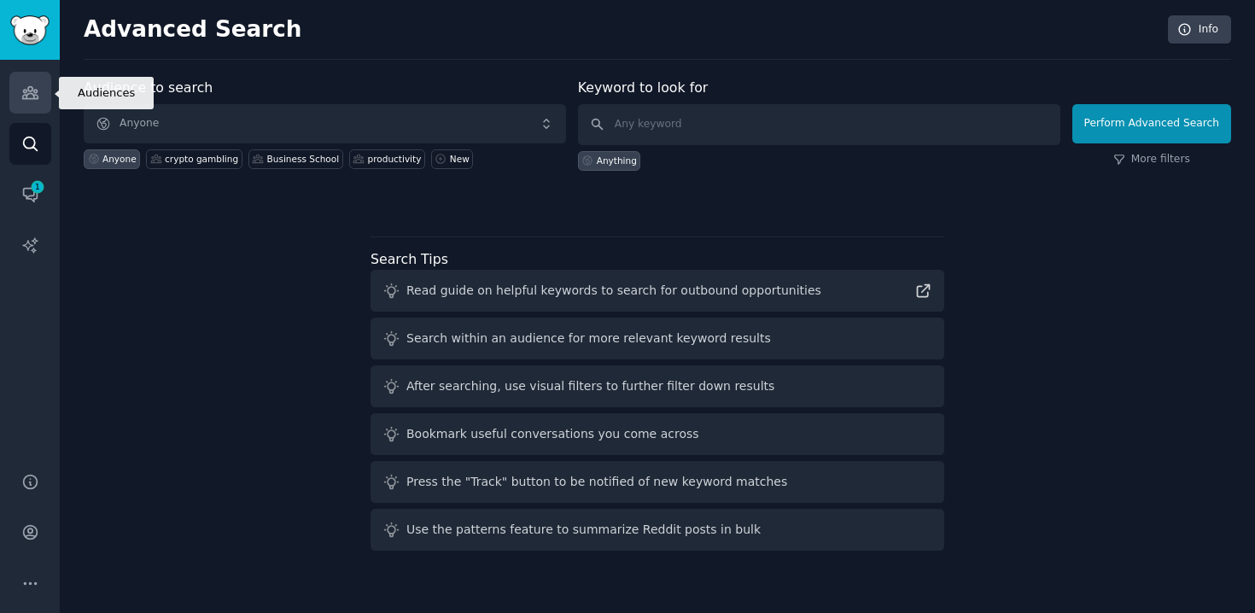
click at [28, 100] on icon "Sidebar" at bounding box center [30, 93] width 18 height 18
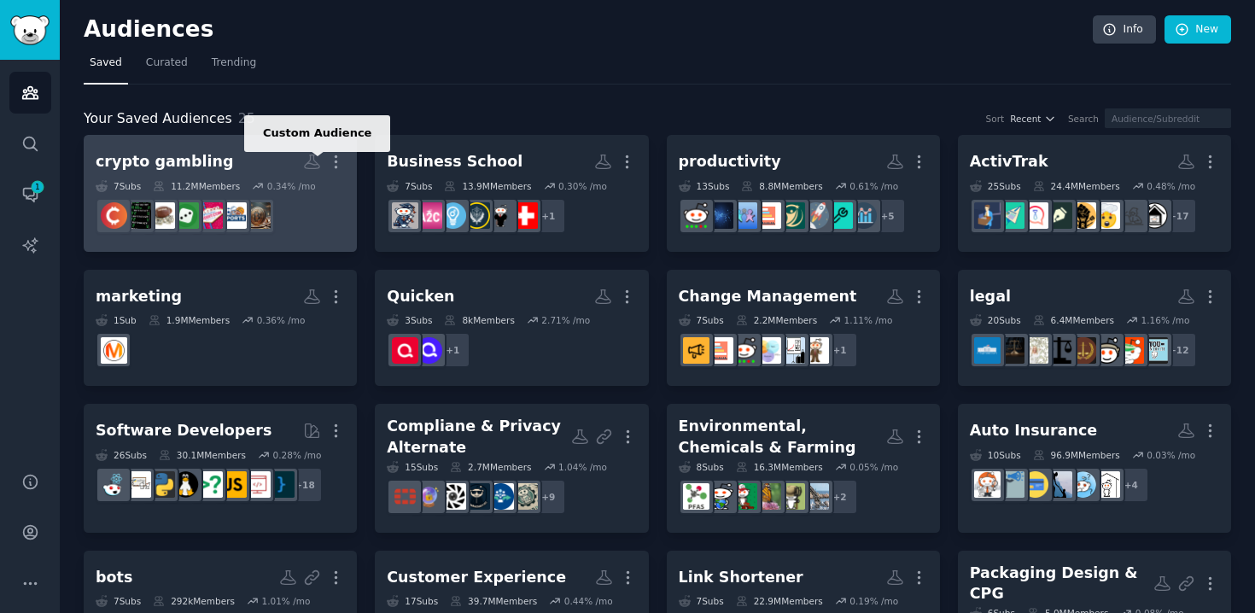
click at [310, 160] on icon at bounding box center [312, 162] width 18 height 18
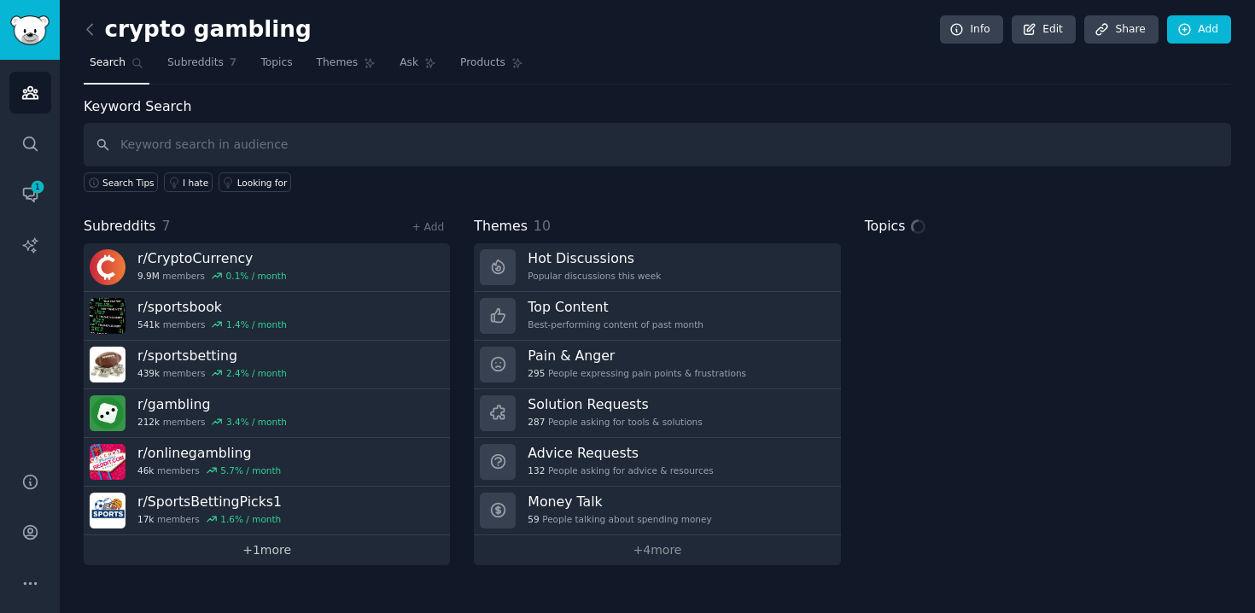
click at [254, 550] on link "+ 1 more" at bounding box center [267, 550] width 366 height 30
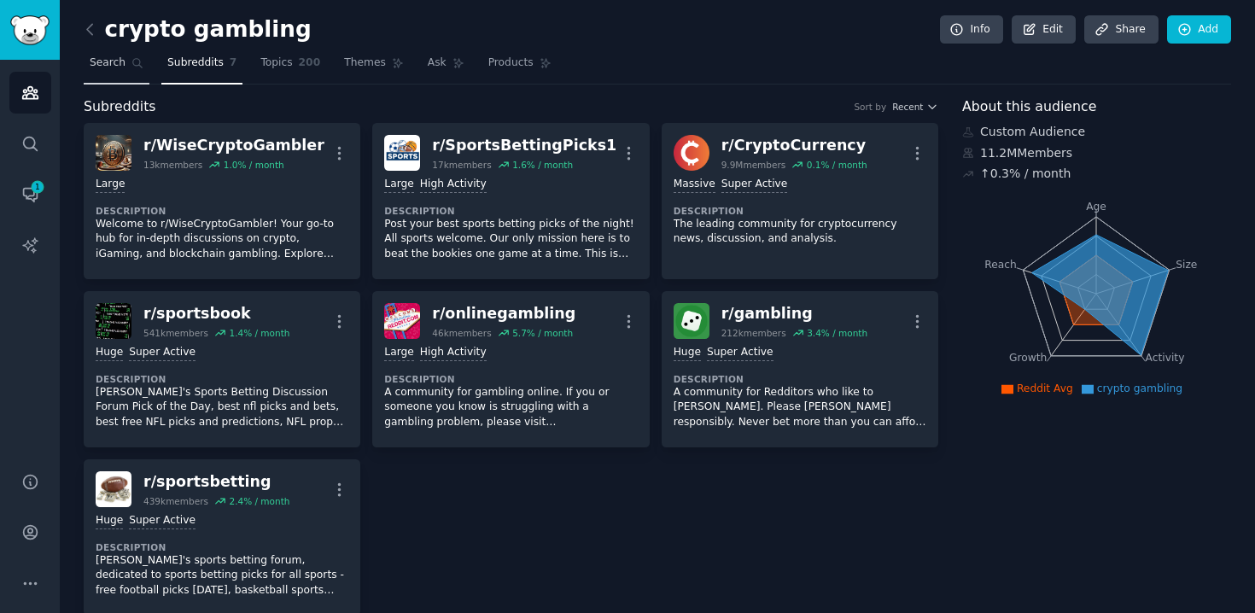
click at [100, 72] on link "Search" at bounding box center [117, 67] width 66 height 35
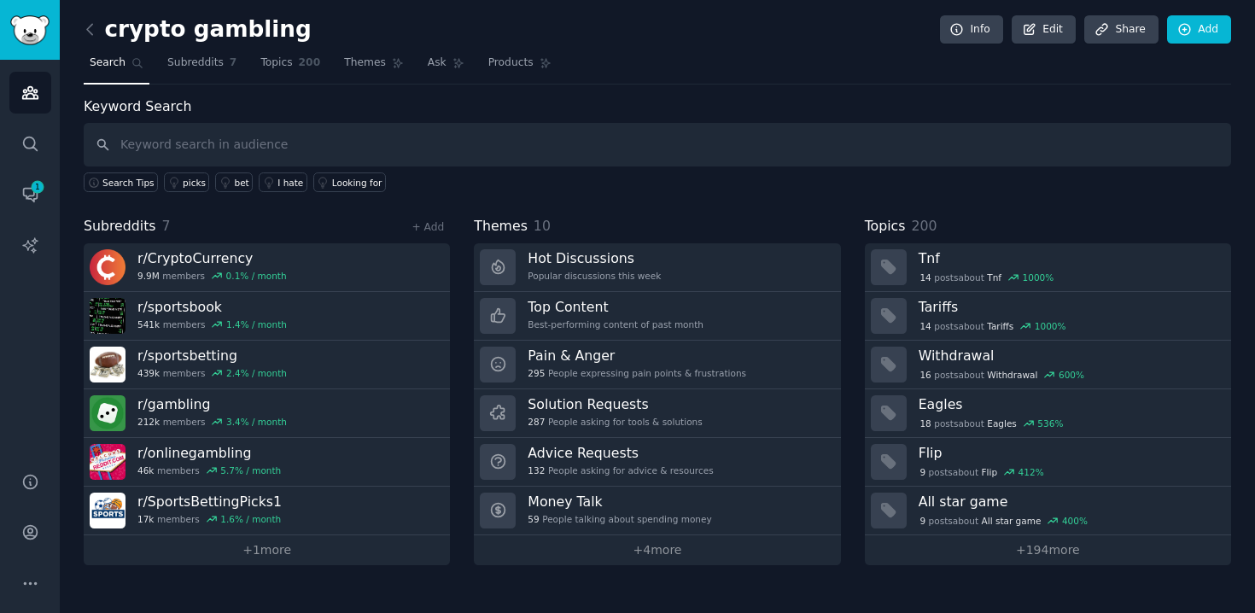
click at [468, 67] on nav "Search Subreddits 7 Topics 200 Themes Ask Products" at bounding box center [657, 67] width 1147 height 35
click at [543, 59] on icon at bounding box center [545, 63] width 12 height 12
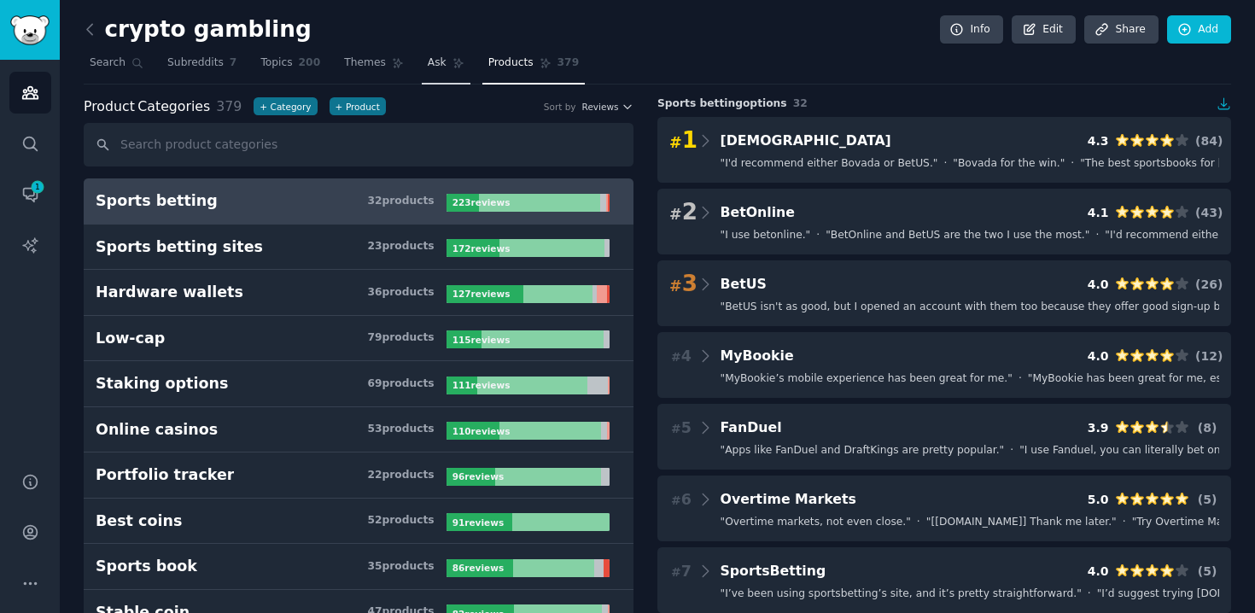
click at [458, 65] on icon at bounding box center [458, 63] width 12 height 12
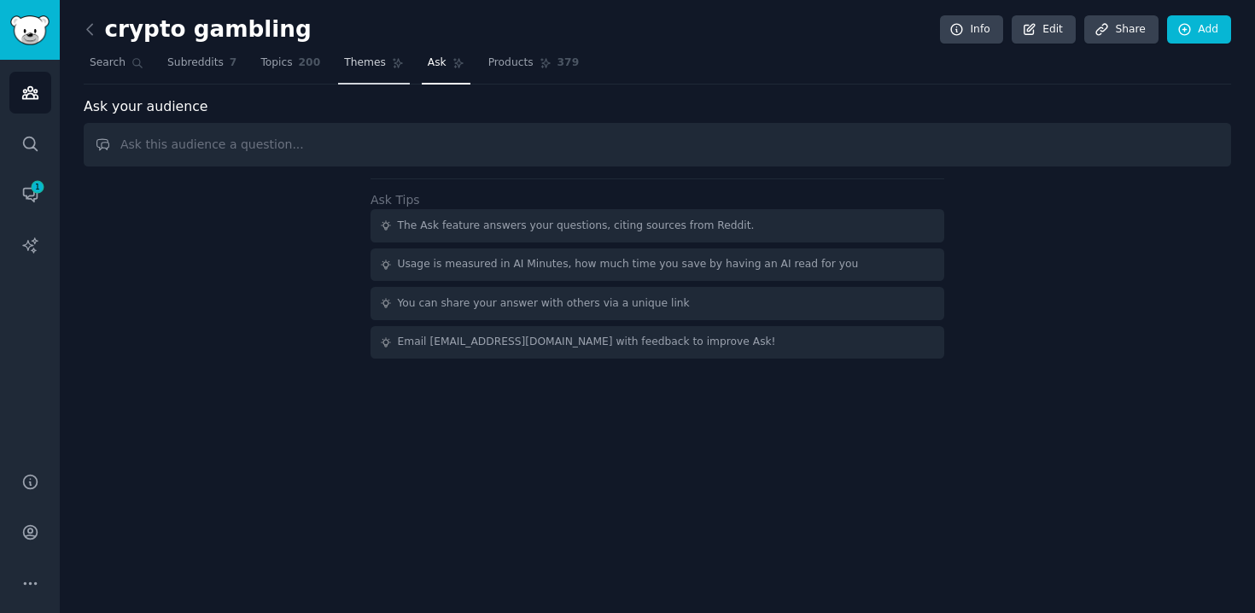
click at [339, 63] on link "Themes" at bounding box center [374, 67] width 72 height 35
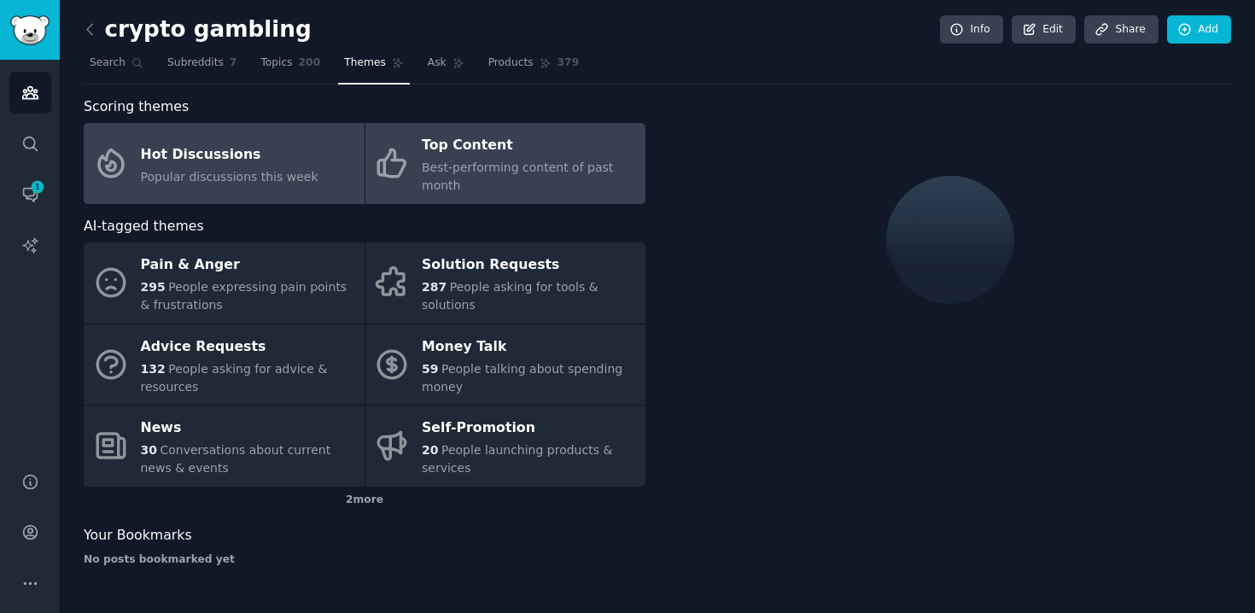
click at [515, 162] on span "Best-performing content of past month" at bounding box center [517, 176] width 191 height 32
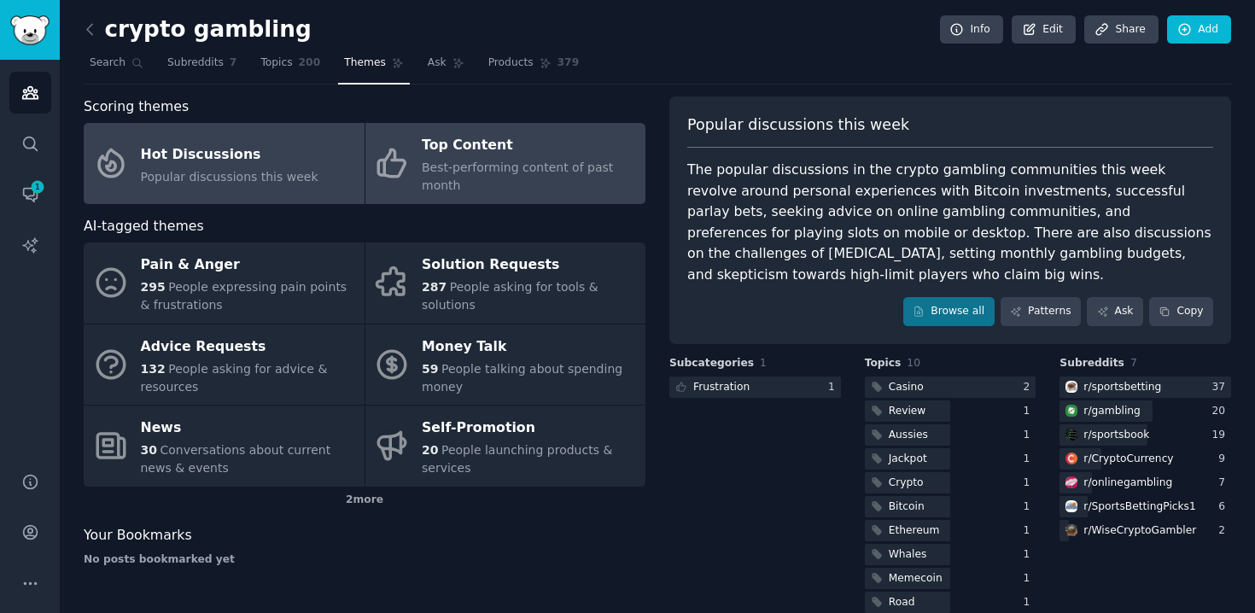
click at [279, 134] on link "Hot Discussions Popular discussions this week" at bounding box center [224, 163] width 281 height 81
click at [457, 181] on div "Best-performing content of past month" at bounding box center [529, 177] width 215 height 36
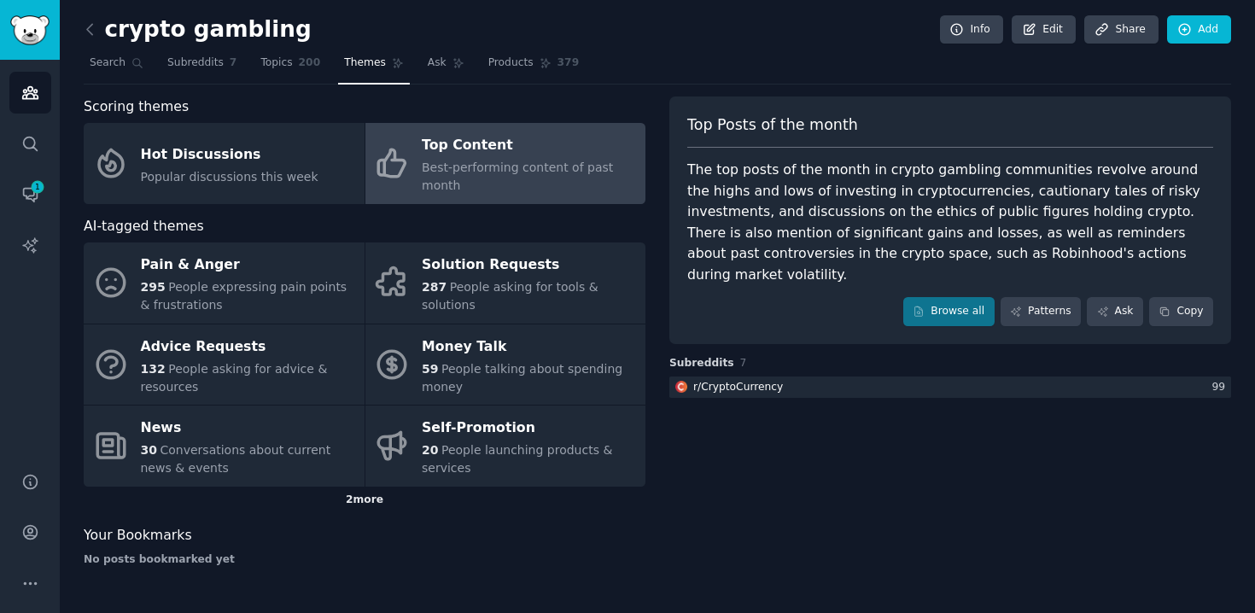
click at [361, 508] on div "2 more" at bounding box center [365, 499] width 562 height 27
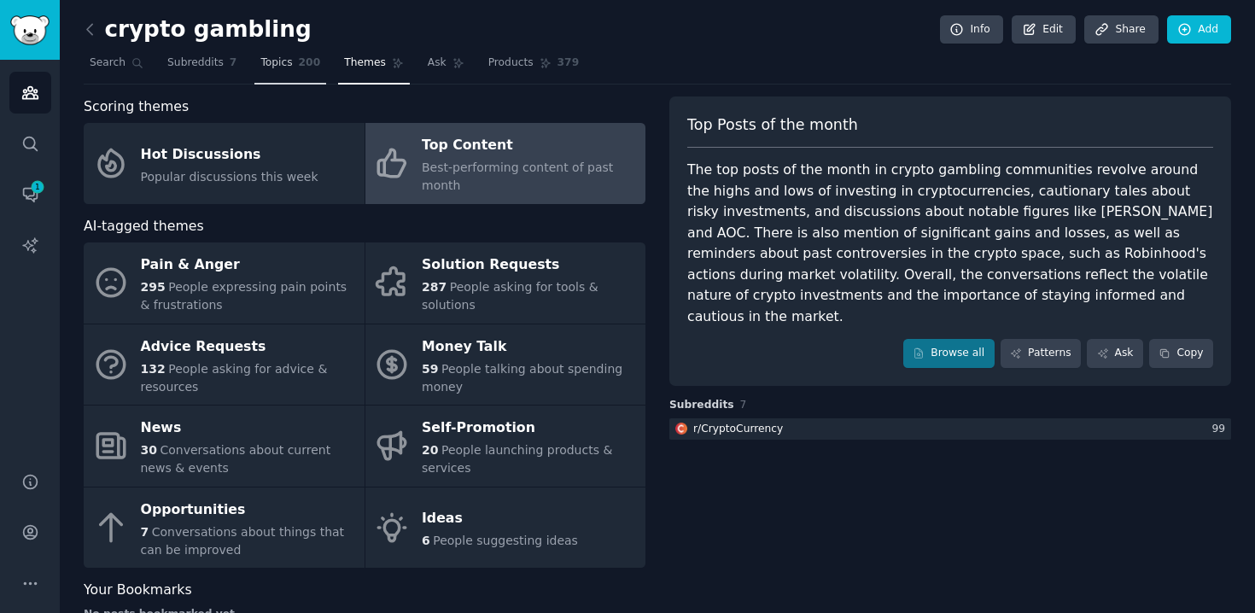
click at [291, 62] on link "Topics 200" at bounding box center [290, 67] width 72 height 35
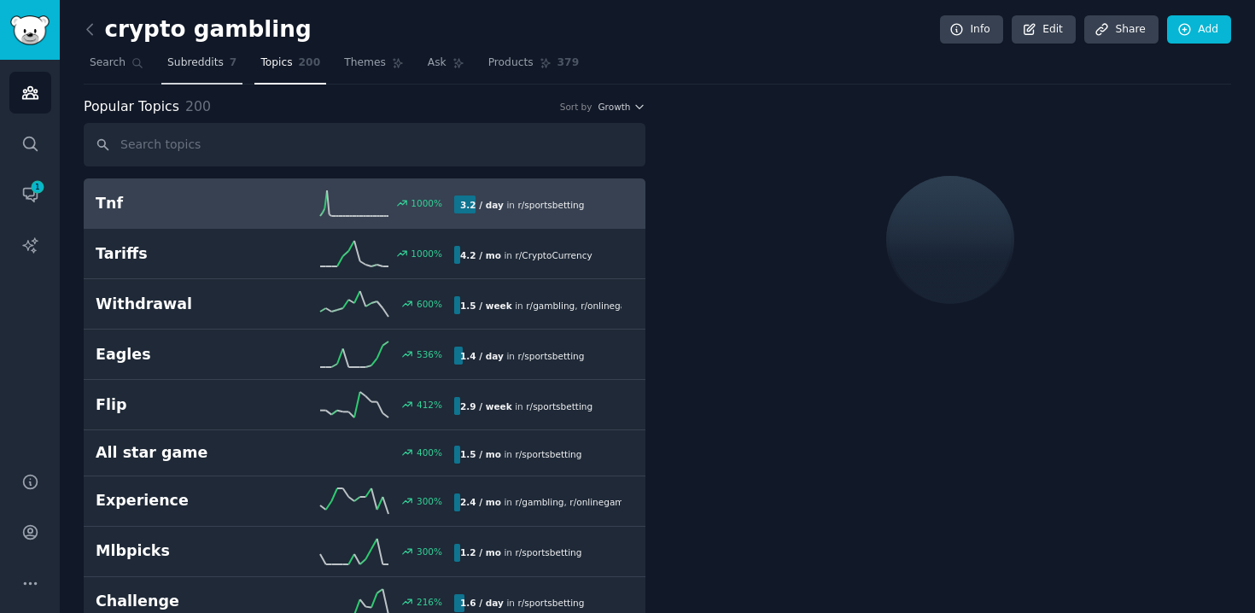
click at [195, 67] on span "Subreddits" at bounding box center [195, 62] width 56 height 15
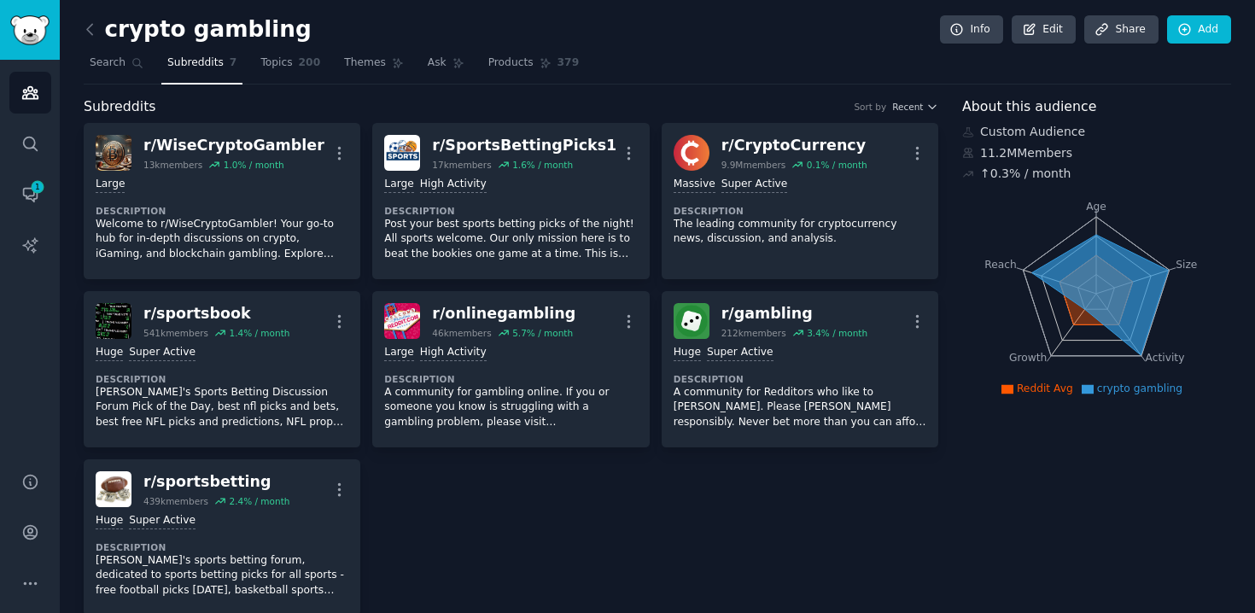
click at [1083, 302] on icon at bounding box center [1100, 294] width 137 height 120
click at [1020, 386] on span "Reddit Avg" at bounding box center [1044, 388] width 56 height 12
click at [109, 71] on link "Search" at bounding box center [117, 67] width 66 height 35
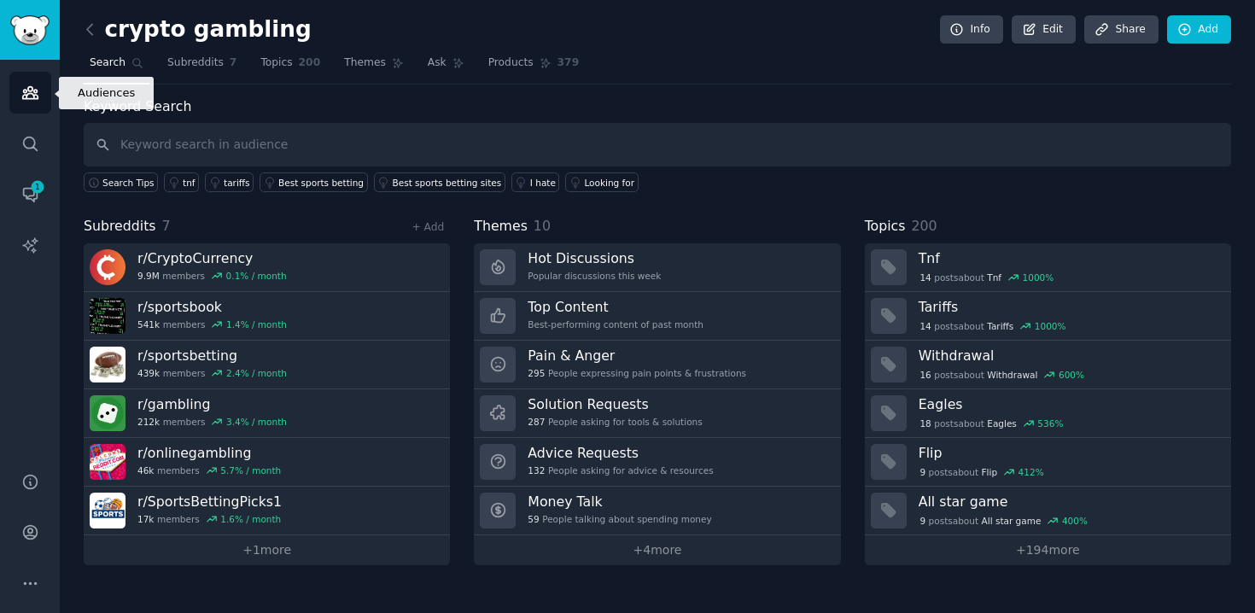
click at [37, 103] on link "Audiences" at bounding box center [30, 93] width 42 height 42
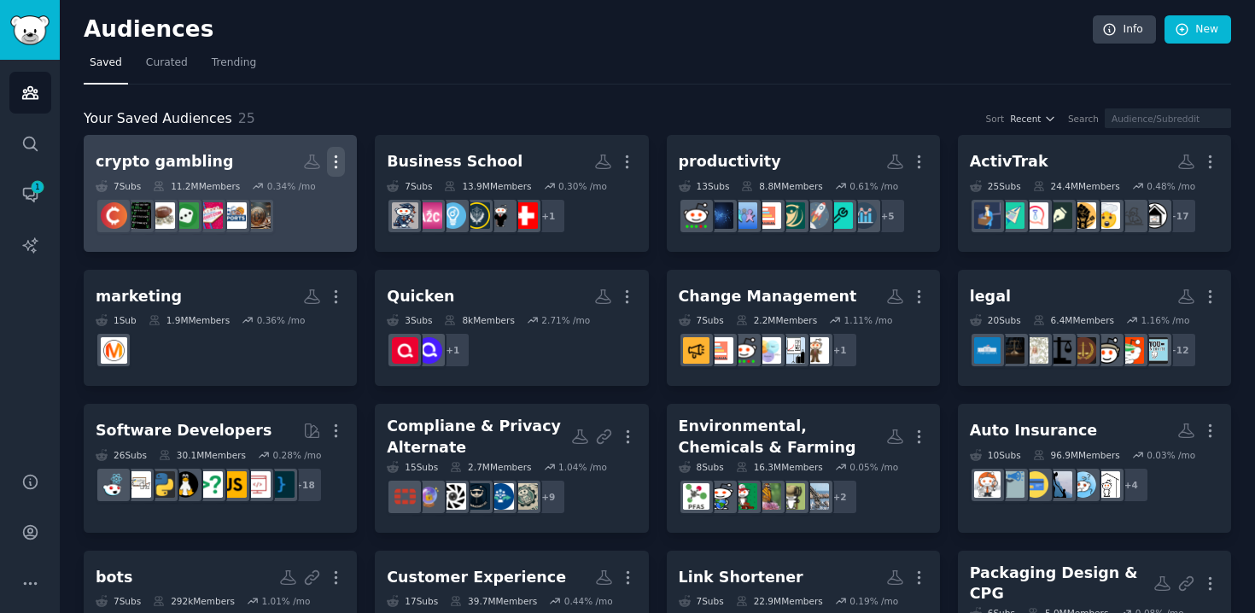
click at [335, 160] on icon "button" at bounding box center [336, 162] width 2 height 12
click at [281, 160] on p "View" at bounding box center [284, 168] width 28 height 18
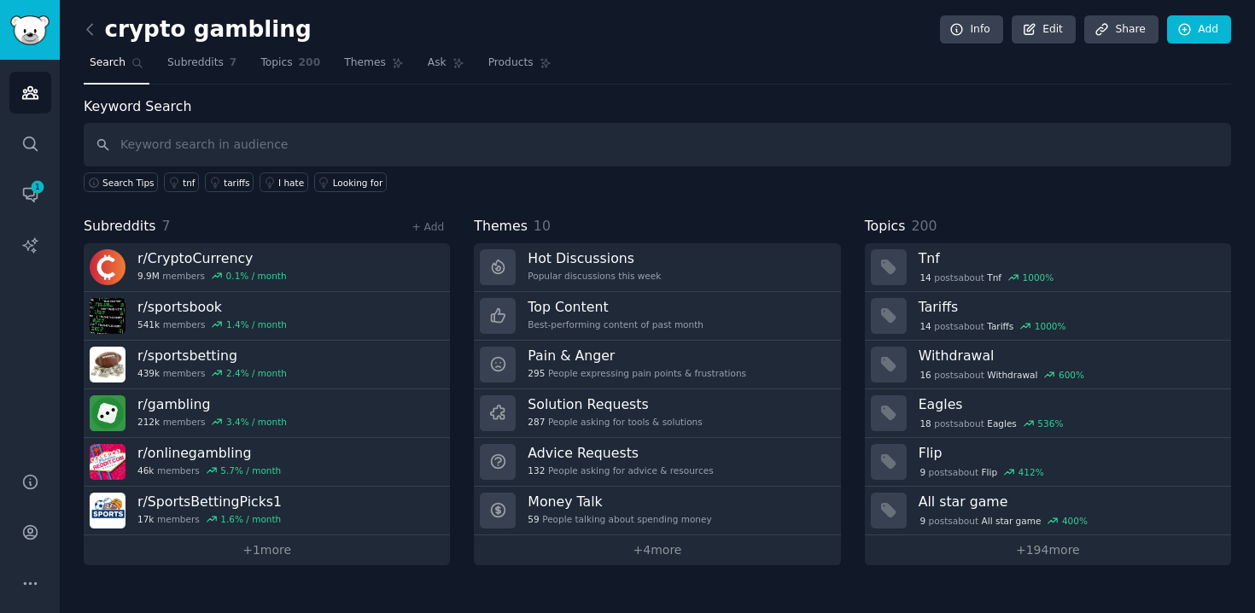
click at [708, 190] on div "Search Tips tnf tariffs I hate Looking for" at bounding box center [657, 179] width 1147 height 26
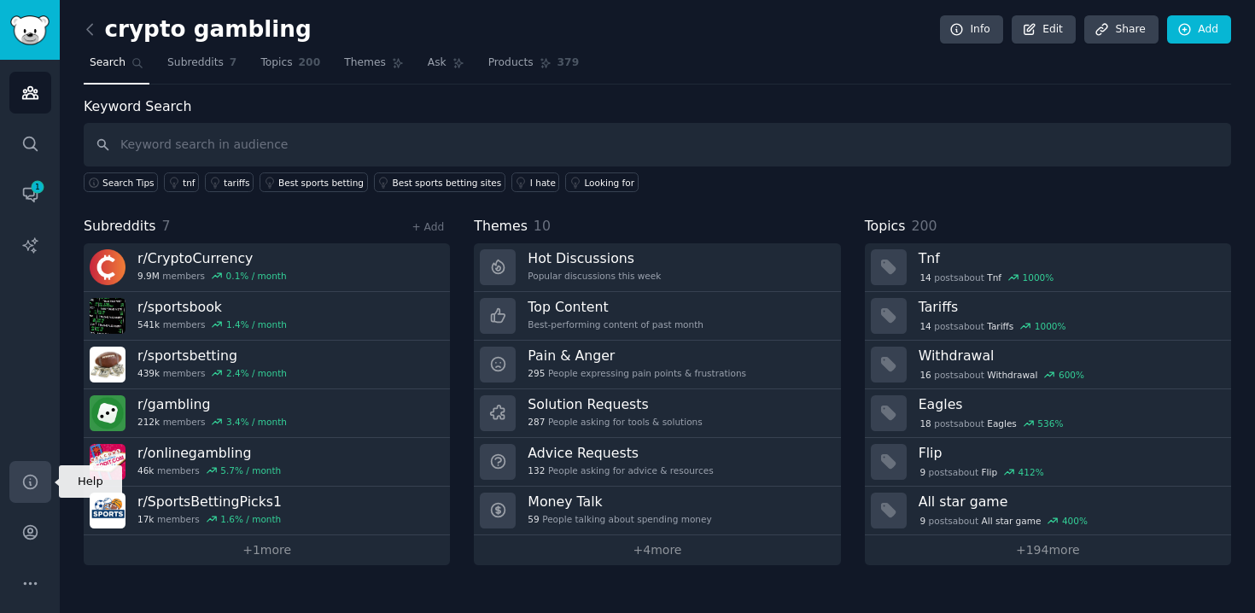
click at [38, 491] on link "Help" at bounding box center [30, 482] width 42 height 42
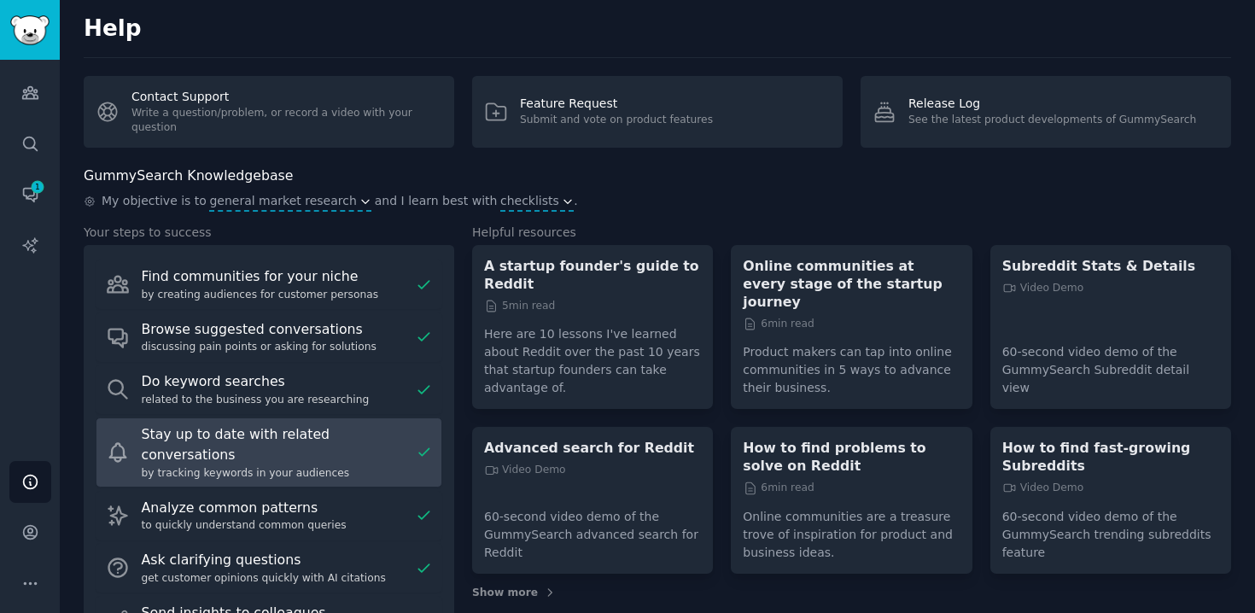
scroll to position [59, 0]
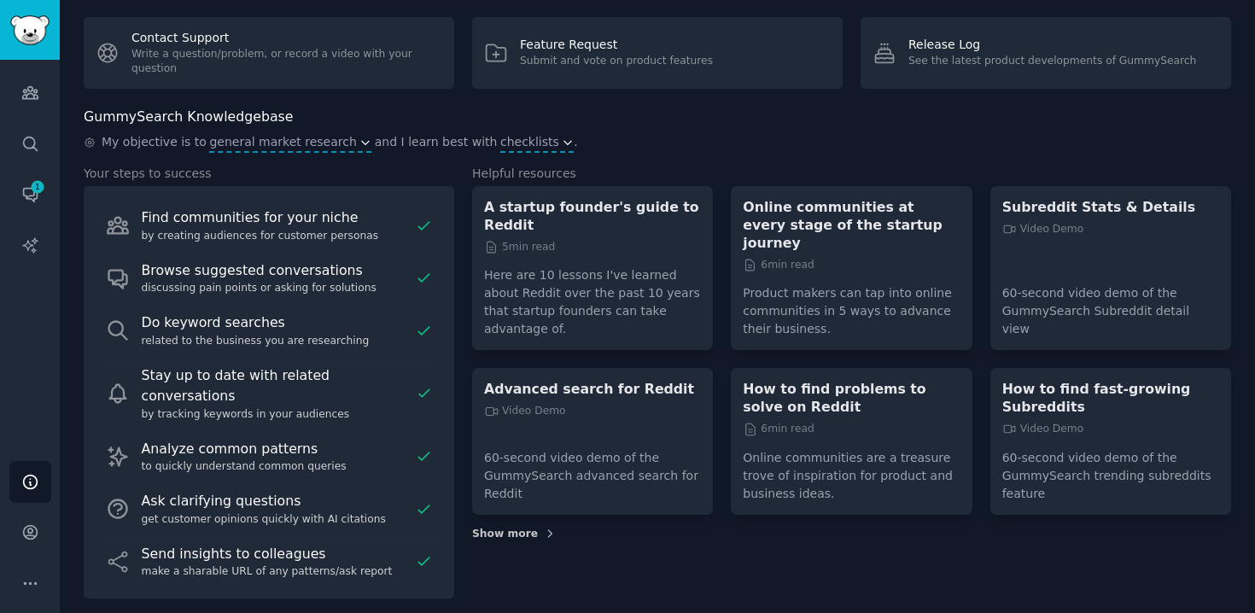
click at [513, 533] on span "Show more" at bounding box center [505, 534] width 66 height 15
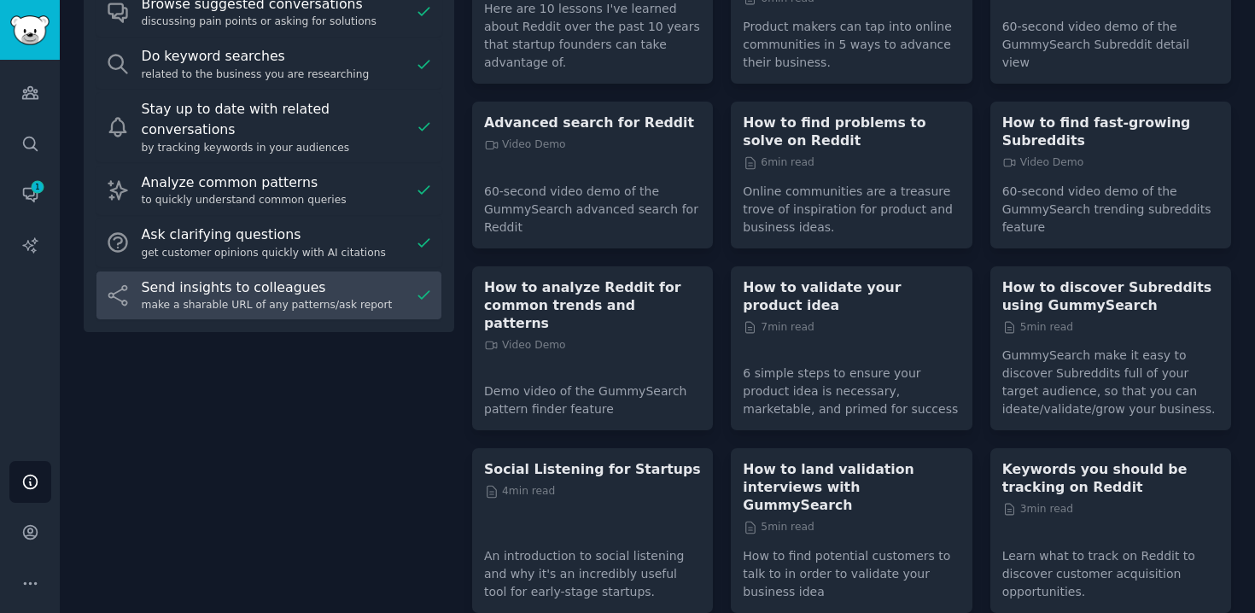
scroll to position [370, 0]
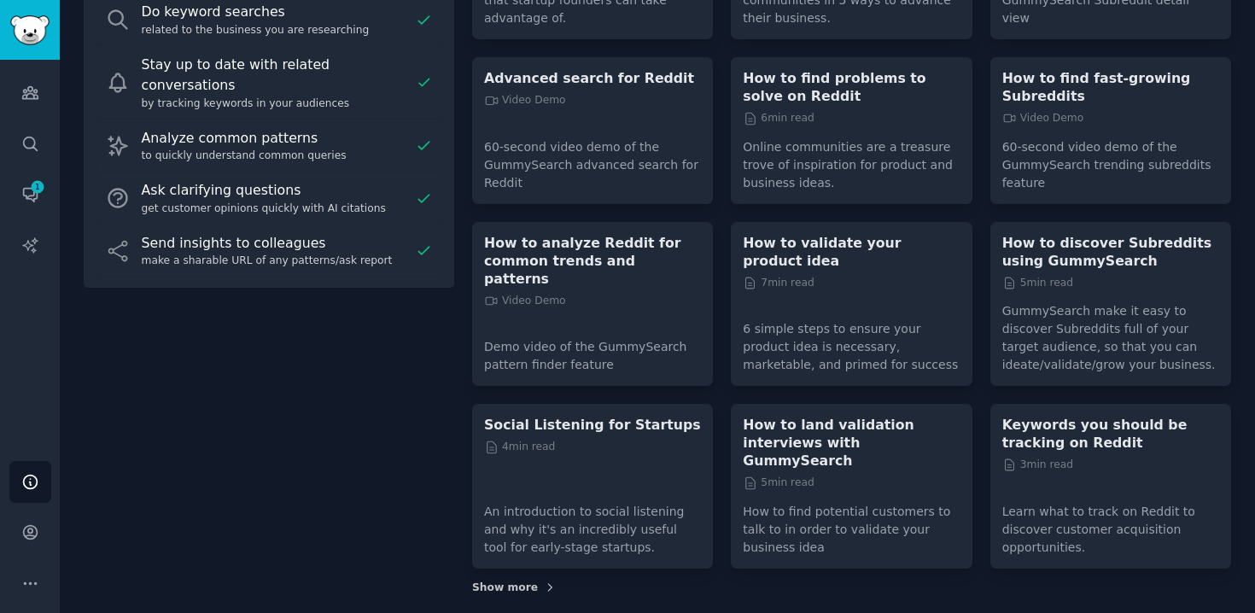
click at [505, 580] on span "Show more" at bounding box center [505, 587] width 66 height 15
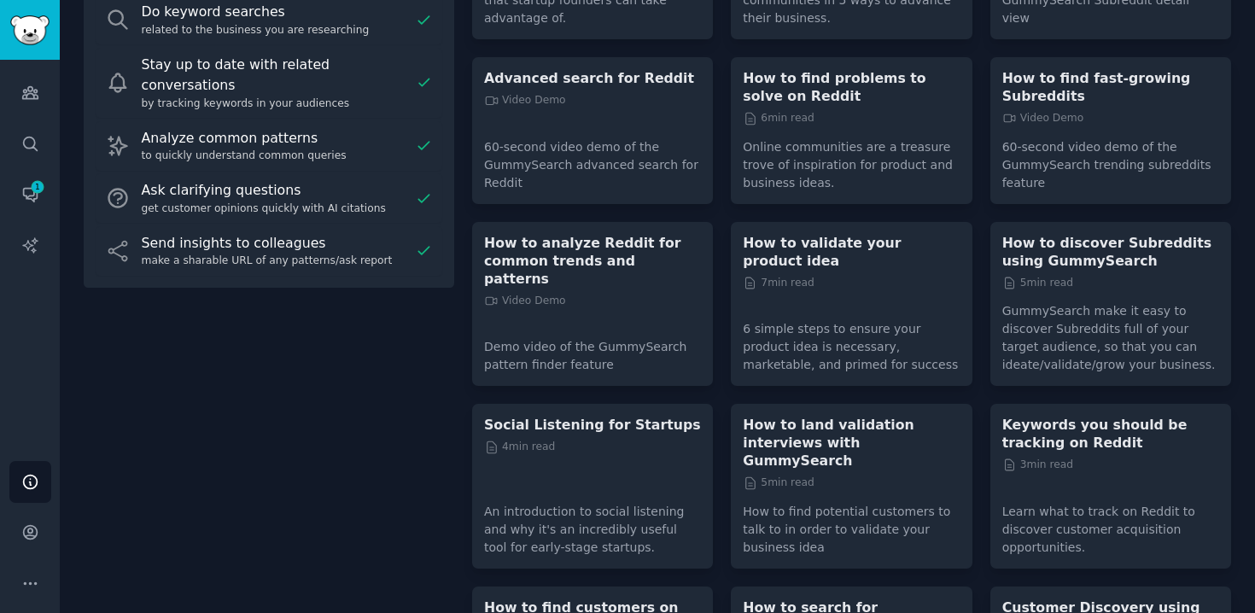
scroll to position [680, 0]
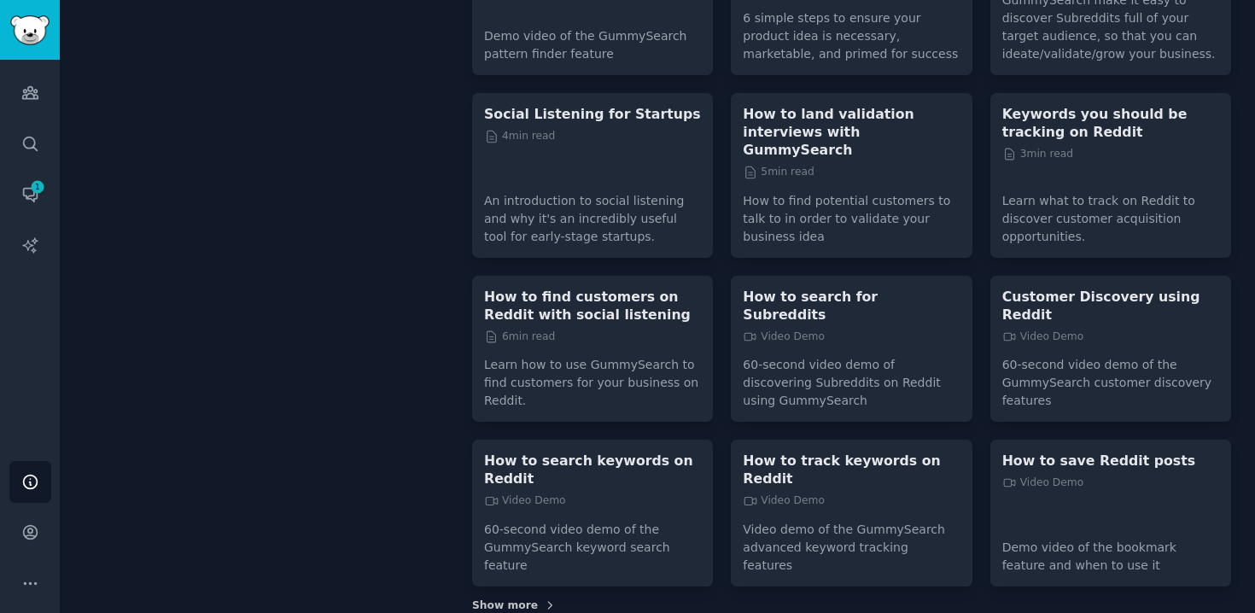
click at [504, 598] on span "Show more" at bounding box center [505, 605] width 66 height 15
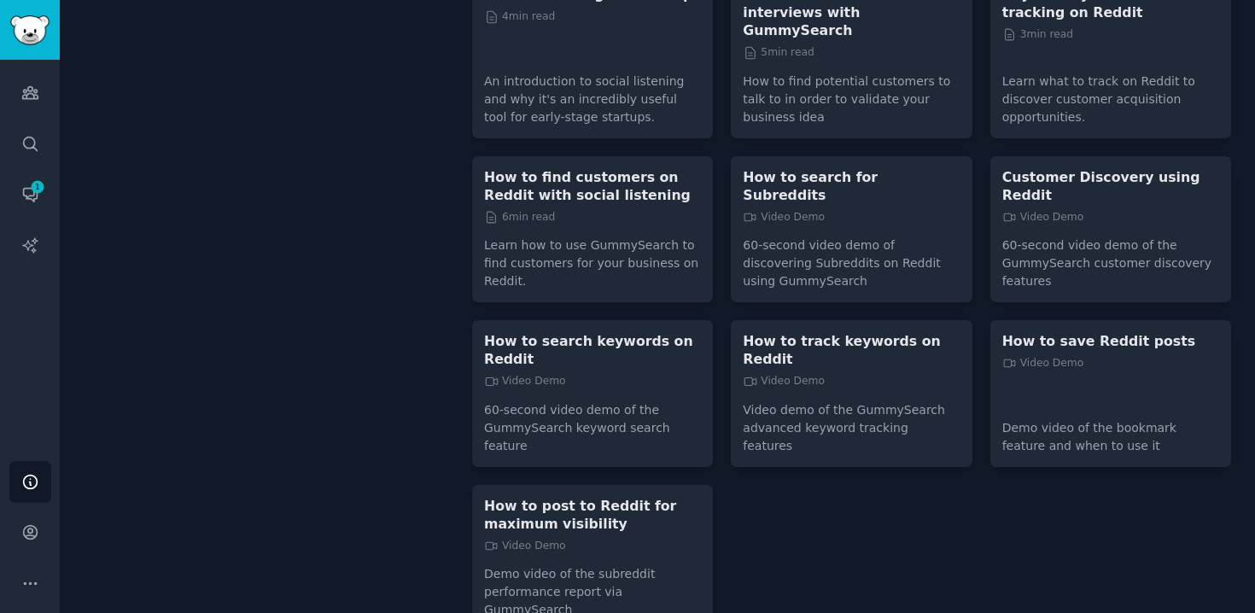
click at [888, 517] on div "A startup founder's guide to Reddit 5 min read Here are 10 lessons I've learned…" at bounding box center [851, 38] width 759 height 1186
click at [889, 510] on div "A startup founder's guide to Reddit 5 min read Here are 10 lessons I've learned…" at bounding box center [851, 38] width 759 height 1186
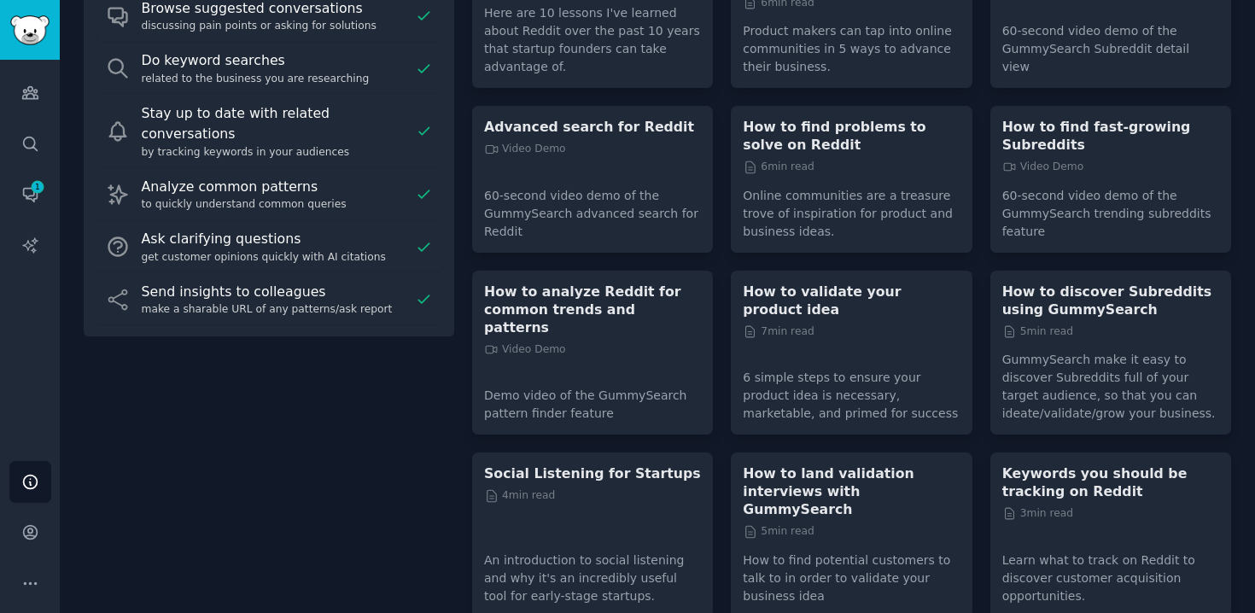
scroll to position [300, 0]
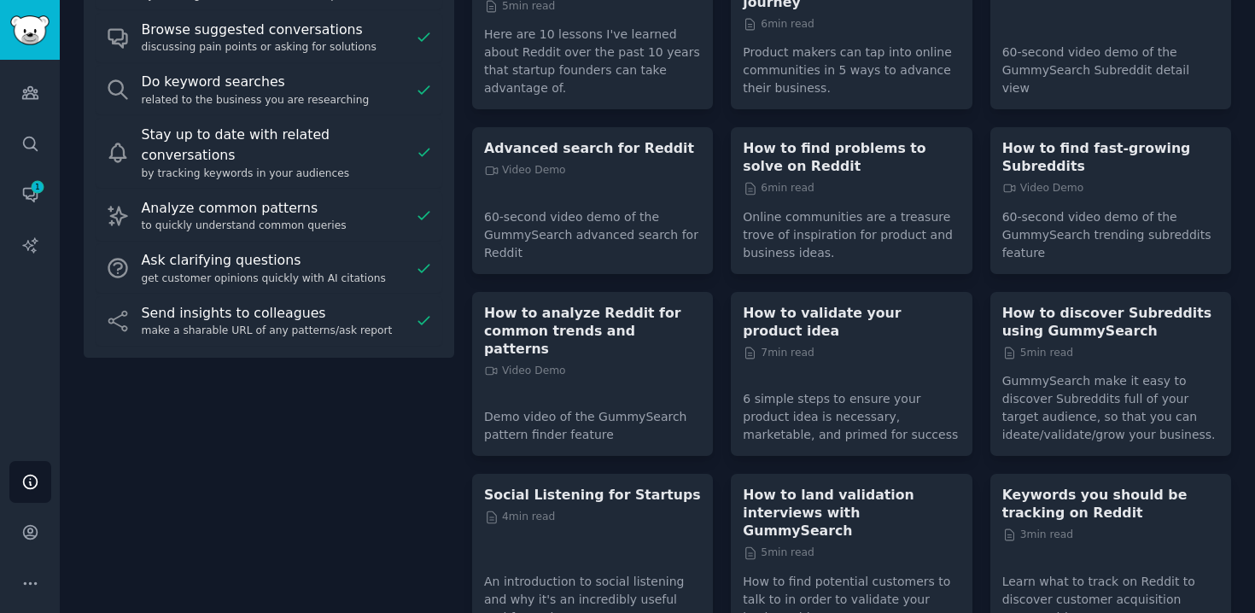
click at [1129, 376] on p "GummySearch make it easy to discover Subreddits full of your target audience, s…" at bounding box center [1110, 402] width 217 height 84
click at [1093, 398] on p "GummySearch make it easy to discover Subreddits full of your target audience, s…" at bounding box center [1110, 402] width 217 height 84
click at [1044, 331] on p "How to discover Subreddits using GummySearch" at bounding box center [1110, 322] width 217 height 36
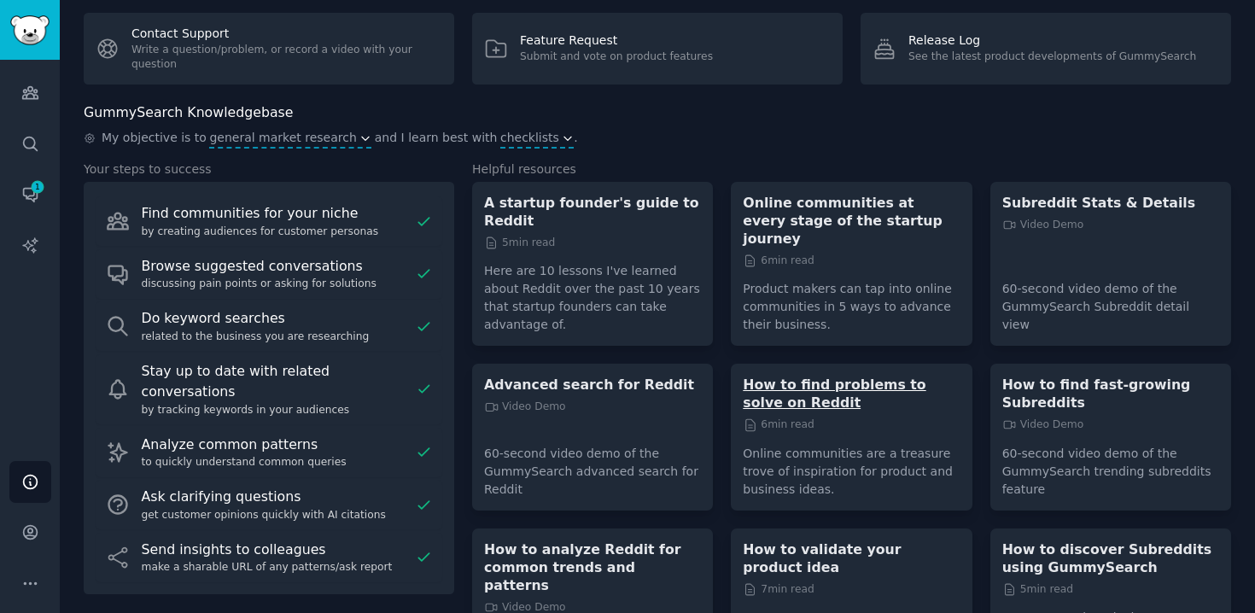
scroll to position [0, 0]
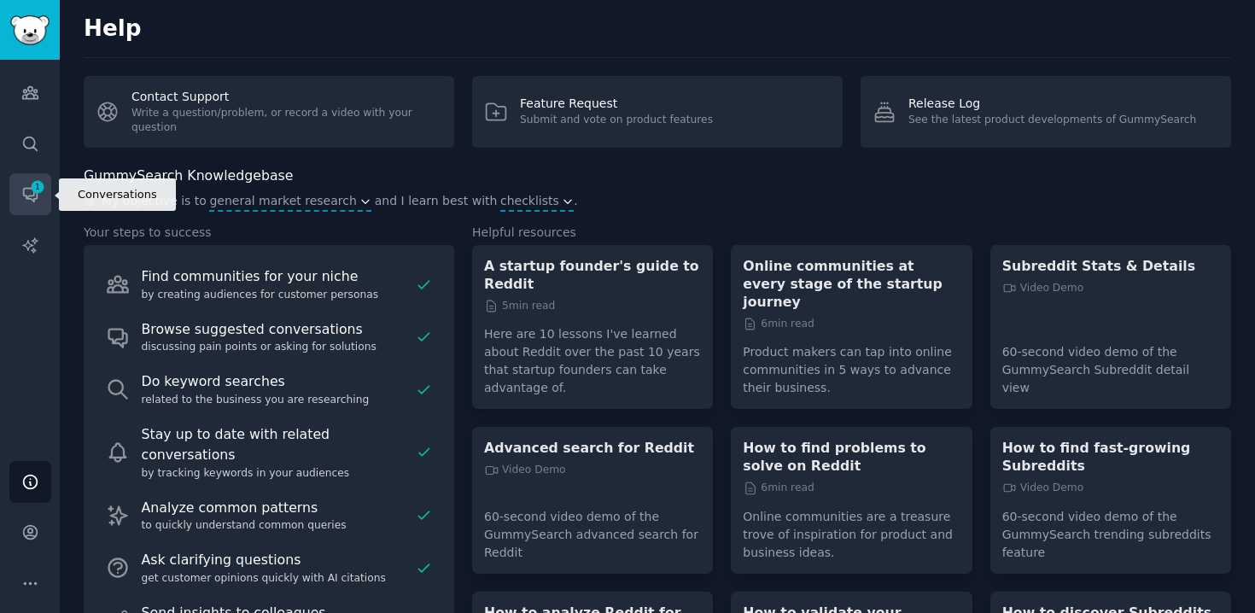
click at [32, 187] on span "1" at bounding box center [37, 187] width 15 height 12
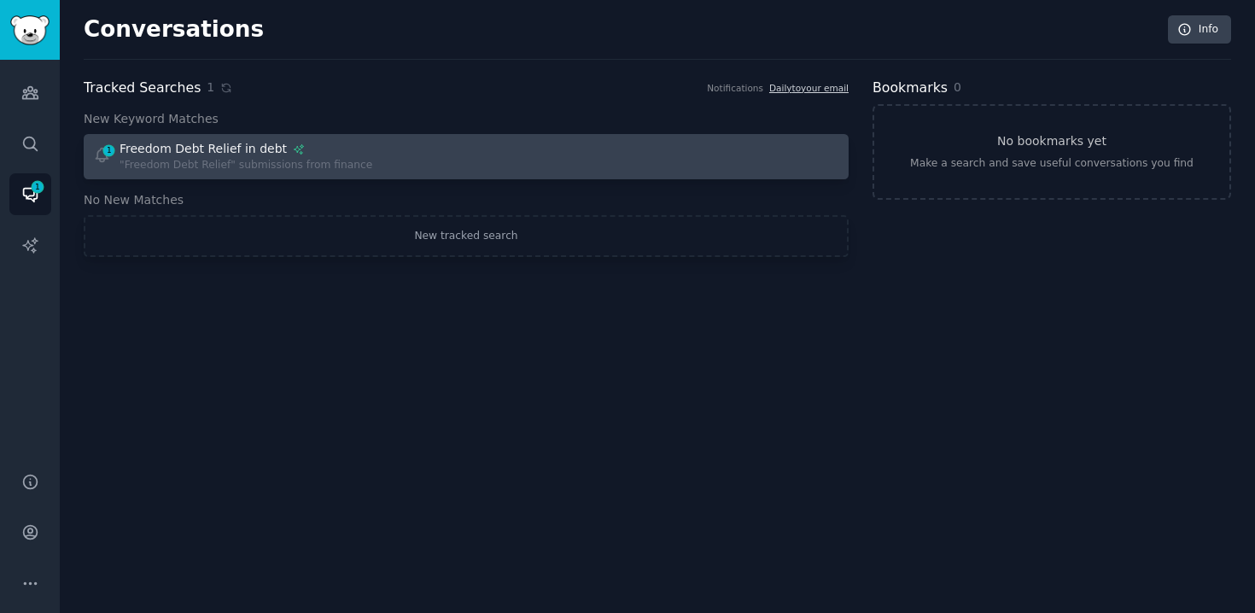
click at [224, 164] on div ""Freedom Debt Relief" submissions from finance" at bounding box center [245, 165] width 253 height 15
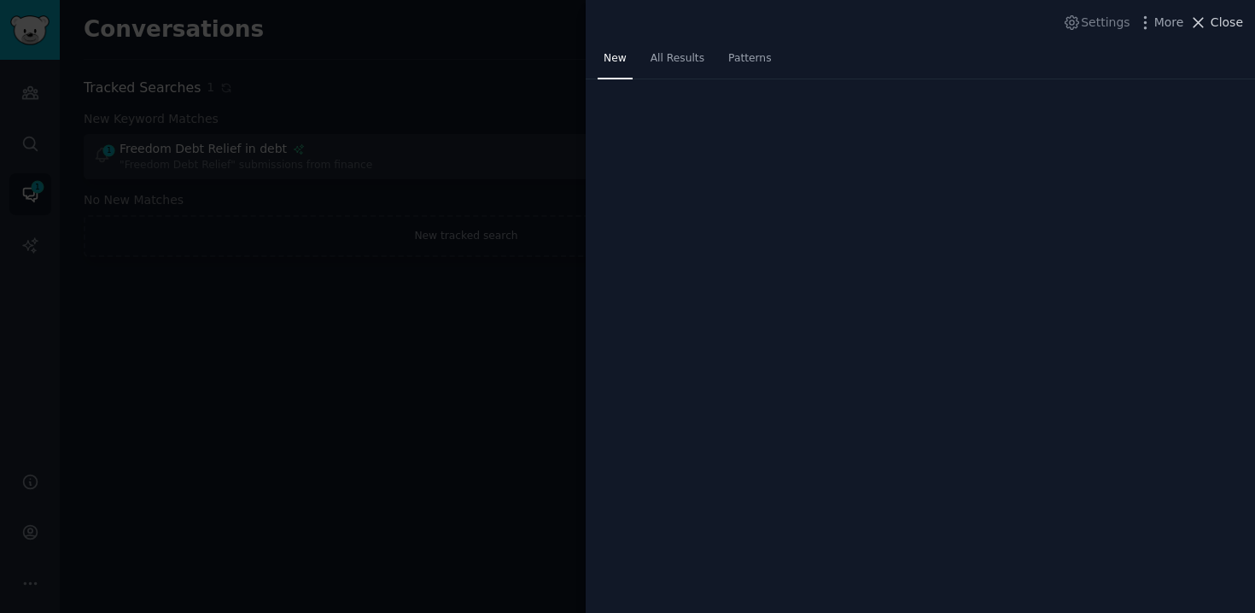
click at [1218, 26] on span "Close" at bounding box center [1226, 23] width 32 height 18
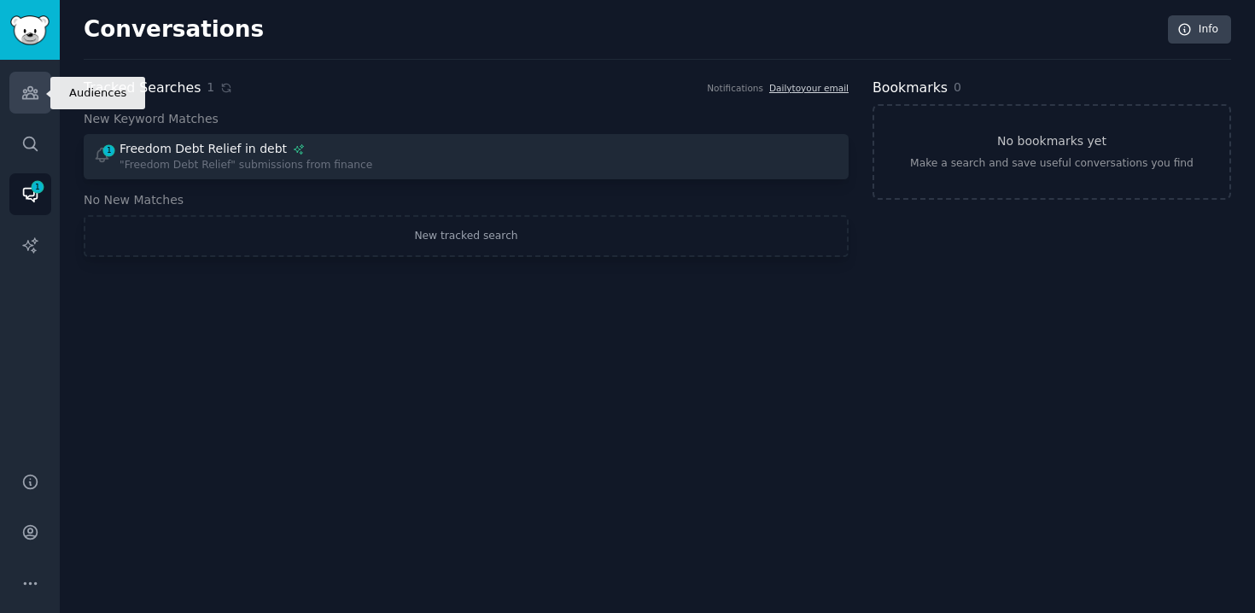
click at [39, 80] on link "Audiences" at bounding box center [30, 93] width 42 height 42
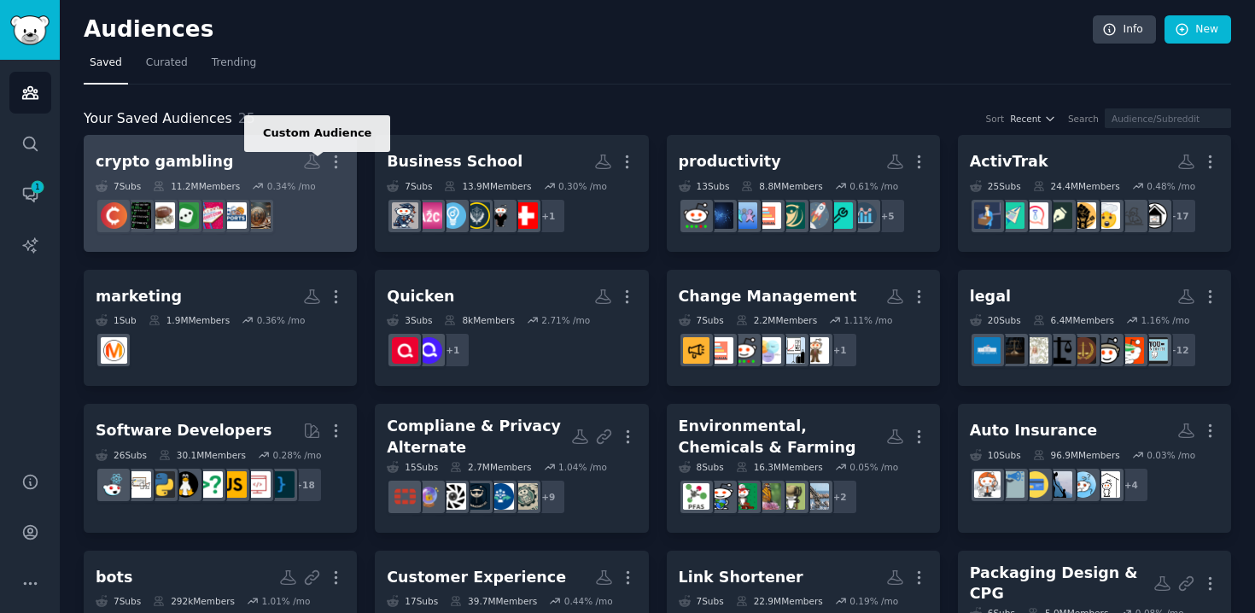
click at [312, 163] on icon at bounding box center [312, 162] width 18 height 18
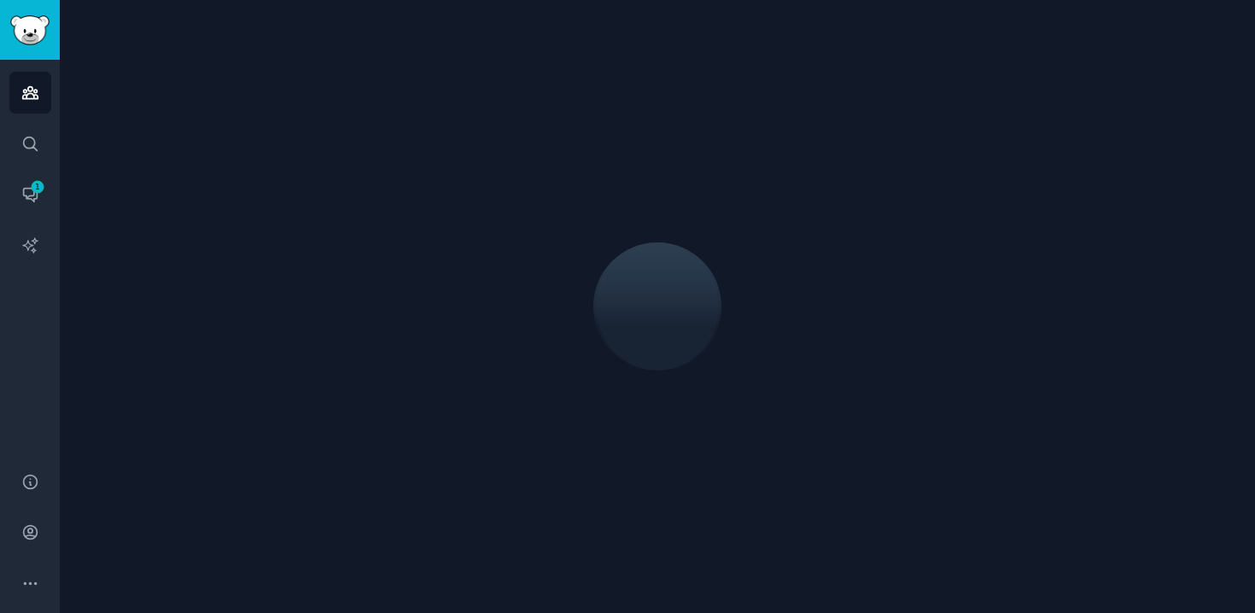
click at [428, 342] on div at bounding box center [657, 306] width 1147 height 565
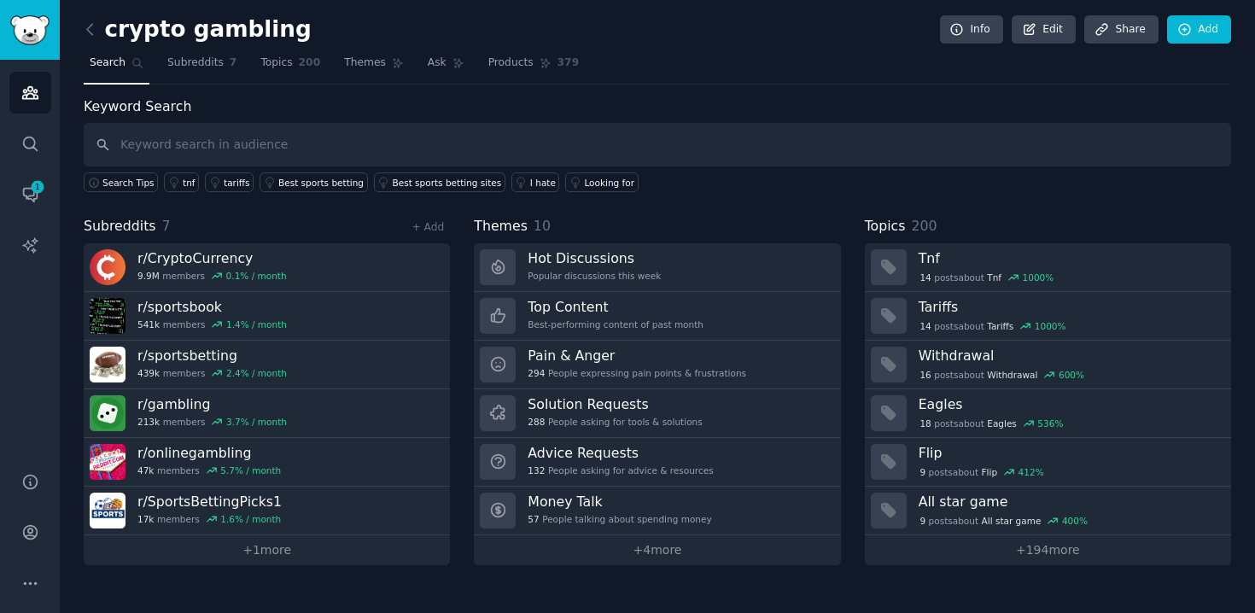
click at [454, 139] on input "text" at bounding box center [657, 145] width 1147 height 44
type input "betpanda"
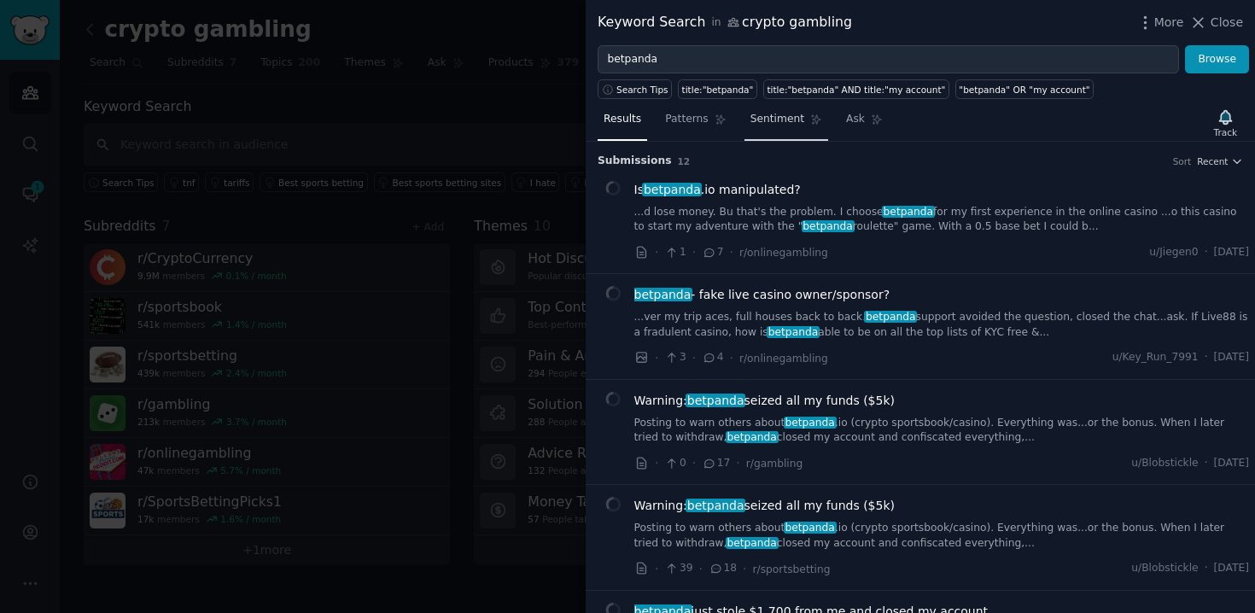
click at [775, 127] on link "Sentiment" at bounding box center [786, 123] width 84 height 35
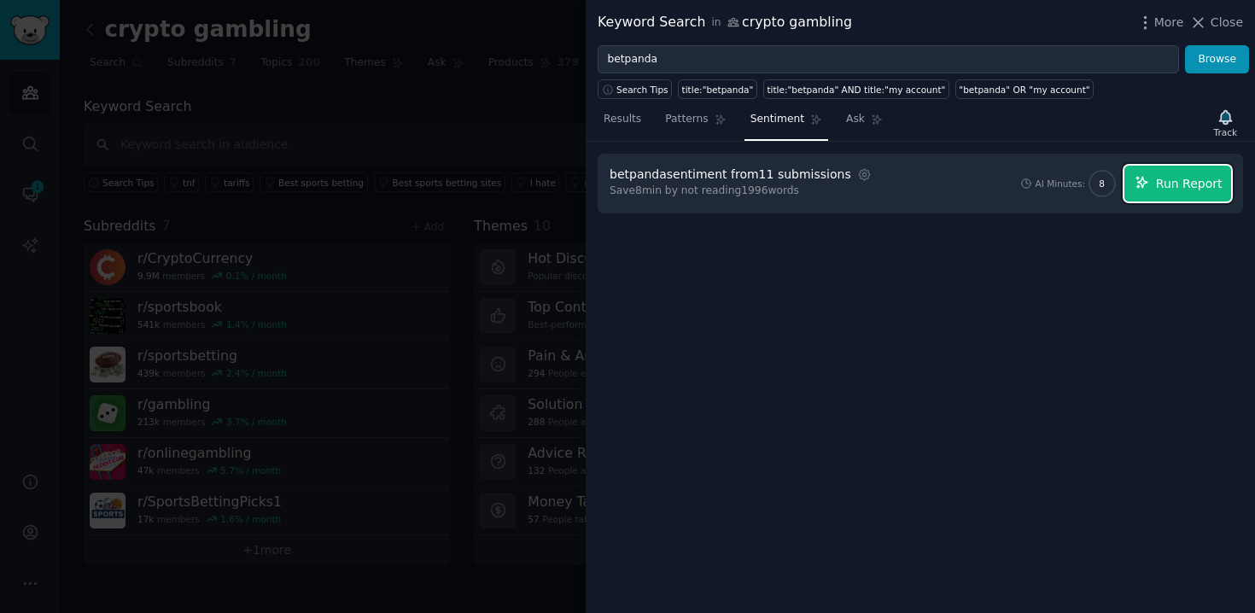
click at [1179, 184] on span "Run Report" at bounding box center [1189, 184] width 67 height 18
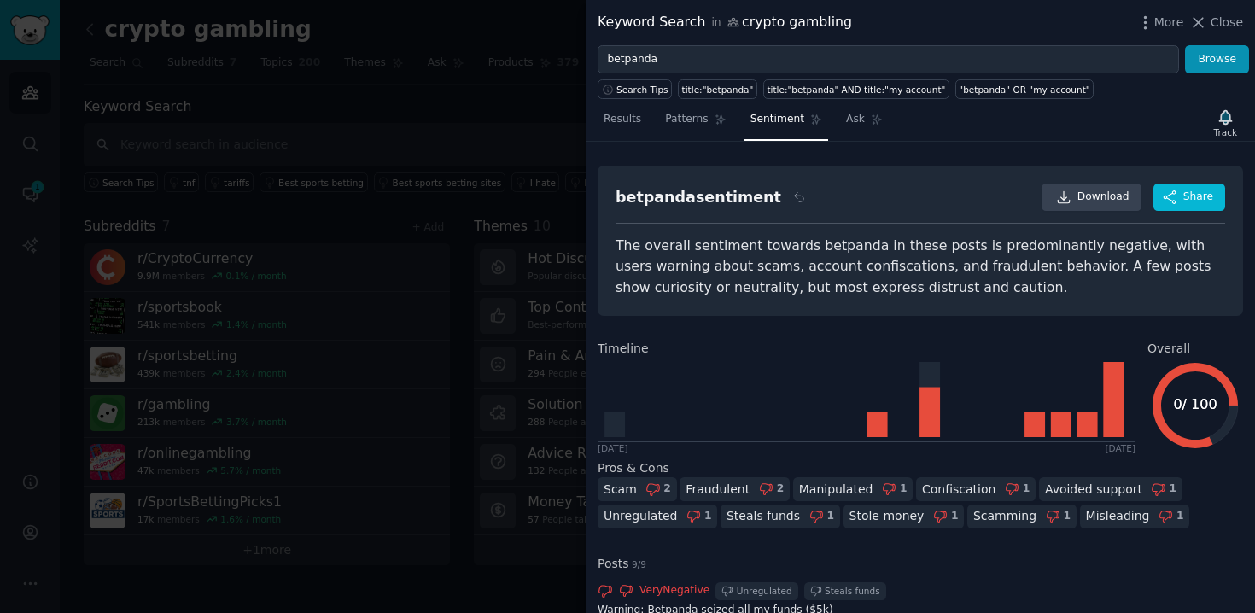
click at [619, 236] on div "The overall sentiment towards betpanda in these posts is predominantly negative…" at bounding box center [919, 267] width 609 height 63
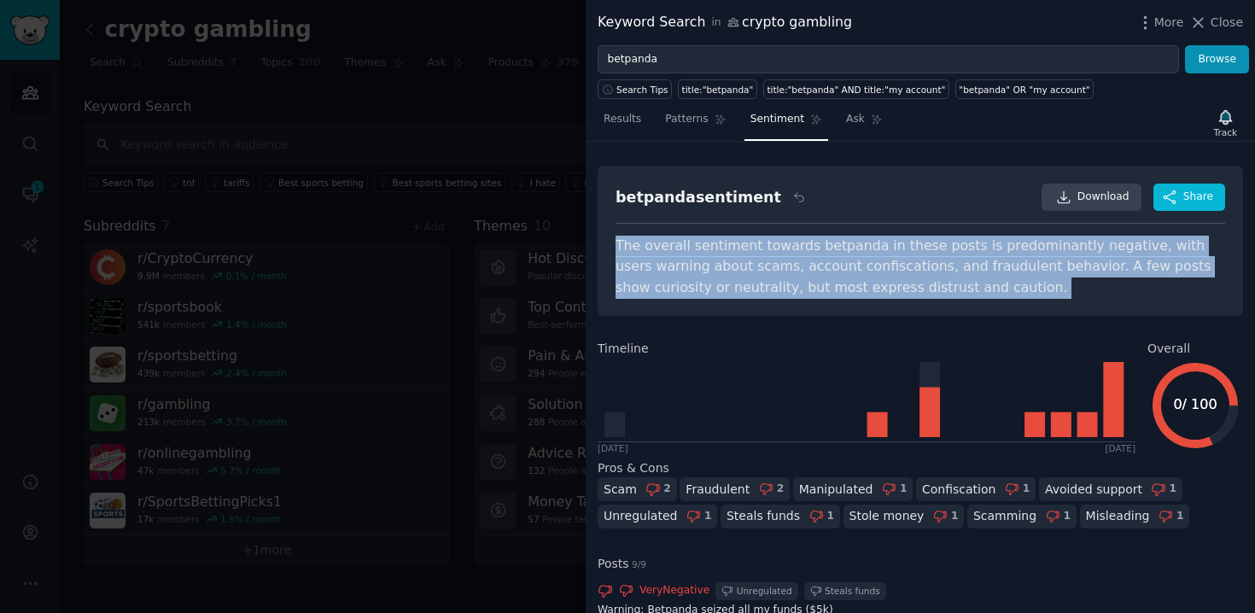
drag, startPoint x: 619, startPoint y: 236, endPoint x: 960, endPoint y: 286, distance: 345.0
click at [960, 289] on div "The overall sentiment towards betpanda in these posts is predominantly negative…" at bounding box center [919, 267] width 609 height 63
copy div "The overall sentiment towards betpanda in these posts is predominantly negative…"
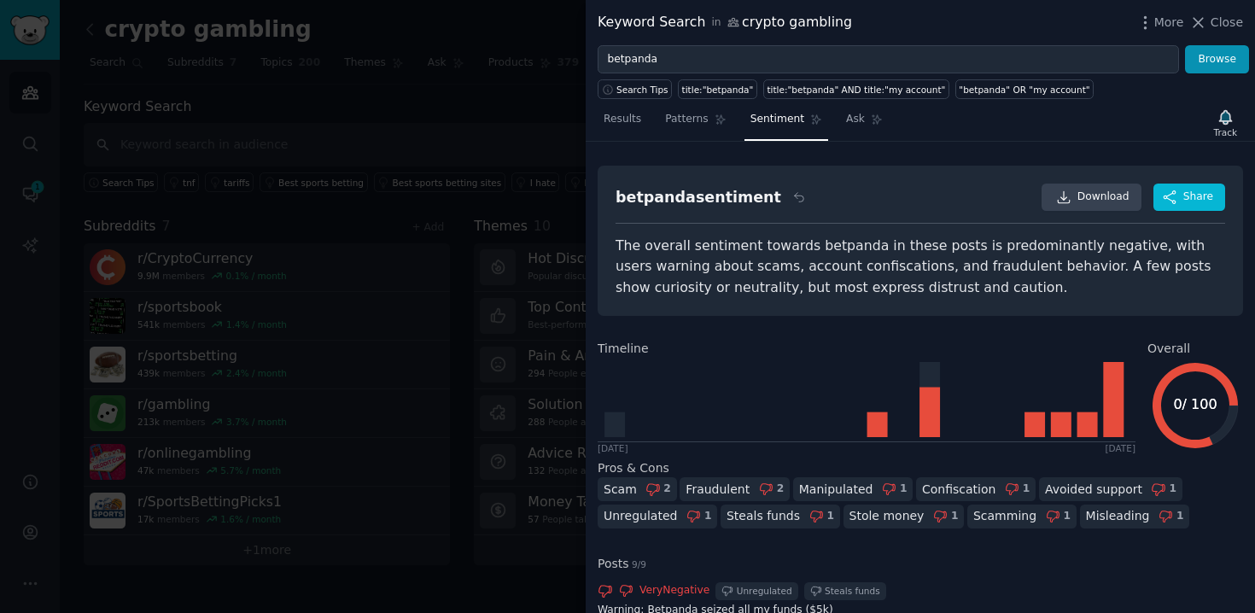
click at [1220, 482] on div "Scam 2 Fraudulent 2 Manipulated 1 Confiscation 1 Avoided support 1 Unregulated …" at bounding box center [919, 504] width 645 height 54
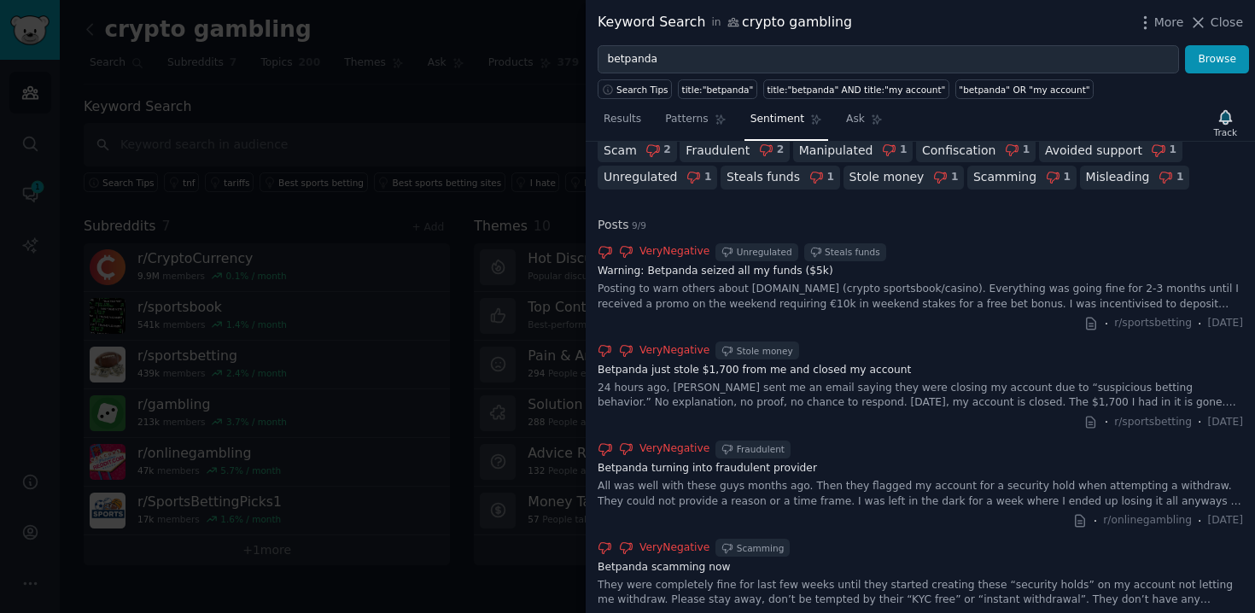
scroll to position [380, 0]
